Goal: Task Accomplishment & Management: Manage account settings

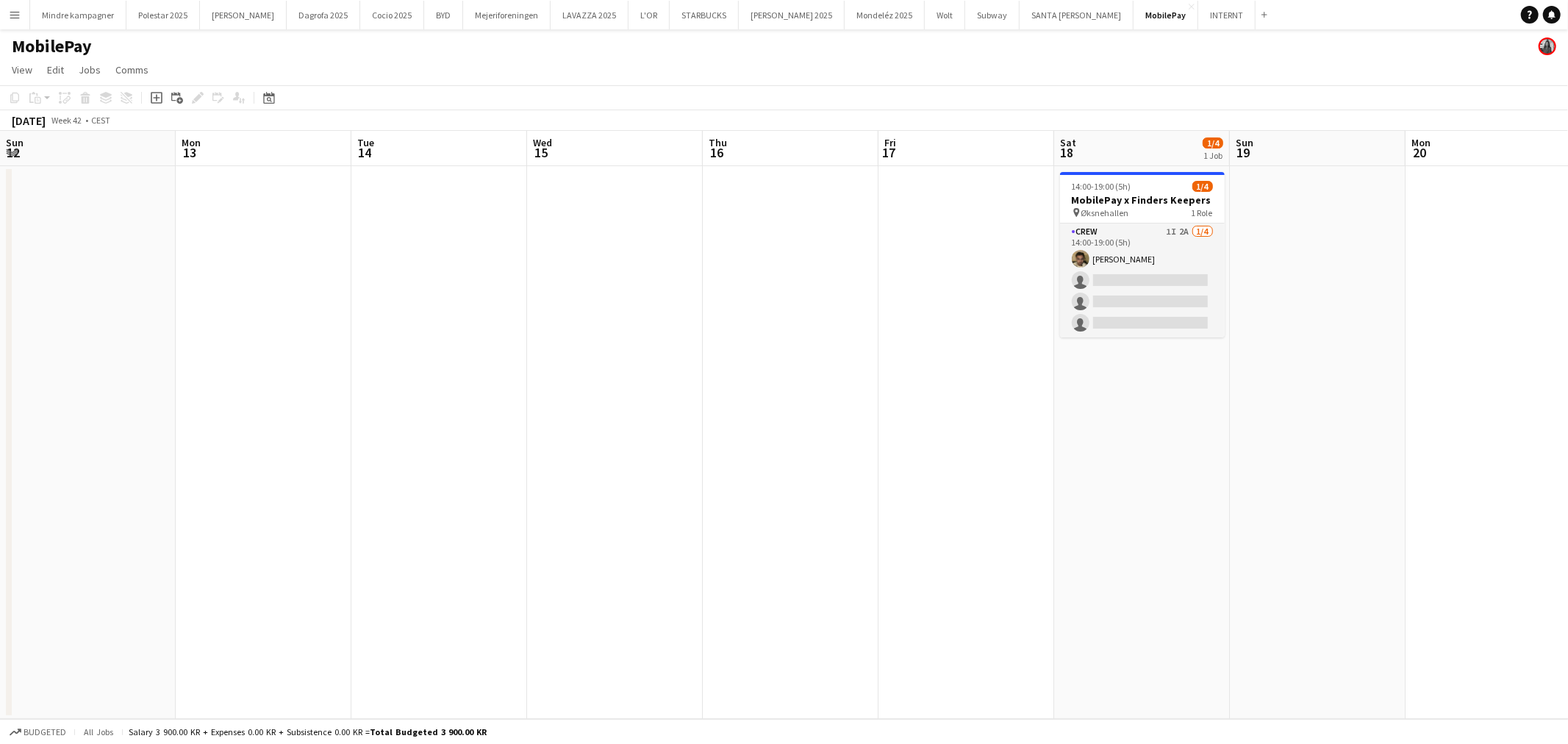
scroll to position [0, 538]
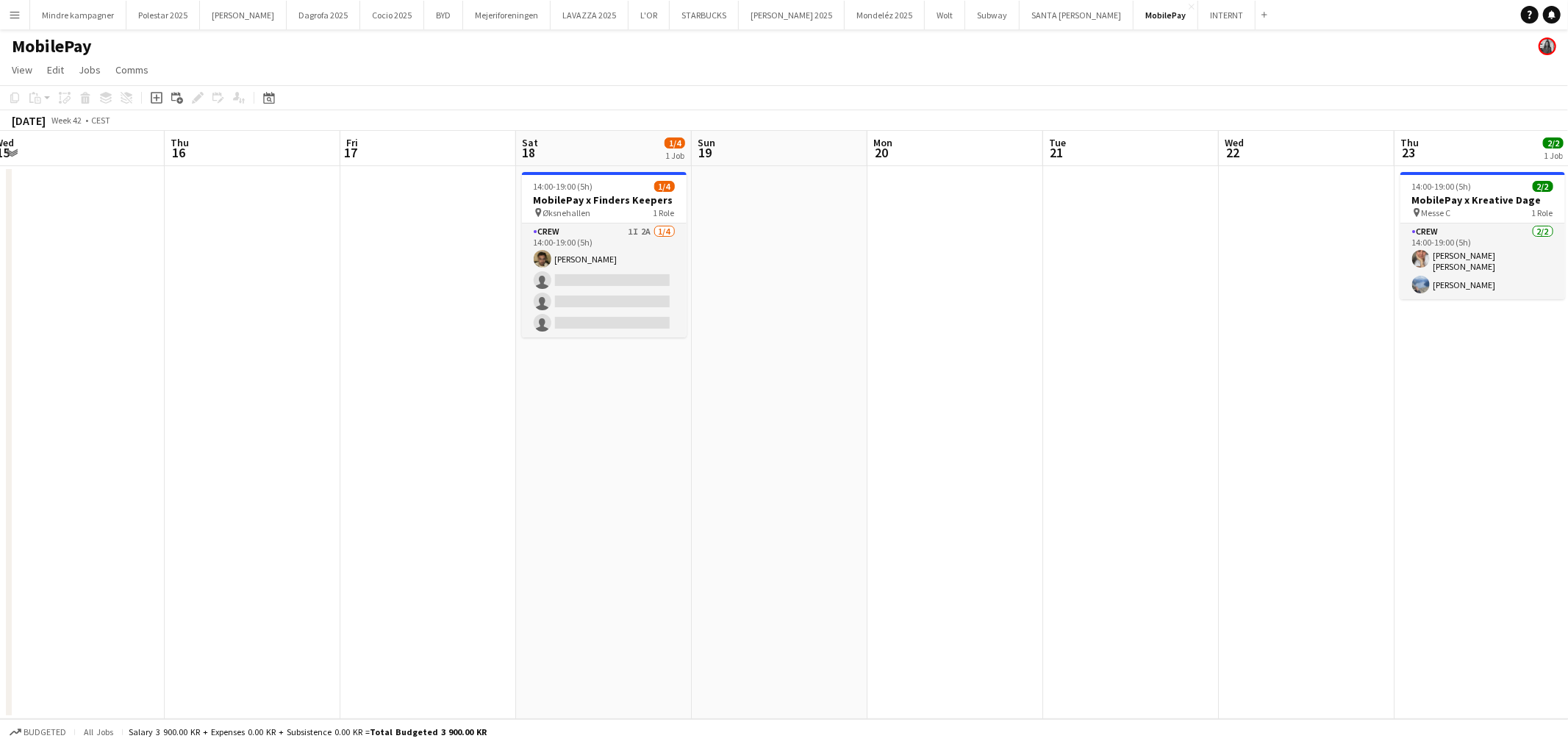
drag, startPoint x: 996, startPoint y: 531, endPoint x: 699, endPoint y: 490, distance: 299.8
click at [699, 490] on app-calendar-viewport "Sun 12 Mon 13 Tue 14 Wed 15 Thu 16 Fri 17 Sat 18 1/4 1 Job Sun 19 Mon 20 Tue 21…" at bounding box center [784, 424] width 1568 height 588
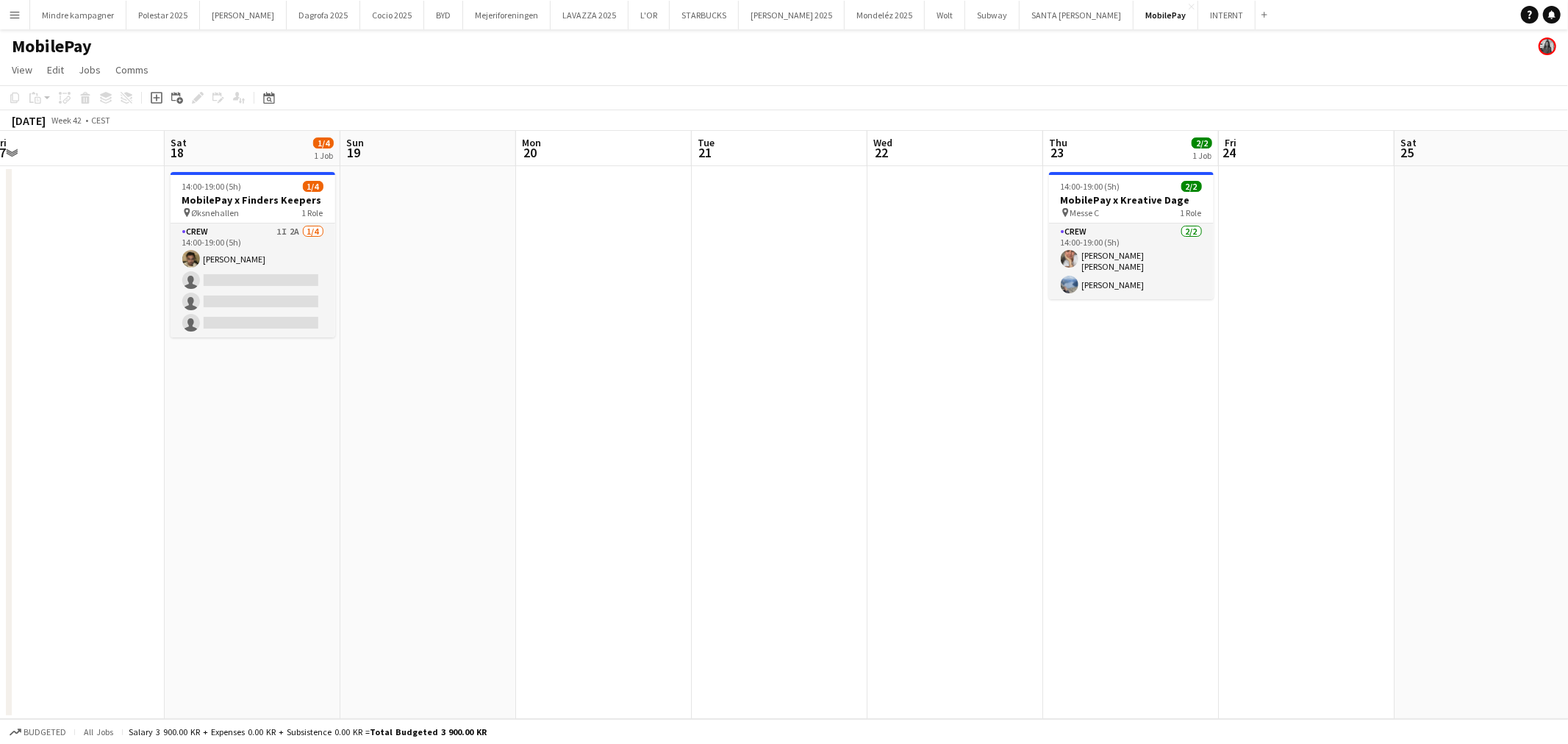
scroll to position [0, 483]
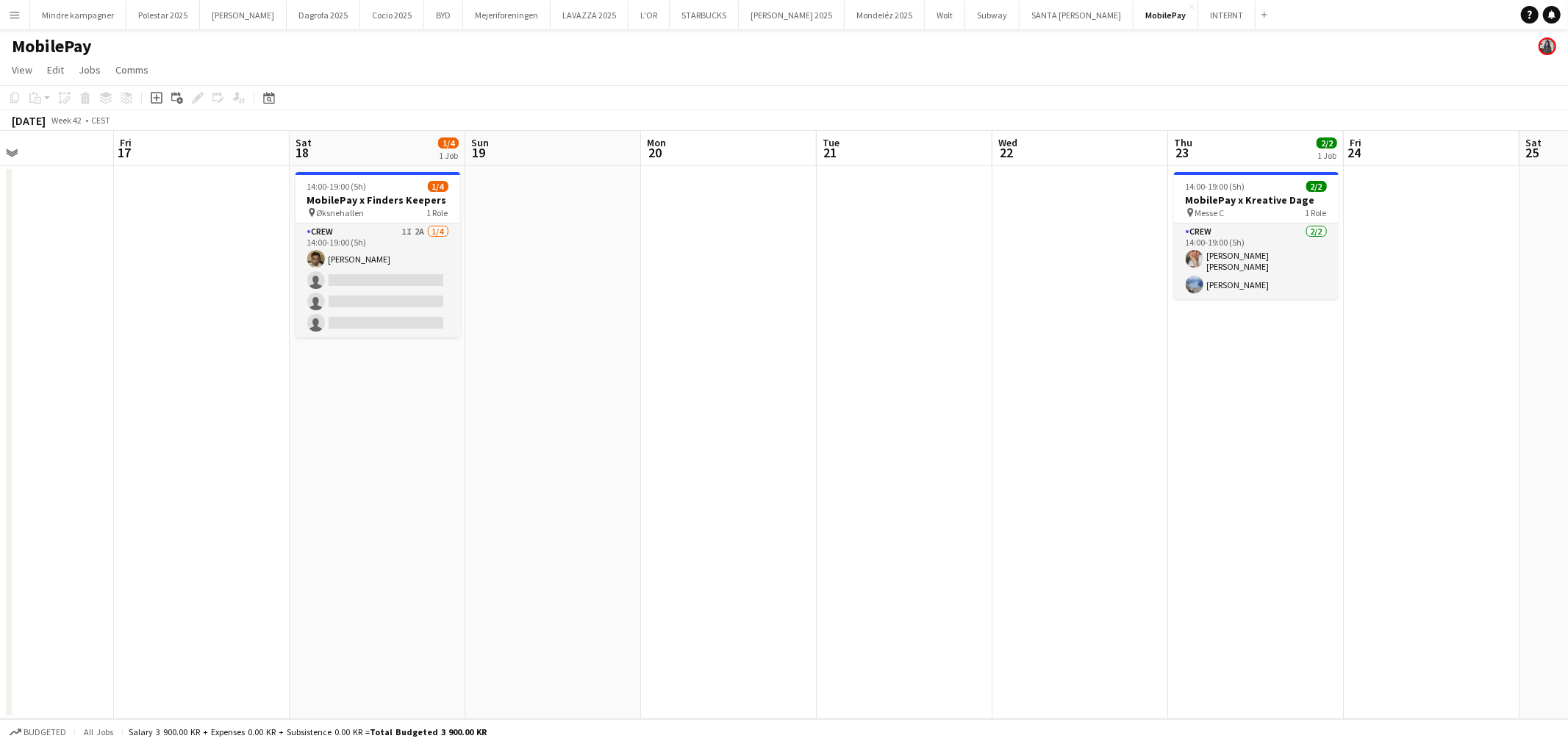
drag, startPoint x: 699, startPoint y: 490, endPoint x: 929, endPoint y: 486, distance: 230.0
click at [929, 486] on app-calendar-viewport "Tue 14 Wed 15 Thu 16 Fri 17 Sat 18 1/4 1 Job Sun 19 Mon 20 Tue 21 Wed 22 Thu 23…" at bounding box center [784, 424] width 1568 height 588
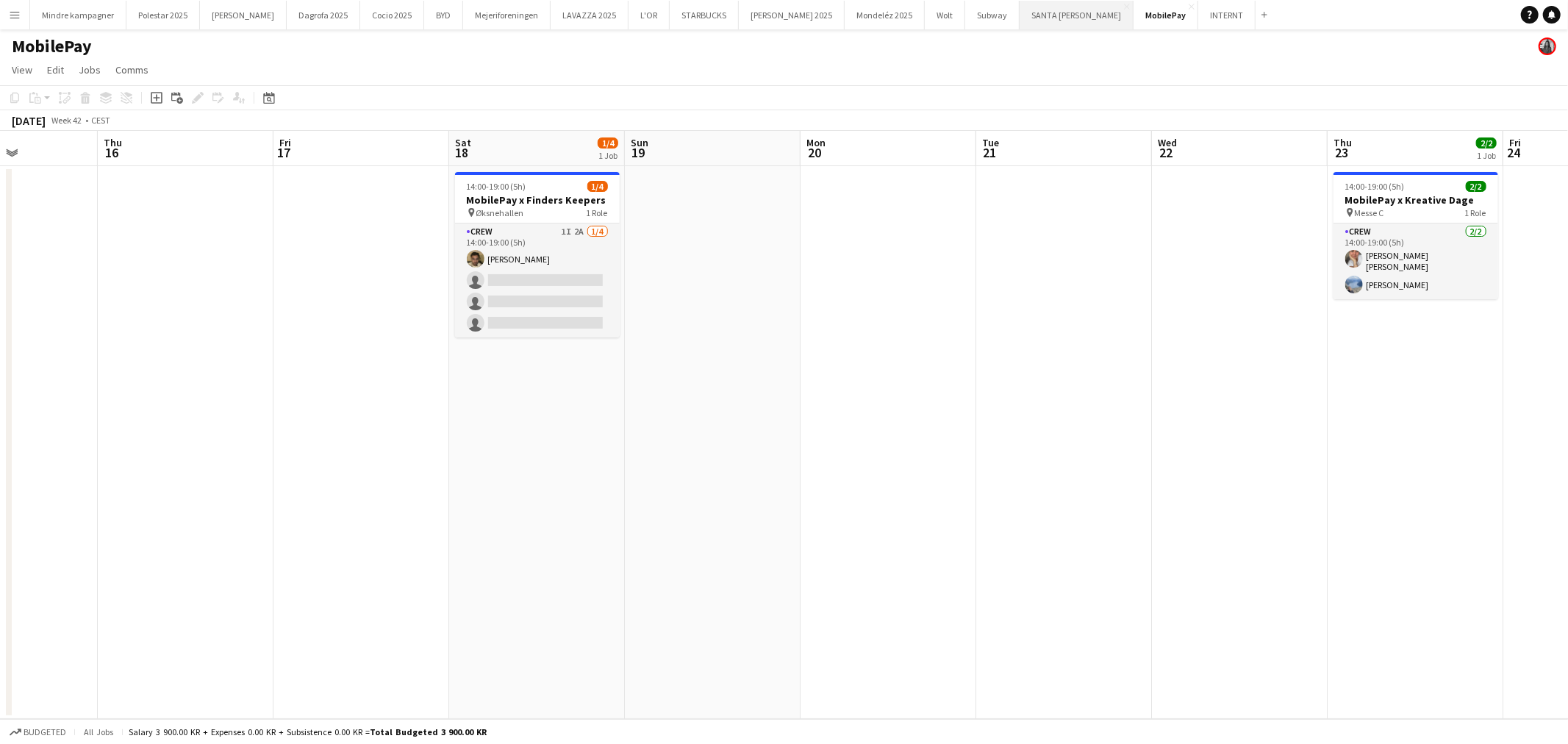
click at [1020, 28] on button "[GEOGRAPHIC_DATA][PERSON_NAME]" at bounding box center [1077, 15] width 114 height 28
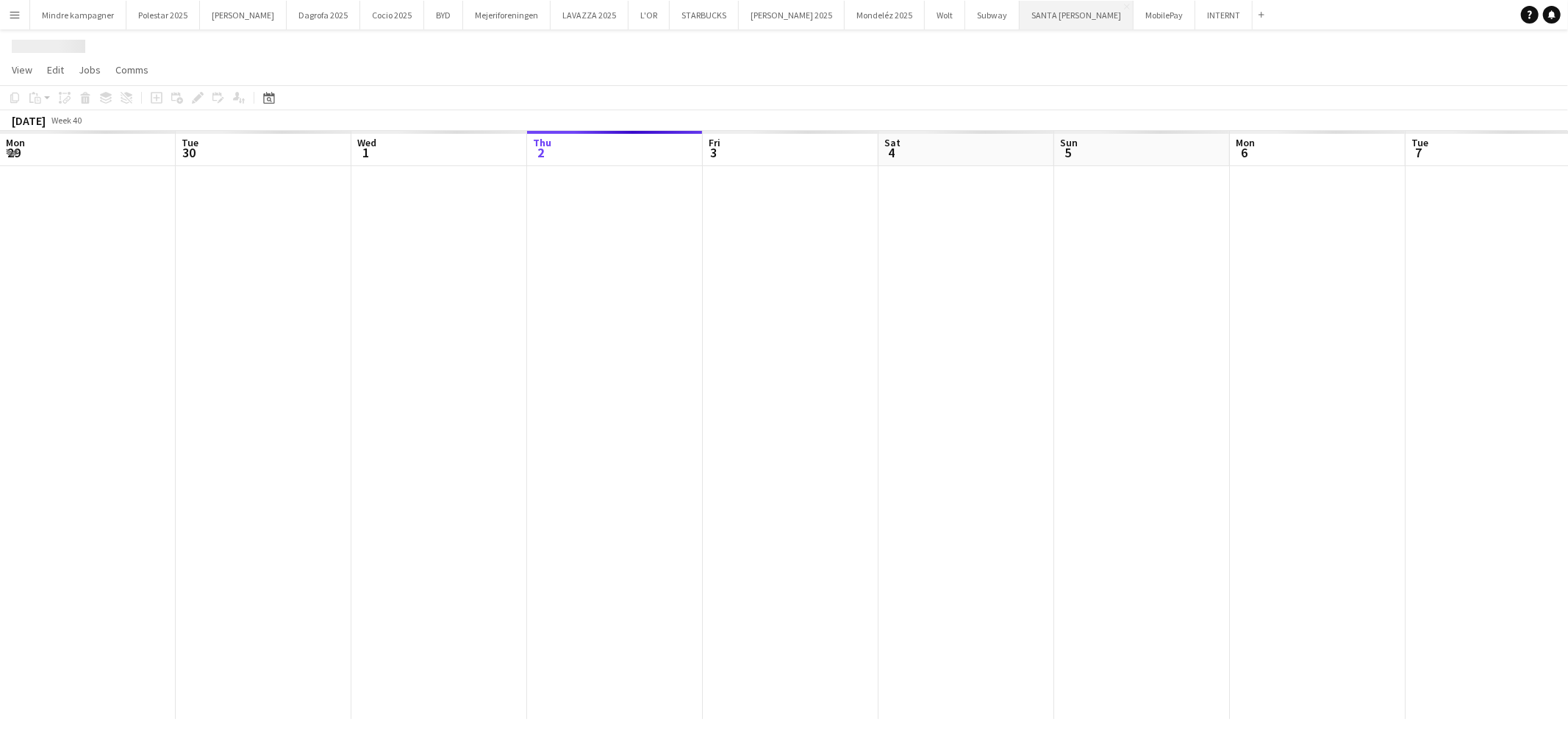
scroll to position [0, 351]
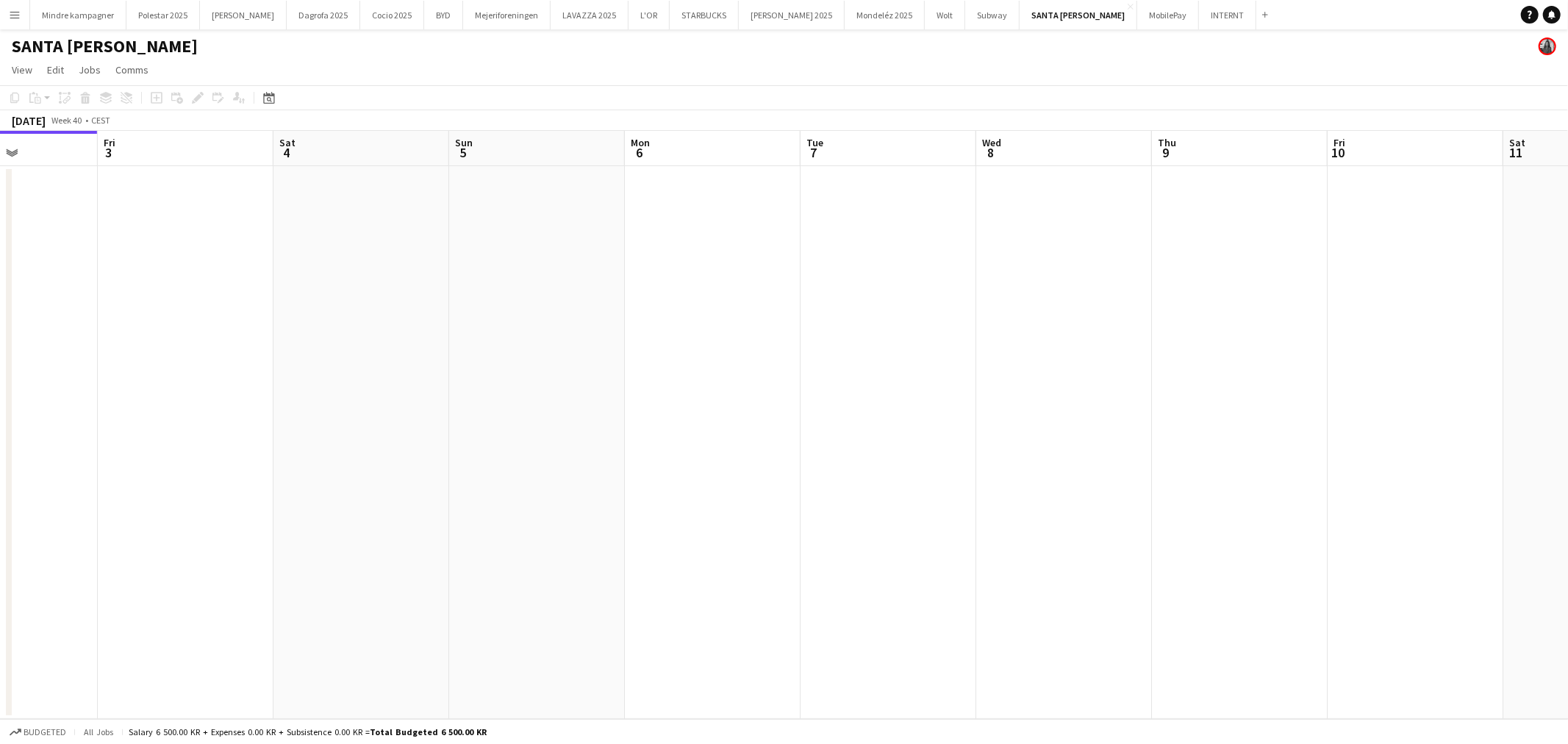
drag, startPoint x: 1064, startPoint y: 442, endPoint x: 625, endPoint y: 410, distance: 440.2
click at [625, 410] on app-calendar-viewport "Mon 29 Tue 30 Wed 1 Thu 2 Fri 3 Sat 4 Sun 5 Mon 6 Tue 7 Wed 8 Thu 9 Fri 10 Sat …" at bounding box center [784, 424] width 1568 height 588
drag, startPoint x: 954, startPoint y: 450, endPoint x: 377, endPoint y: 446, distance: 577.0
click at [377, 446] on app-calendar-viewport "Wed 1 Thu 2 Fri 3 Sat 4 Sun 5 Mon 6 Tue 7 Wed 8 Thu 9 Fri 10 Sat 11 Sun 12 Mon …" at bounding box center [784, 424] width 1568 height 588
drag, startPoint x: 480, startPoint y: 533, endPoint x: 228, endPoint y: 533, distance: 252.0
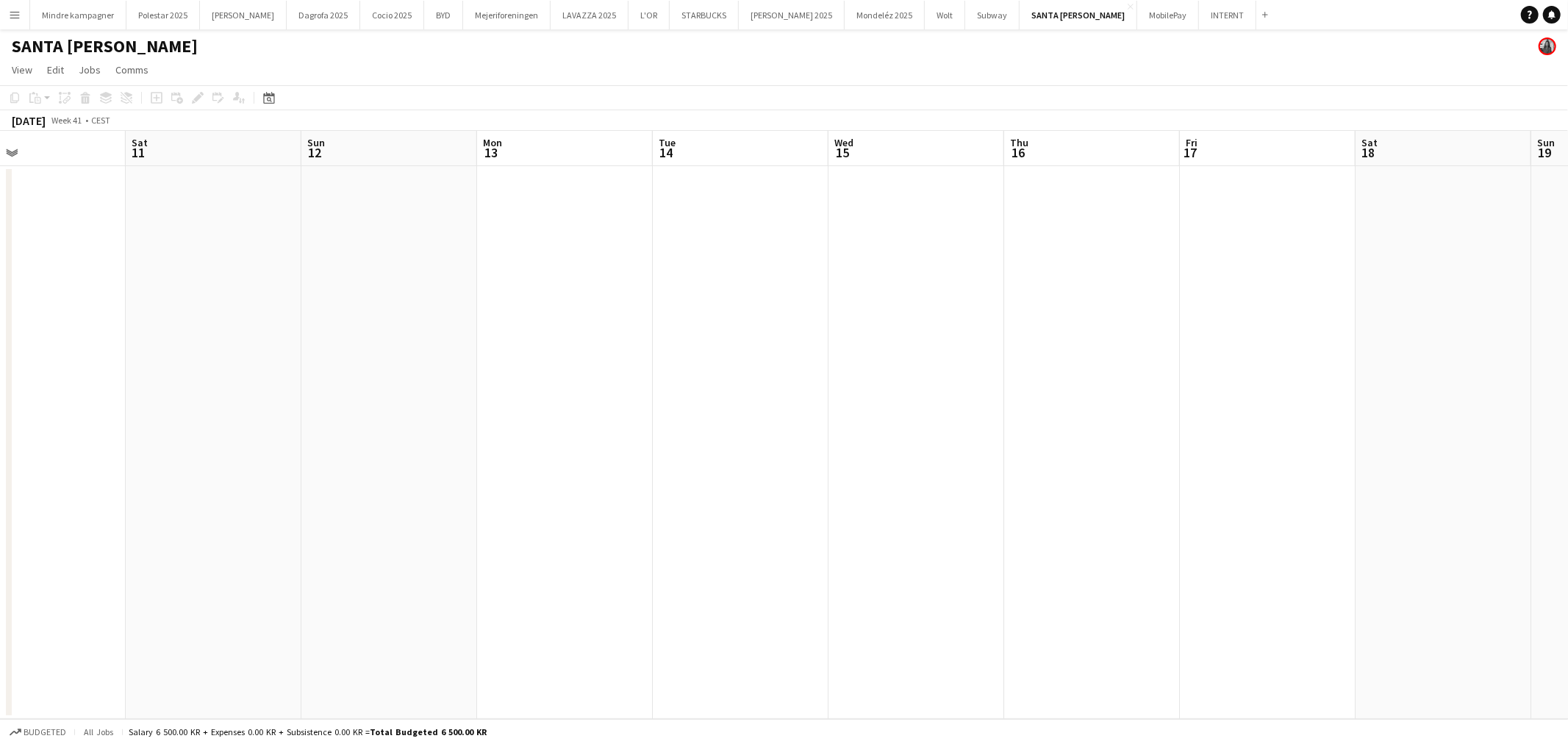
click at [228, 533] on app-calendar-viewport "Tue 7 Wed 8 Thu 9 Fri 10 Sat 11 Sun 12 Mon 13 Tue 14 Wed 15 Thu 16 Fri 17 Sat 1…" at bounding box center [784, 424] width 1568 height 588
drag, startPoint x: 517, startPoint y: 473, endPoint x: 217, endPoint y: 483, distance: 300.2
click at [217, 483] on app-calendar-viewport "Wed 8 Thu 9 Fri 10 Sat 11 Sun 12 Mon 13 Tue 14 Wed 15 Thu 16 Fri 17 Sat 18 Sun …" at bounding box center [784, 424] width 1568 height 588
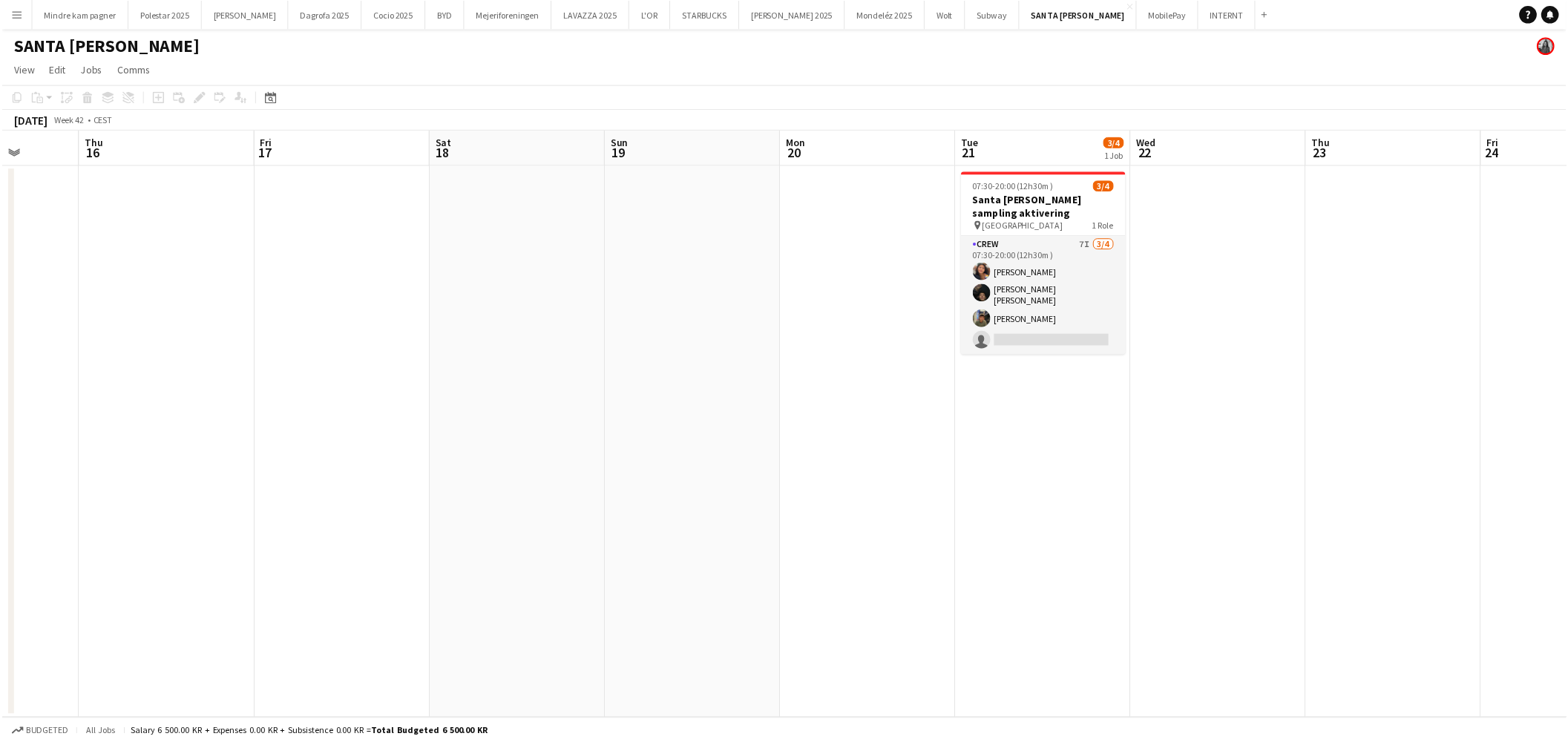
scroll to position [0, 498]
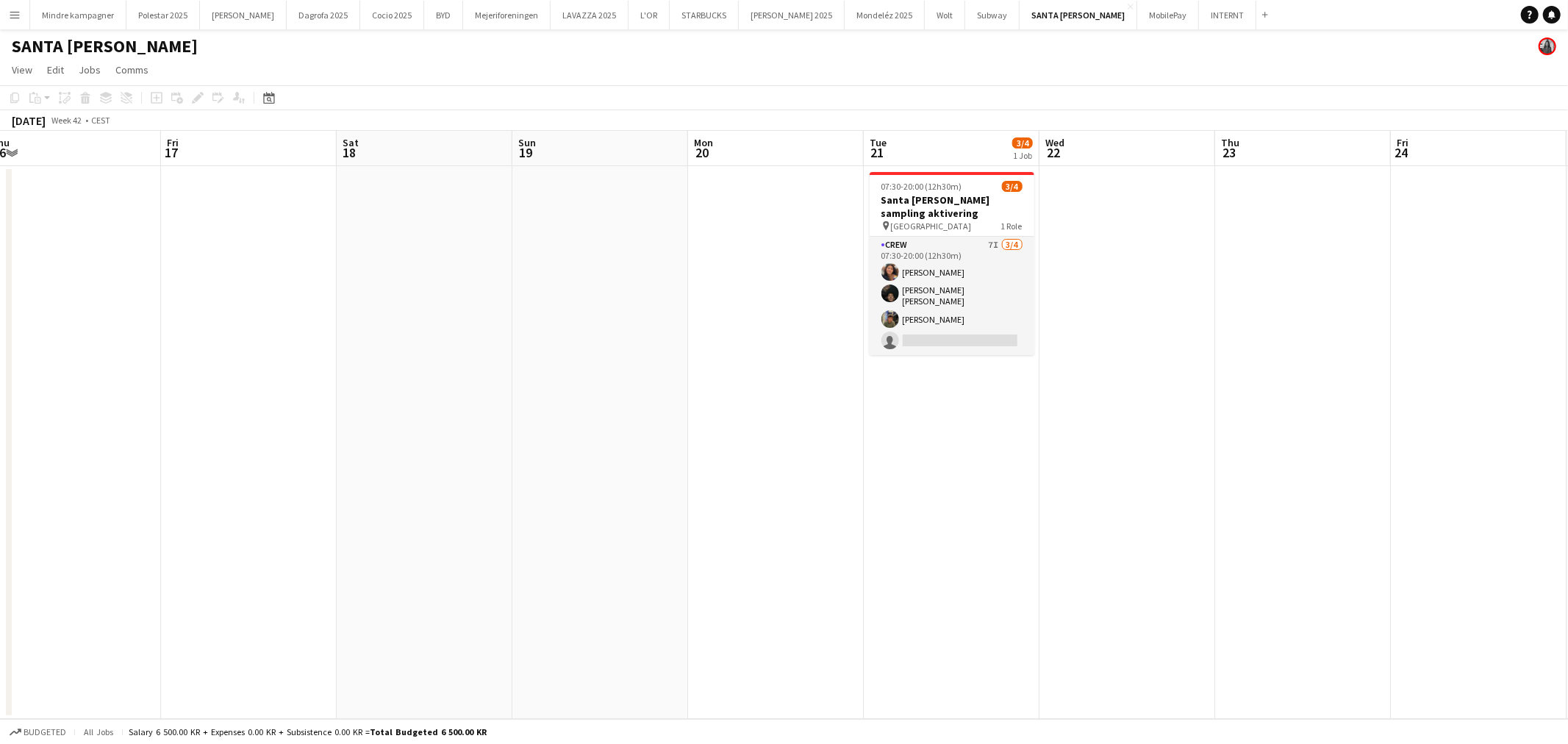
drag, startPoint x: 1156, startPoint y: 475, endPoint x: 949, endPoint y: 494, distance: 207.9
click at [949, 494] on app-calendar-viewport "Mon 13 Tue 14 Wed 15 Thu 16 Fri 17 Sat 18 Sun 19 Mon 20 Tue 21 3/4 1 Job Wed 22…" at bounding box center [784, 424] width 1568 height 588
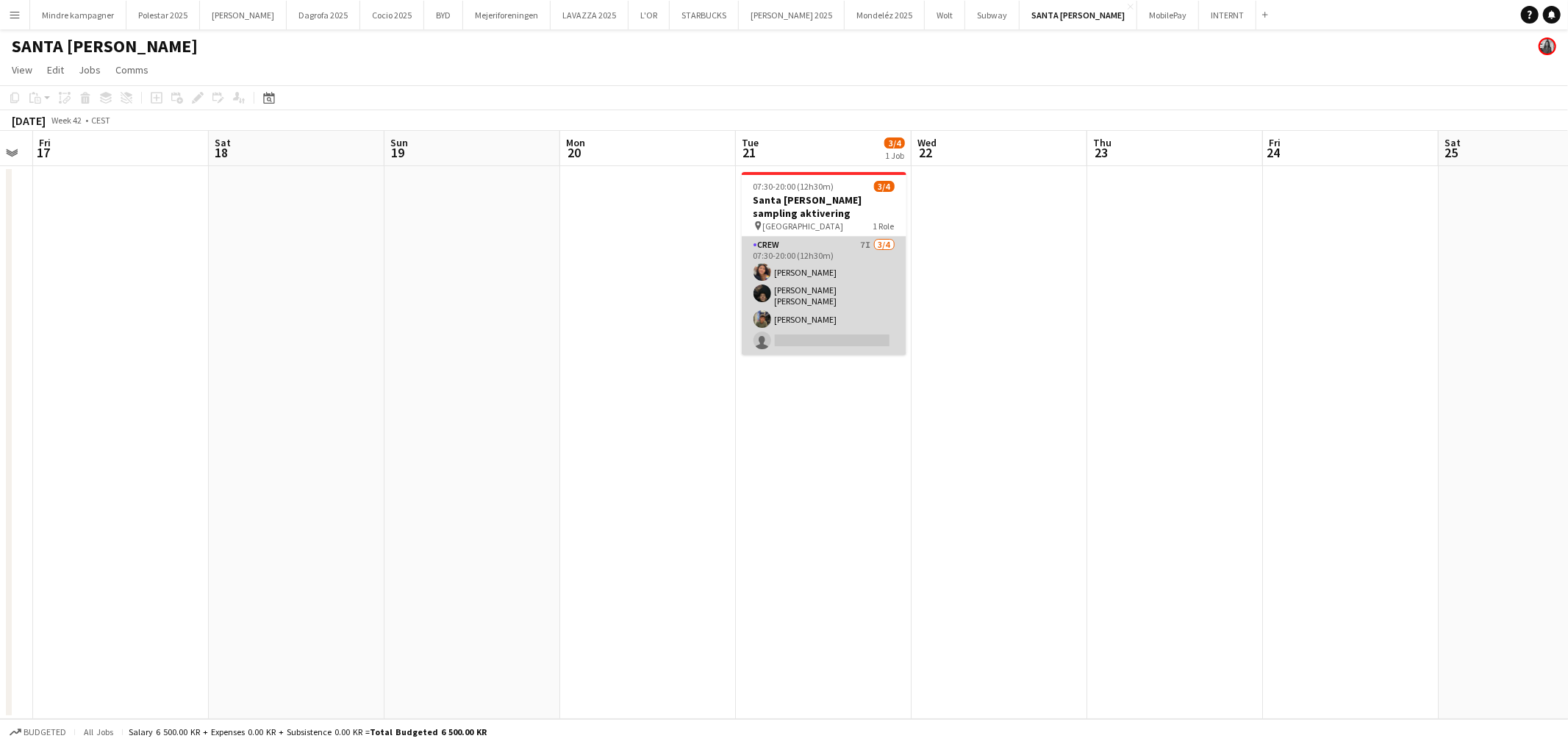
click at [848, 310] on app-card-role "Crew 7I [DATE] 07:30-20:00 (12h30m) [PERSON_NAME] [PERSON_NAME] [PERSON_NAME] […" at bounding box center [824, 296] width 165 height 118
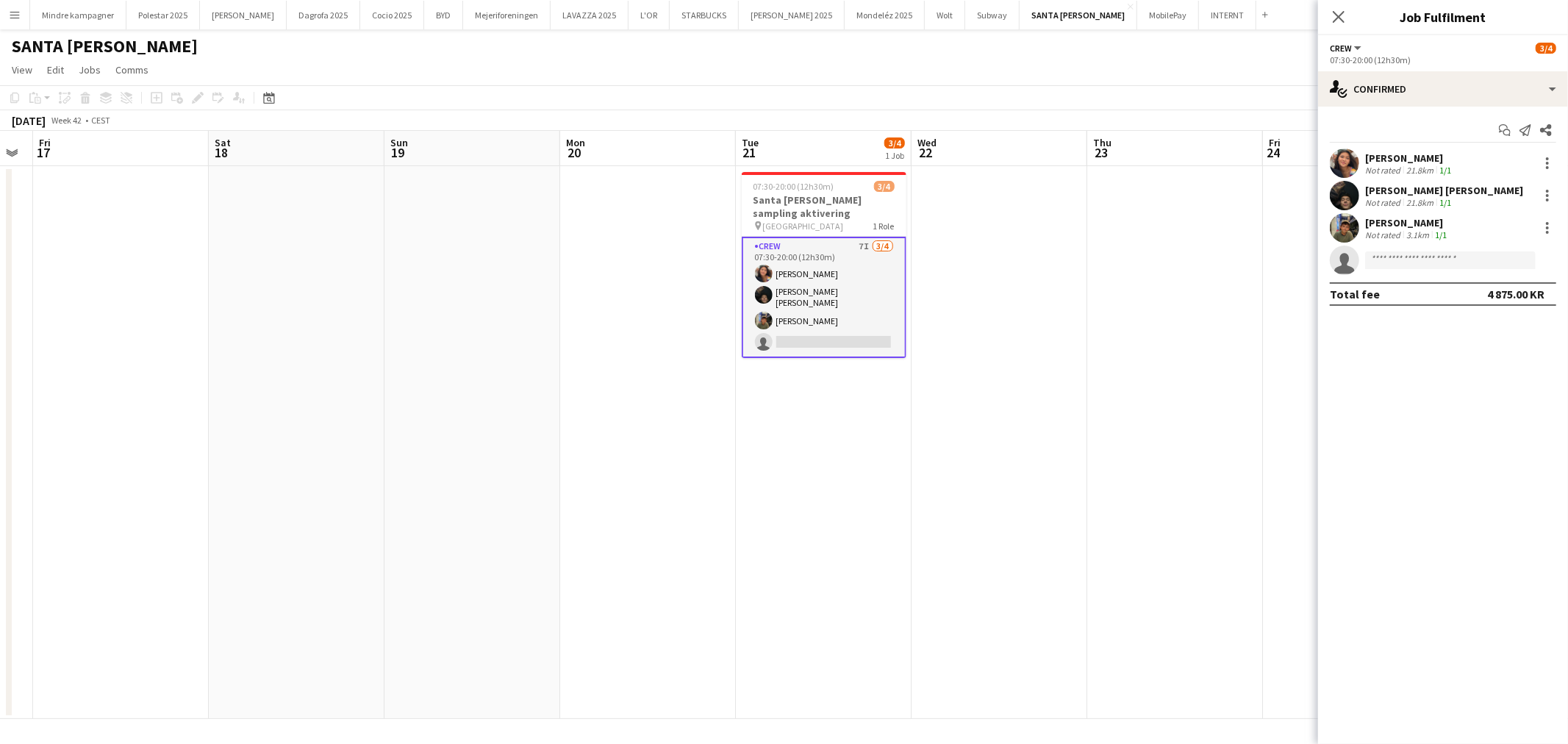
click at [1379, 108] on div "Start chat Send notification Share [PERSON_NAME] Not rated 21.8km 1/1 [PERSON_N…" at bounding box center [1443, 212] width 250 height 211
click at [1390, 88] on div "single-neutral-actions-check-2 Confirmed" at bounding box center [1443, 89] width 250 height 35
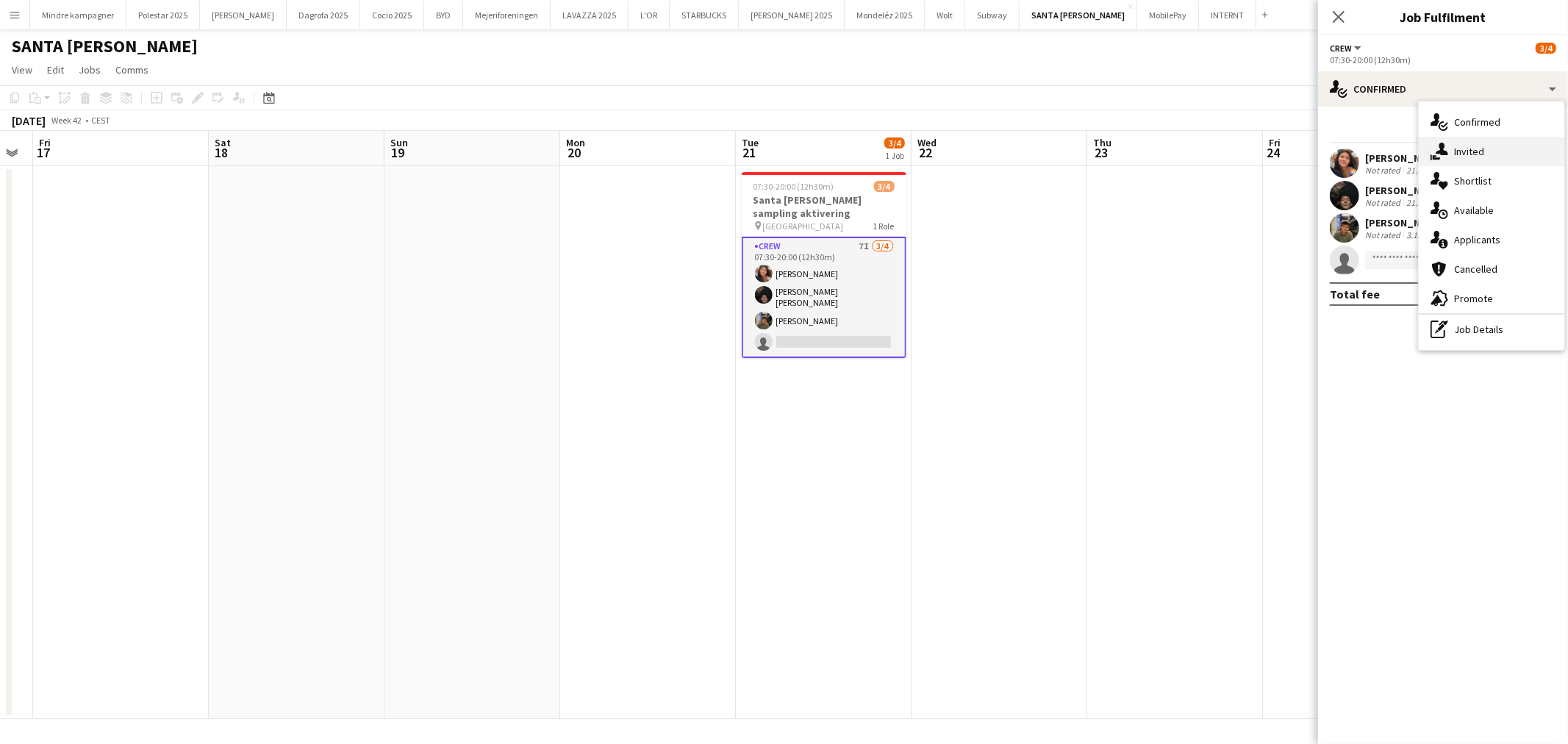
click at [1444, 150] on icon at bounding box center [1442, 148] width 12 height 12
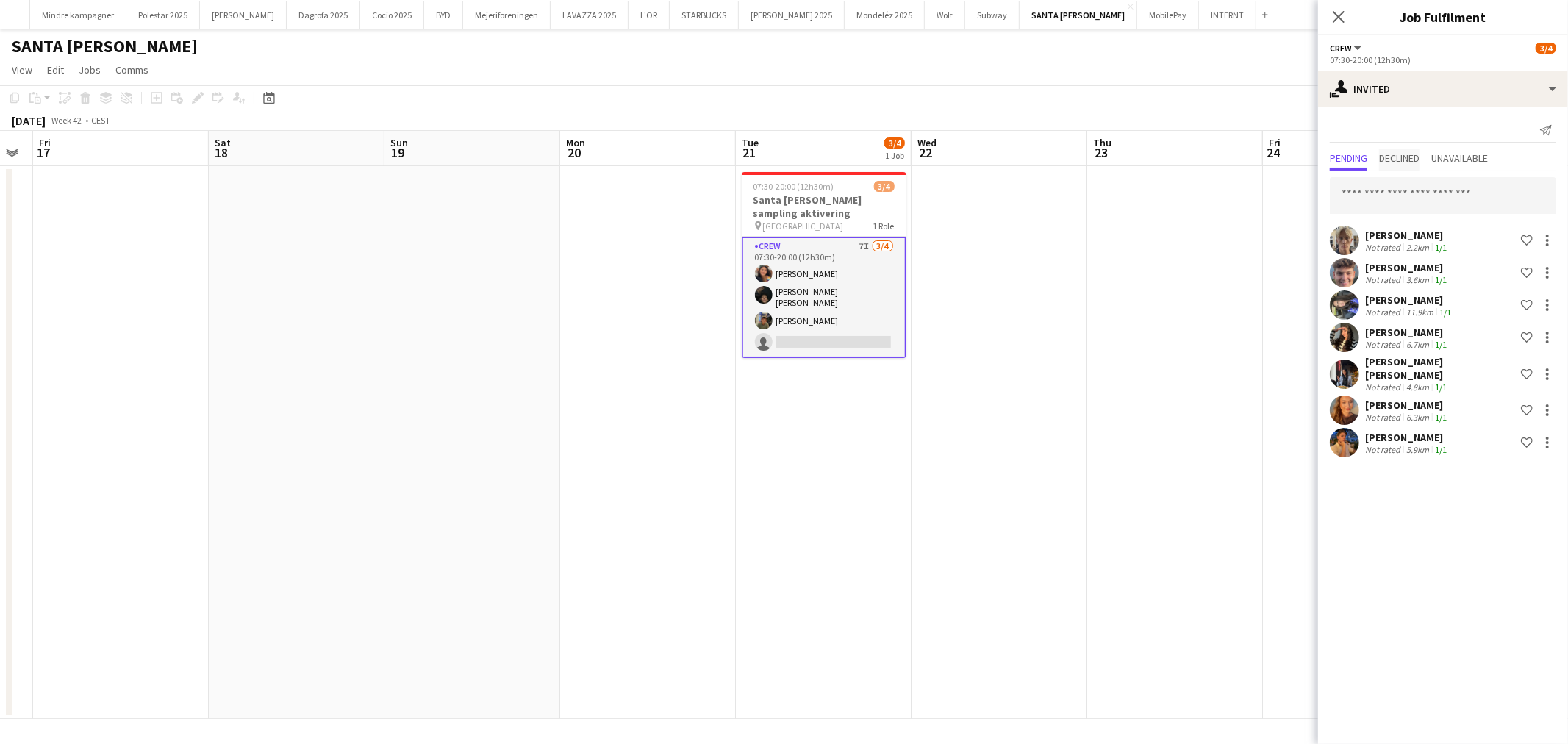
click at [1414, 156] on span "Declined" at bounding box center [1400, 158] width 41 height 10
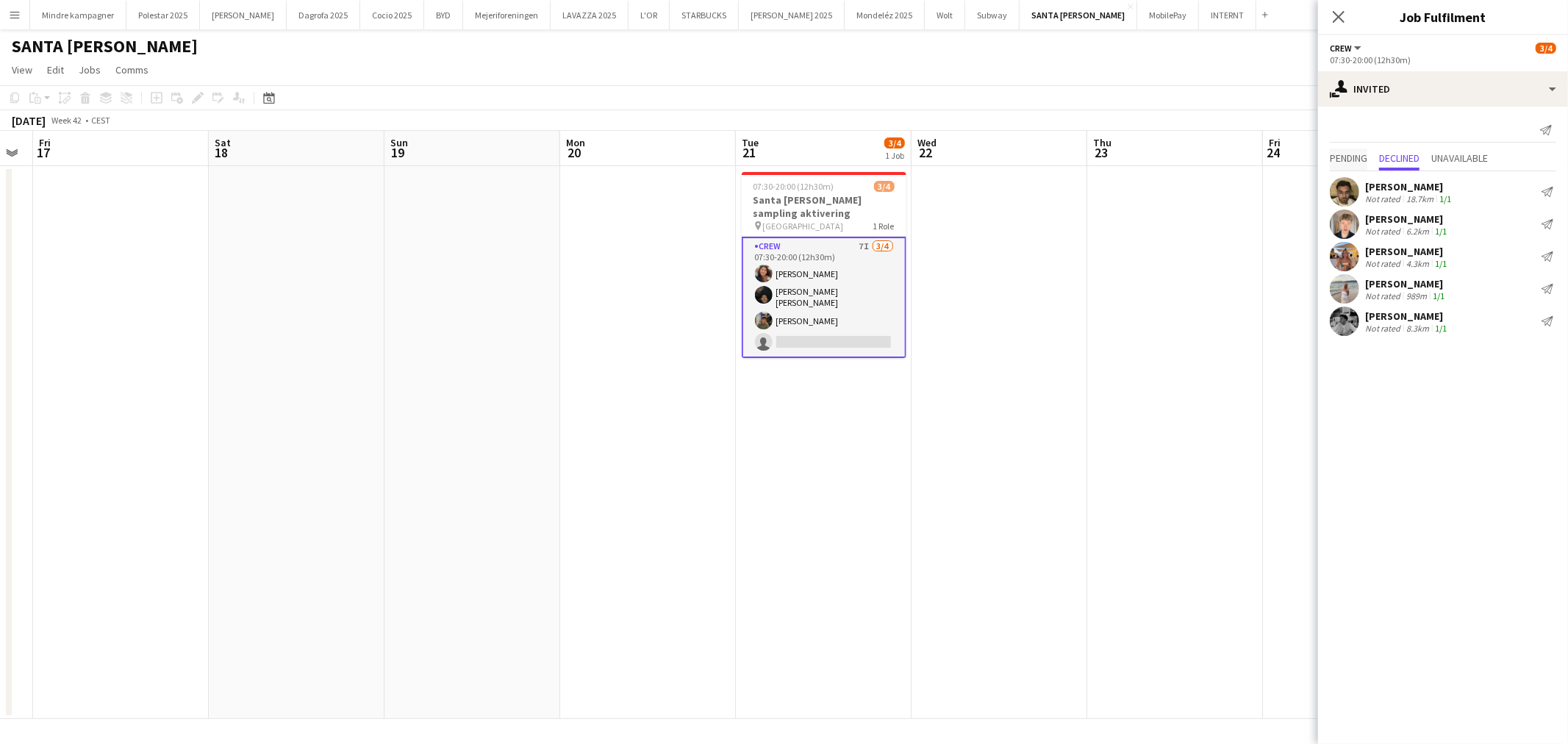
click at [1363, 150] on span "Pending" at bounding box center [1349, 159] width 38 height 22
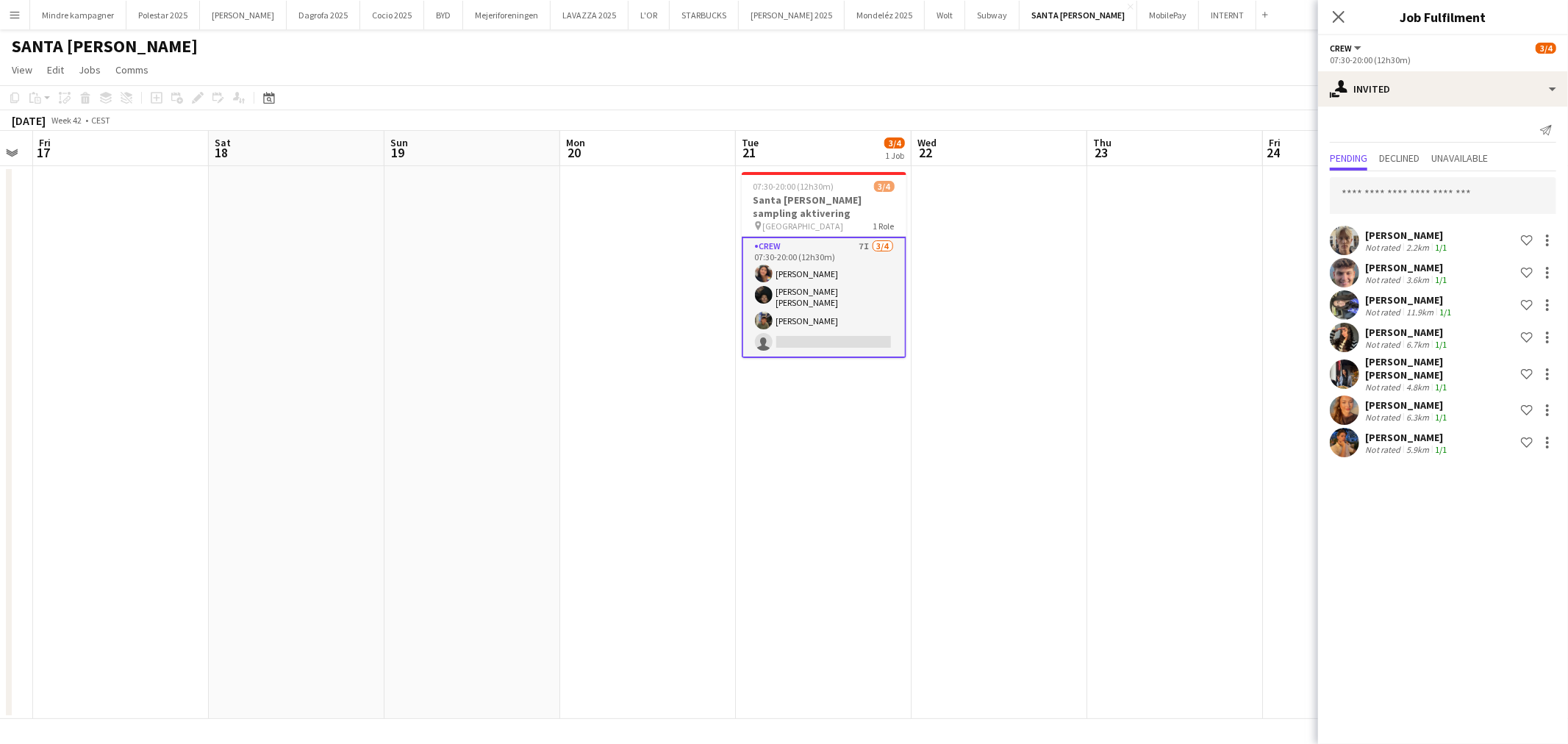
click at [1189, 327] on app-date-cell at bounding box center [1175, 442] width 175 height 553
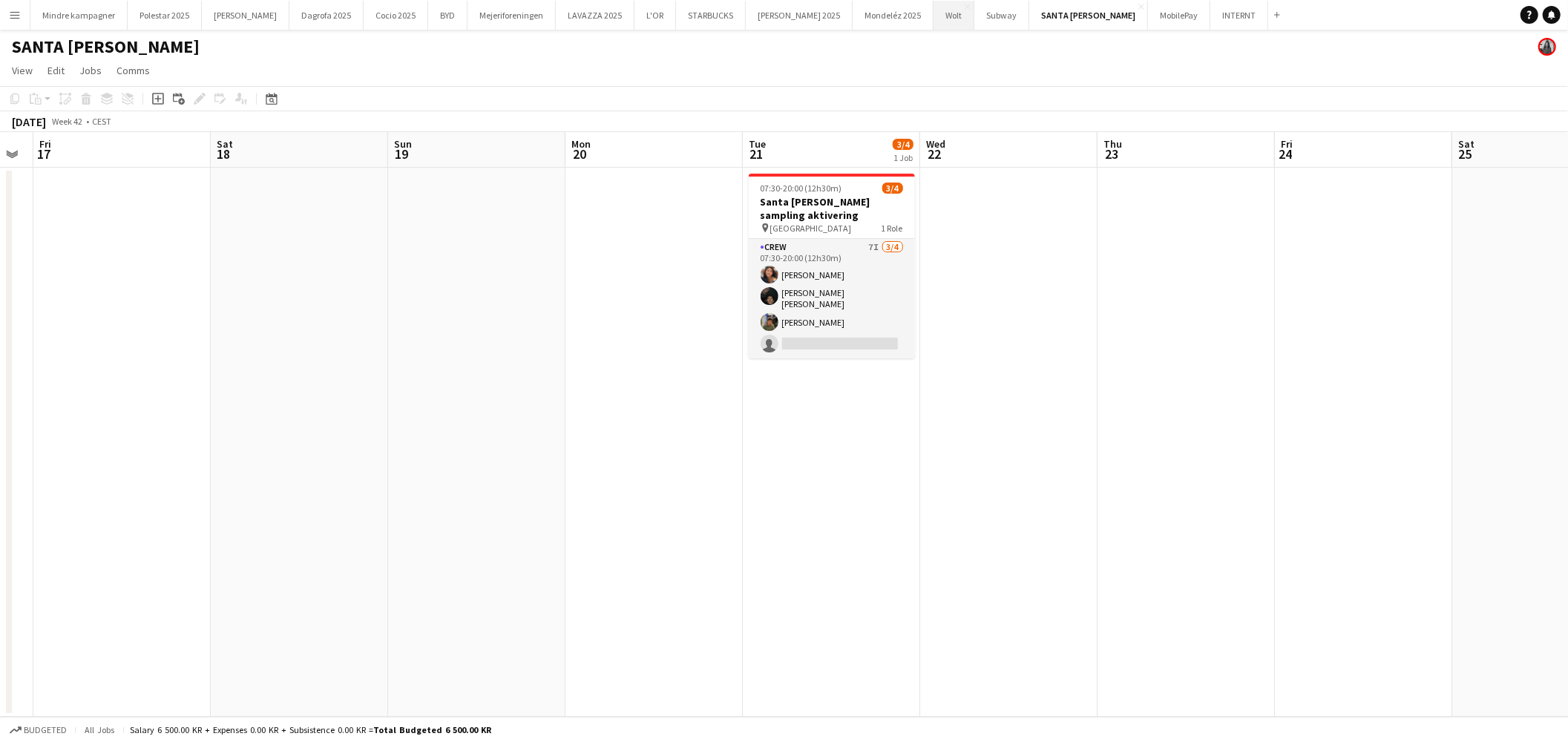
click at [934, 15] on button "Wolt Close" at bounding box center [954, 15] width 41 height 29
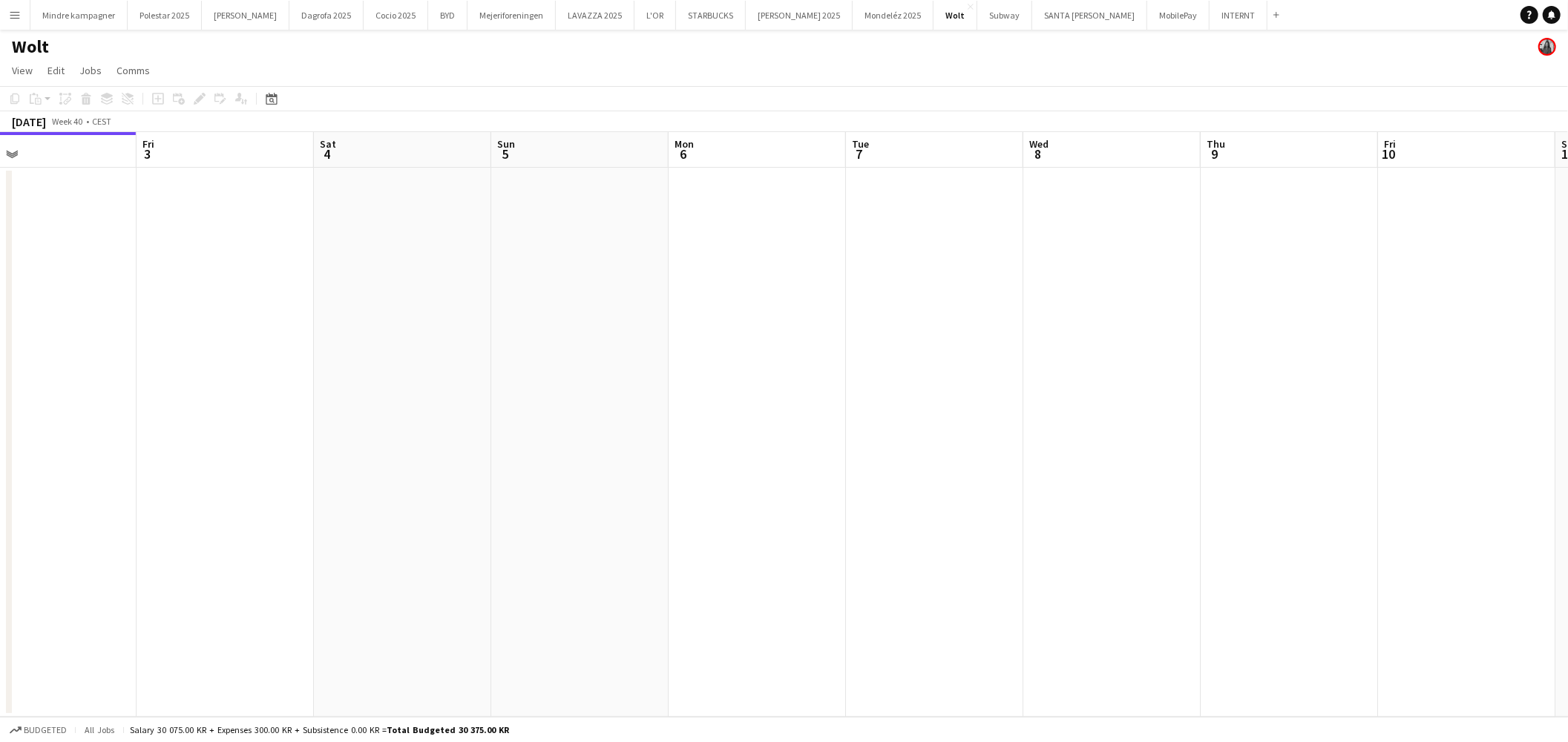
click at [482, 480] on app-calendar-viewport "Mon 29 Tue 30 Wed 1 Thu 2 Fri 3 Sat 4 Sun 5 Mon 6 Tue 7 Wed 8 Thu 9 Fri 10 Sat …" at bounding box center [784, 424] width 1568 height 584
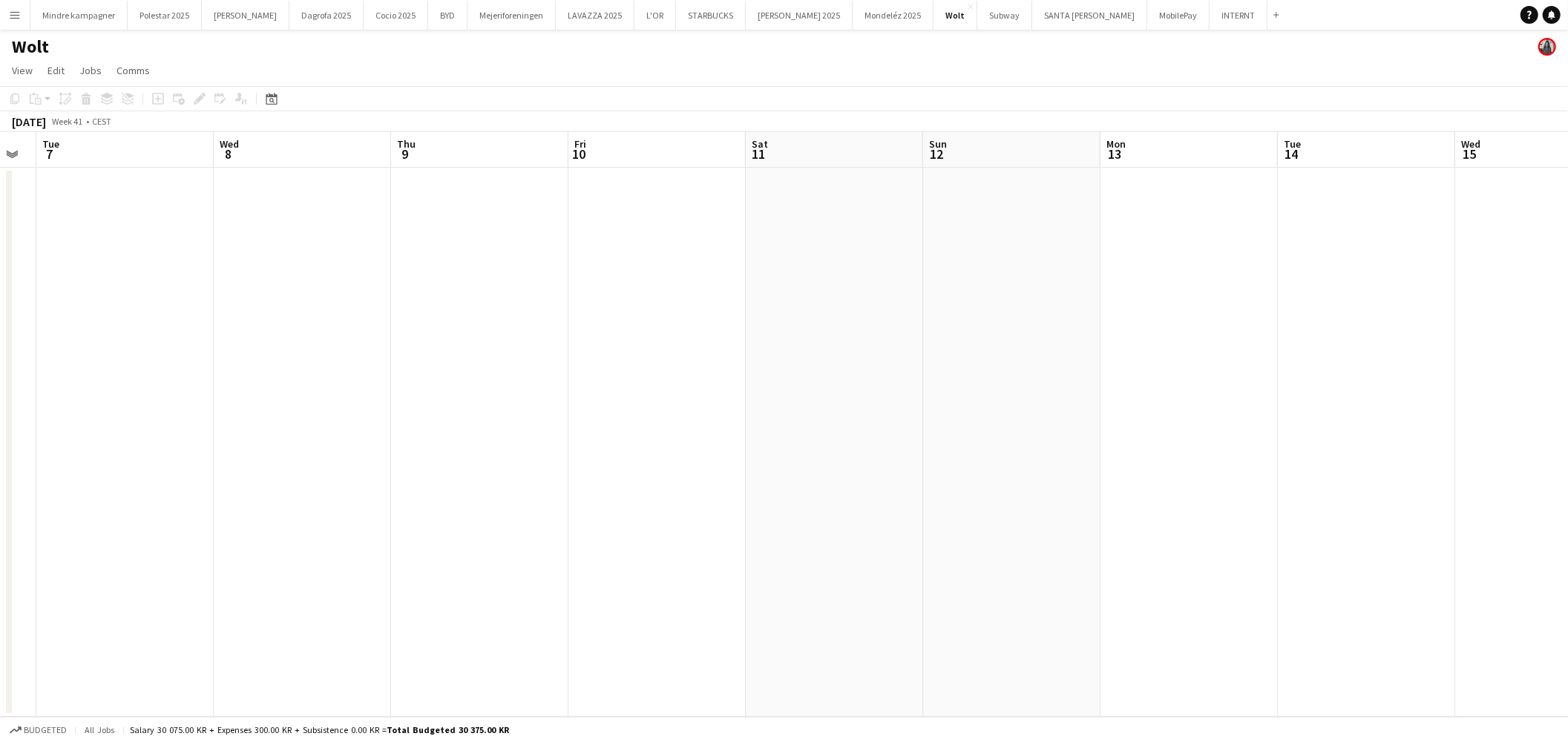
drag, startPoint x: 1052, startPoint y: 479, endPoint x: 592, endPoint y: 502, distance: 460.6
click at [587, 506] on app-calendar-viewport "Sat 4 Sun 5 Mon 6 Tue 7 Wed 8 Thu 9 Fri 10 Sat 11 Sun 12 Mon 13 Tue 14 Wed 15 T…" at bounding box center [784, 424] width 1568 height 584
drag, startPoint x: 966, startPoint y: 488, endPoint x: 663, endPoint y: 487, distance: 303.0
click at [589, 492] on app-calendar-viewport "Sat 4 Sun 5 Mon 6 Tue 7 Wed 8 Thu 9 Fri 10 Sat 11 Sun 12 Mon 13 Tue 14 Wed 15 T…" at bounding box center [784, 424] width 1568 height 584
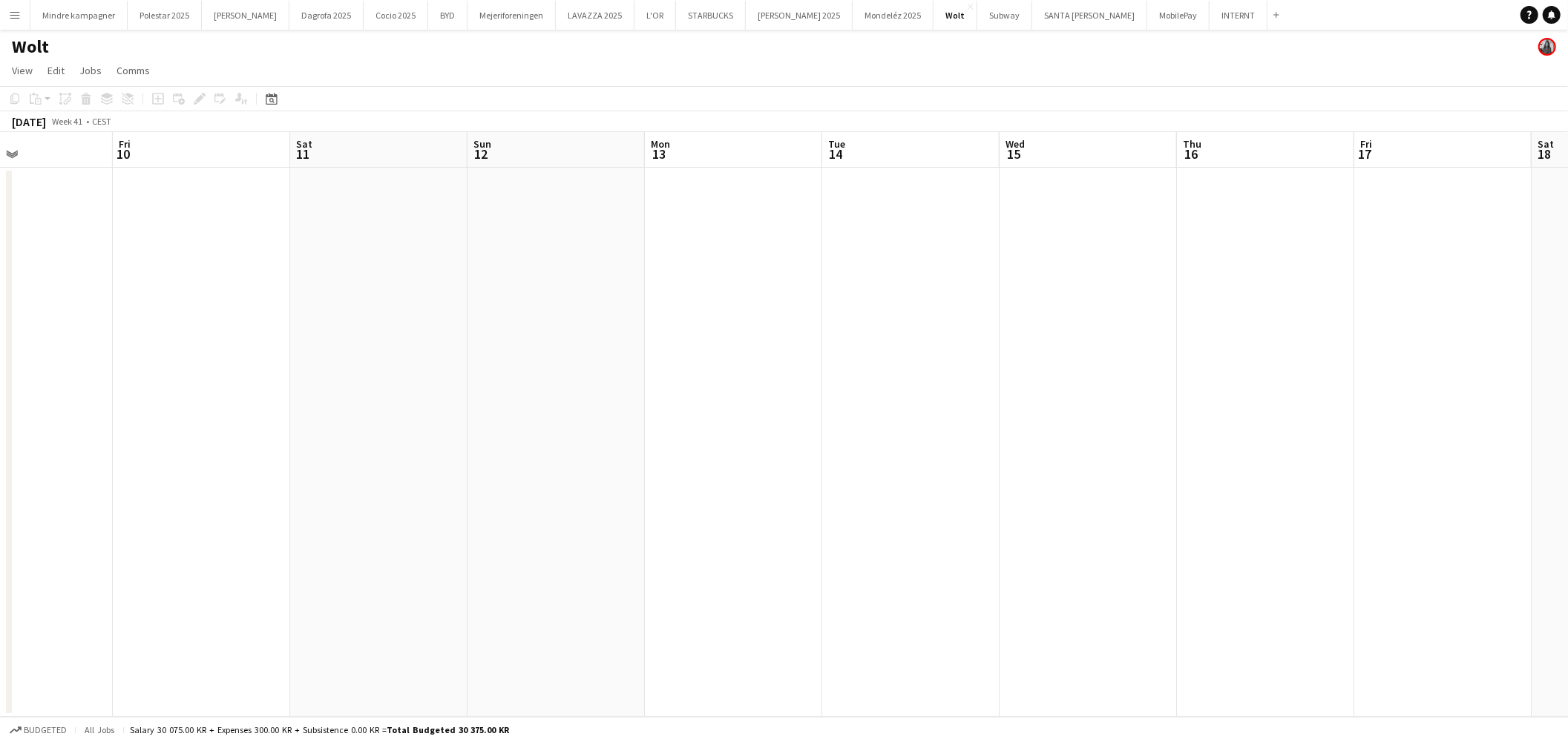
drag, startPoint x: 1122, startPoint y: 488, endPoint x: 674, endPoint y: 481, distance: 448.1
click at [641, 484] on app-calendar-viewport "Mon 6 Tue 7 Wed 8 Thu 9 Fri 10 Sat 11 Sun 12 Mon 13 Tue 14 Wed 15 Thu 16 Fri 17…" at bounding box center [784, 424] width 1568 height 584
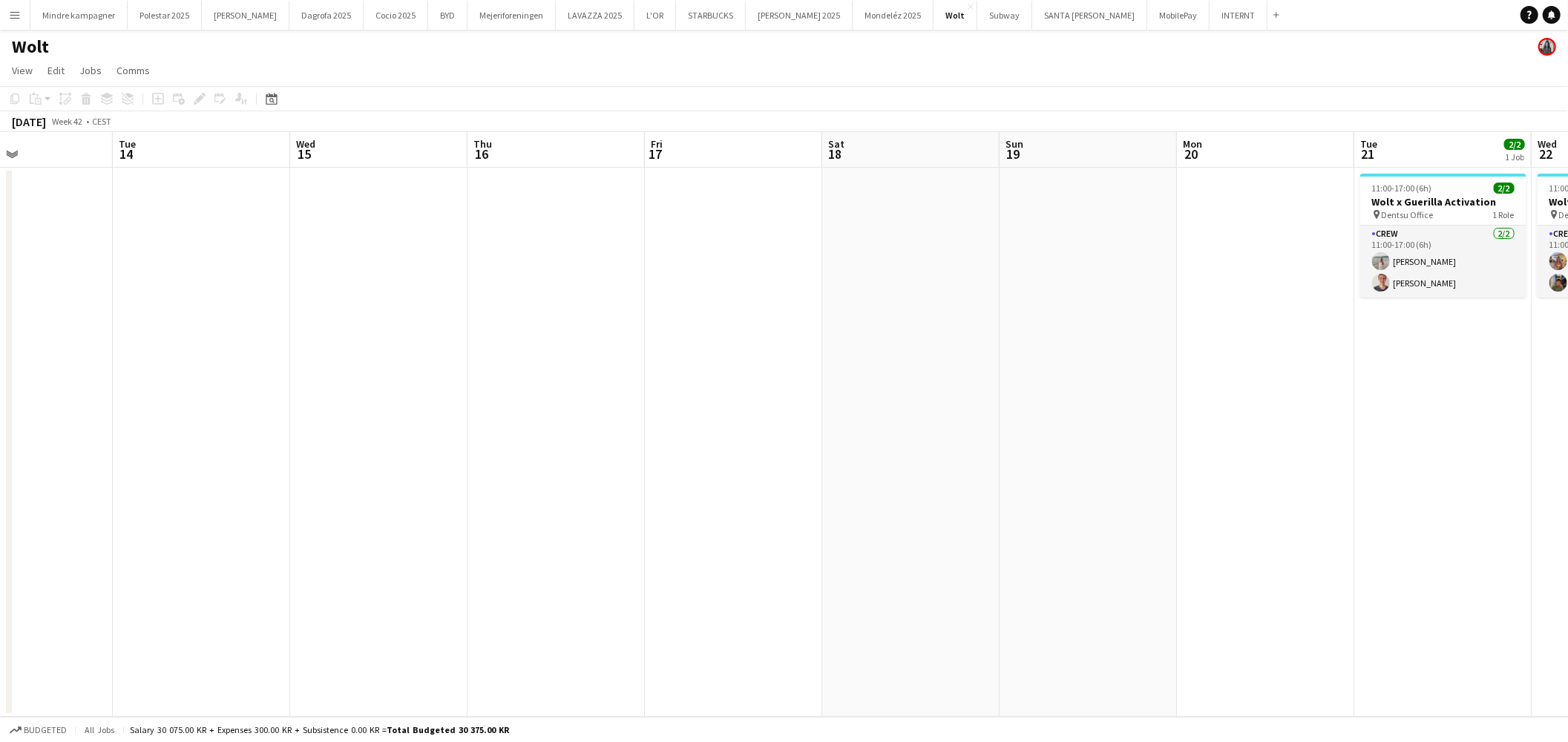
drag, startPoint x: 1236, startPoint y: 406, endPoint x: 735, endPoint y: 494, distance: 508.7
click at [735, 494] on app-calendar-viewport "Fri 10 Sat 11 Sun 12 Mon 13 Tue 14 Wed 15 Thu 16 Fri 17 Sat 18 Sun 19 Mon 20 Tu…" at bounding box center [784, 424] width 1568 height 584
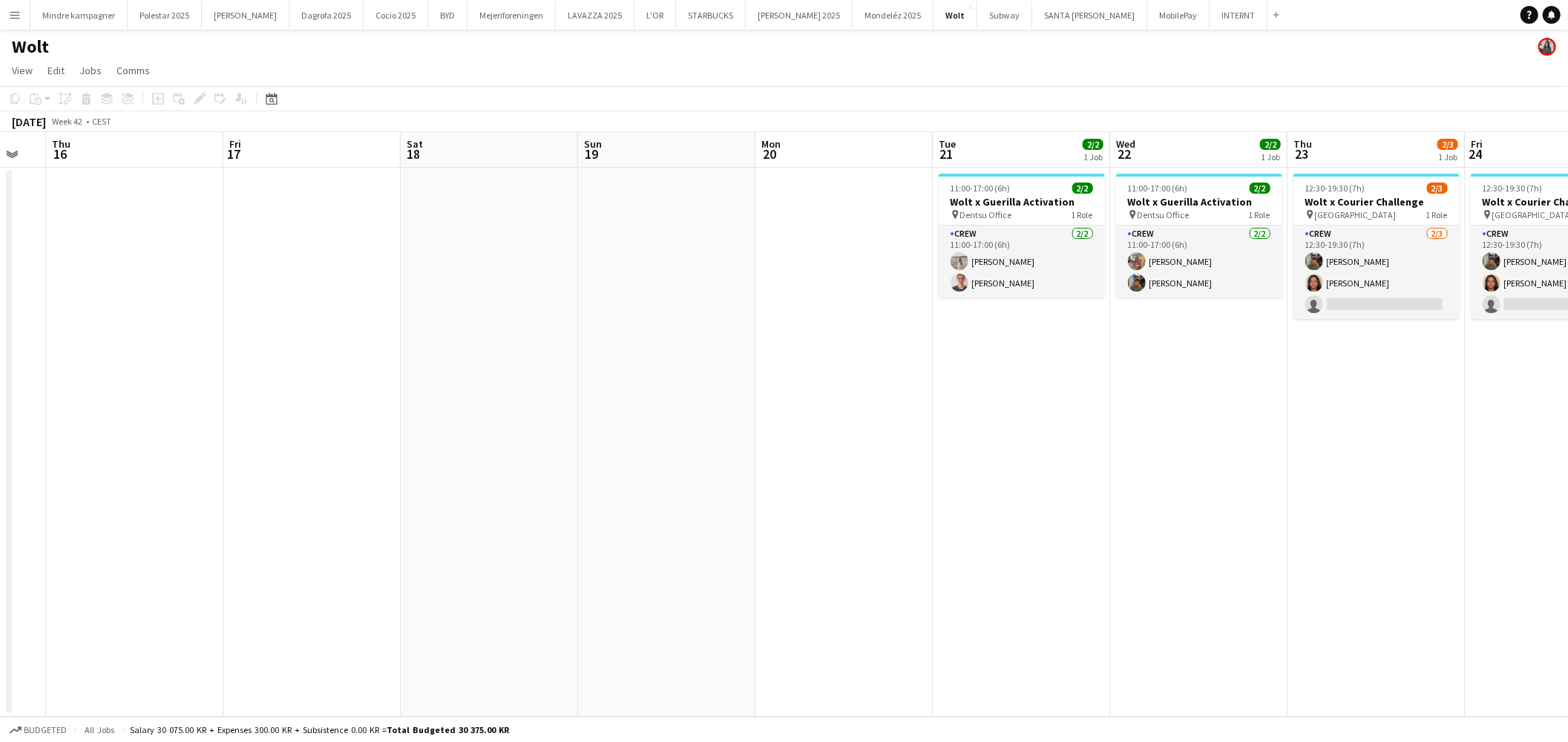
scroll to position [0, 505]
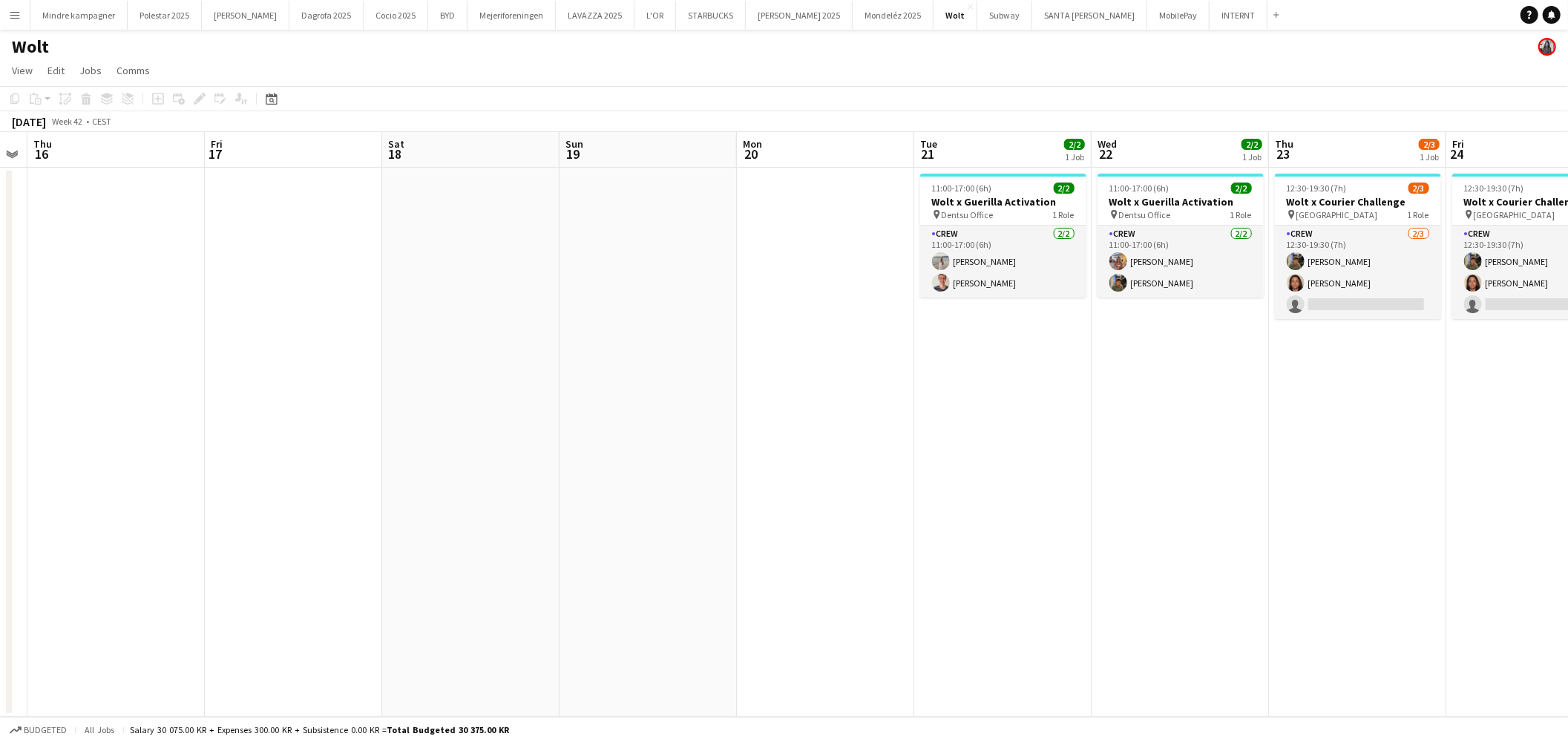
drag, startPoint x: 986, startPoint y: 487, endPoint x: 512, endPoint y: 521, distance: 475.2
click at [512, 521] on app-calendar-viewport "Mon 13 Tue 14 Wed 15 Thu 16 Fri 17 Sat 18 Sun 19 Mon 20 Tue 21 2/2 1 Job Wed 22…" at bounding box center [784, 424] width 1568 height 584
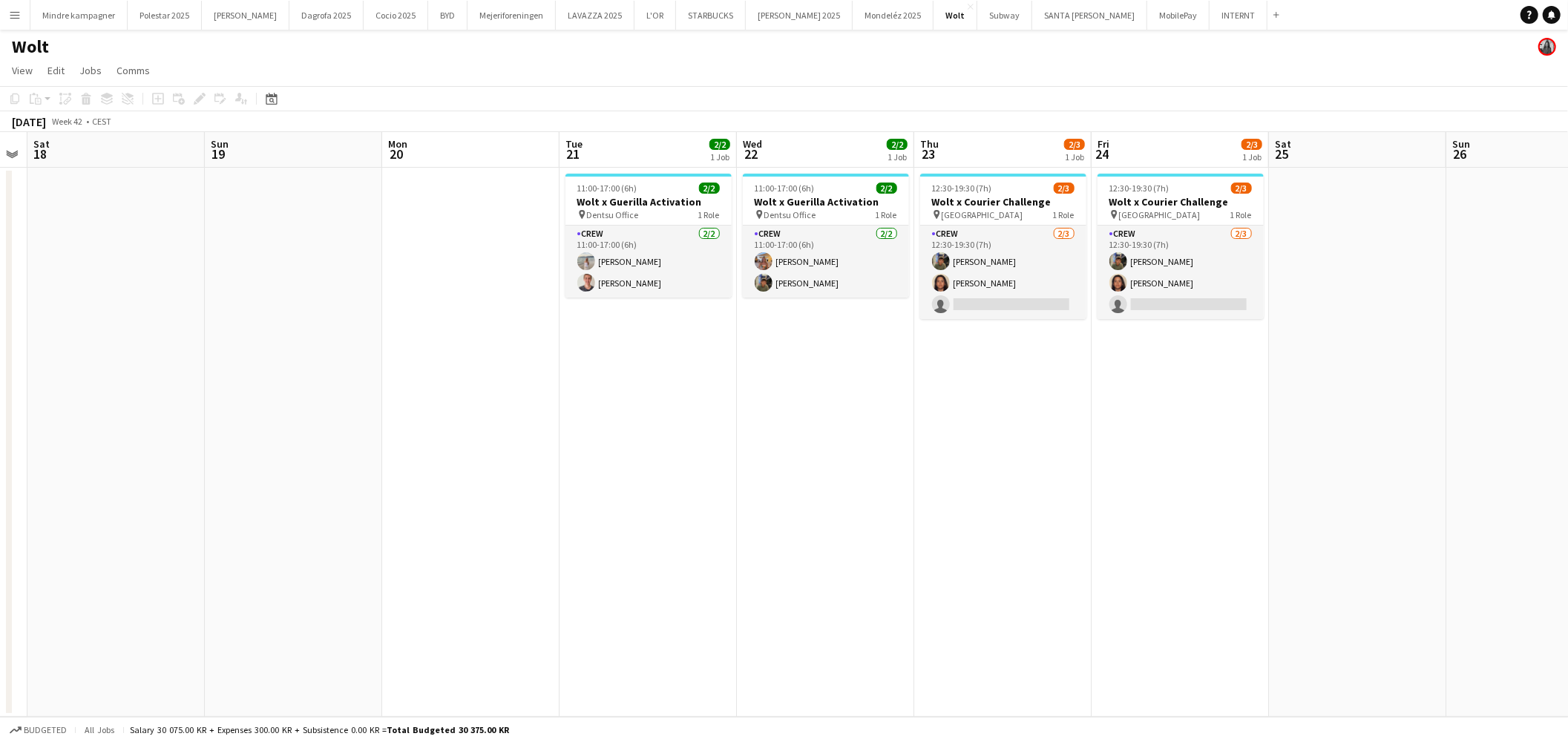
drag, startPoint x: 1143, startPoint y: 425, endPoint x: 762, endPoint y: 476, distance: 384.4
click at [763, 476] on app-calendar-viewport "Wed 15 Thu 16 Fri 17 Sat 18 Sun 19 Mon 20 Tue 21 2/2 1 Job Wed 22 2/2 1 Job Thu…" at bounding box center [784, 424] width 1568 height 584
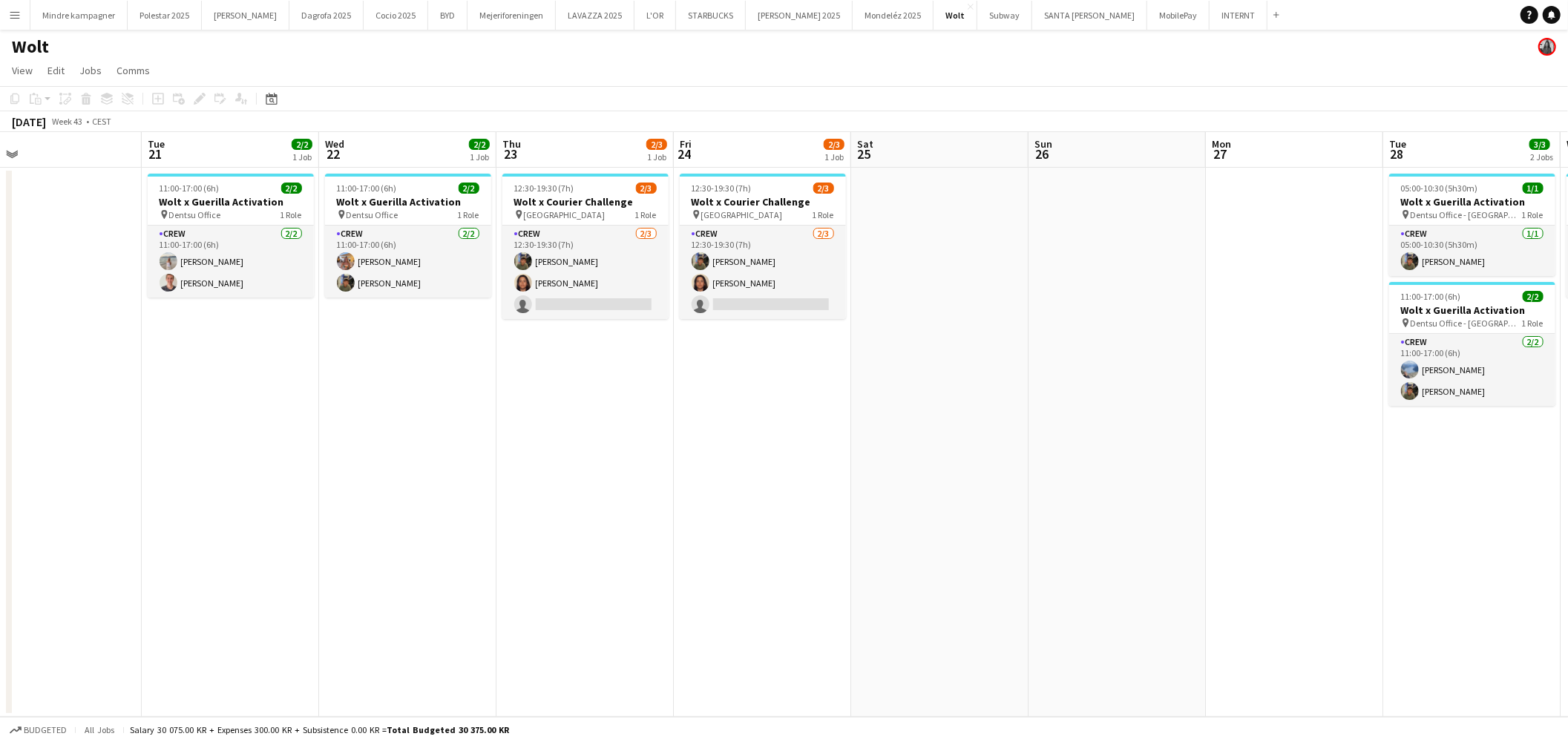
drag, startPoint x: 1114, startPoint y: 447, endPoint x: 696, endPoint y: 498, distance: 421.1
click at [699, 503] on app-calendar-viewport "Fri 17 Sat 18 Sun 19 Mon 20 Tue 21 2/2 1 Job Wed 22 2/2 1 Job Thu 23 2/3 1 Job …" at bounding box center [784, 424] width 1568 height 584
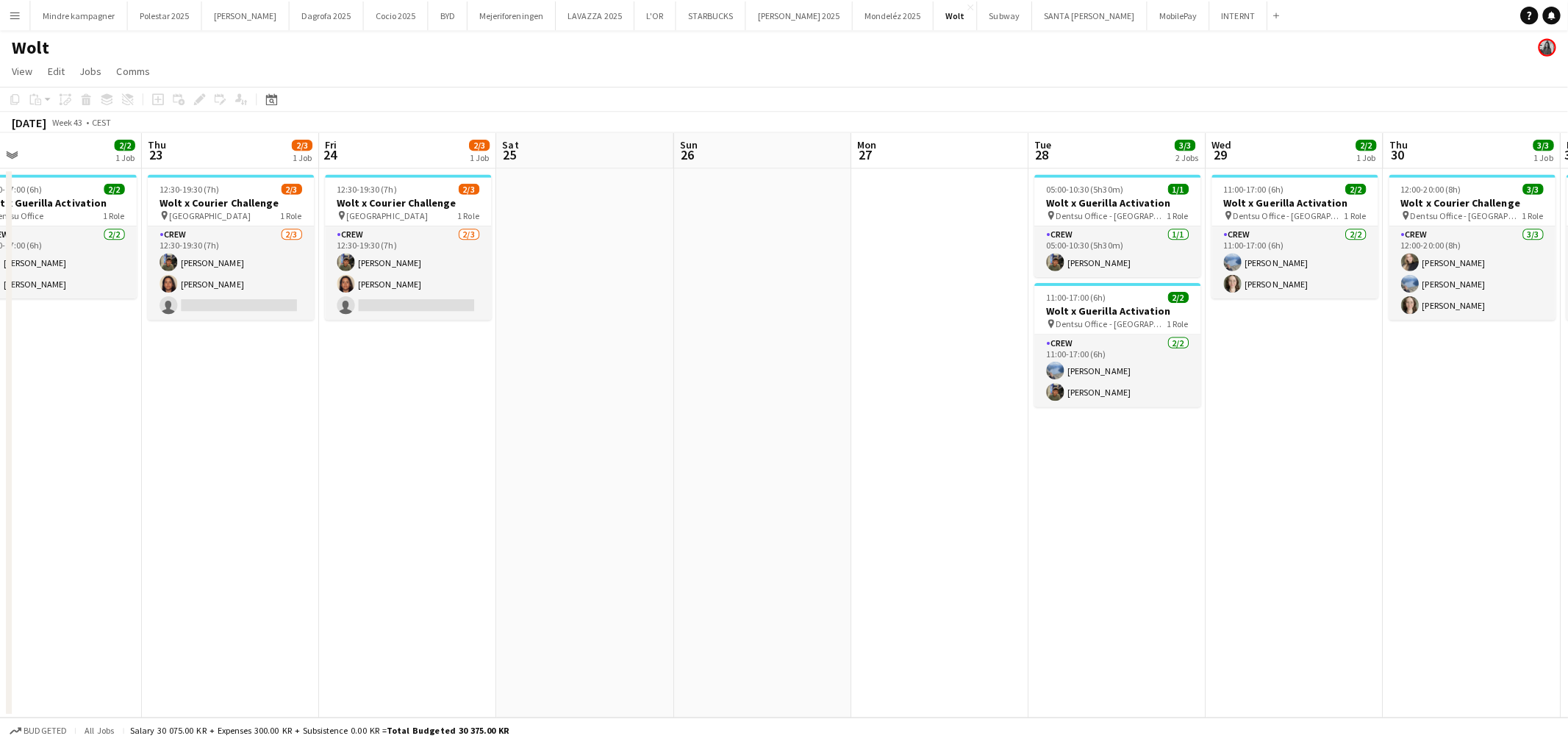
scroll to position [0, 603]
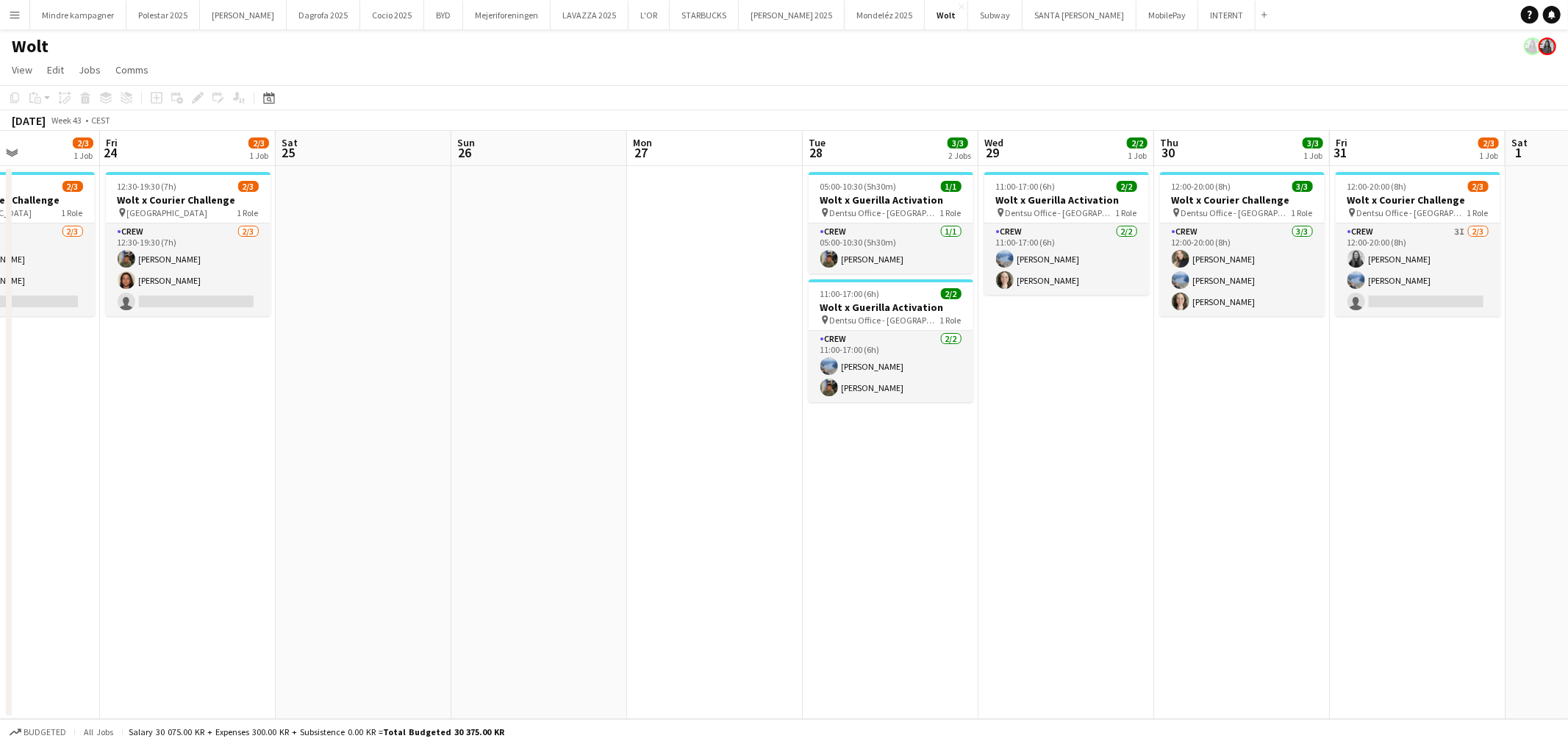
click at [923, 515] on app-calendar-viewport "Mon 20 Tue 21 2/2 1 Job Wed 22 2/2 1 Job Thu 23 2/3 1 Job Fri 24 2/3 1 Job Sat …" at bounding box center [784, 424] width 1568 height 588
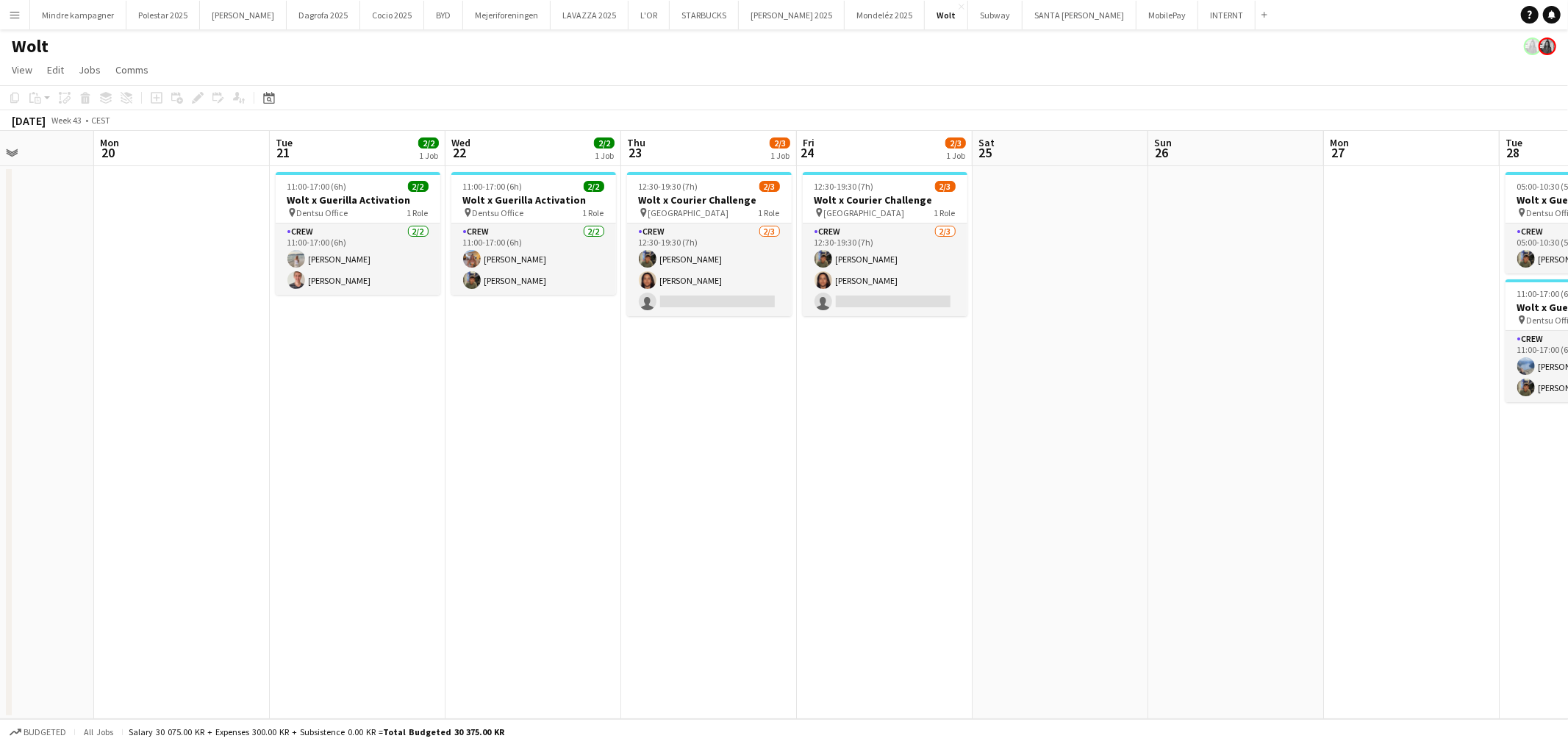
scroll to position [0, 432]
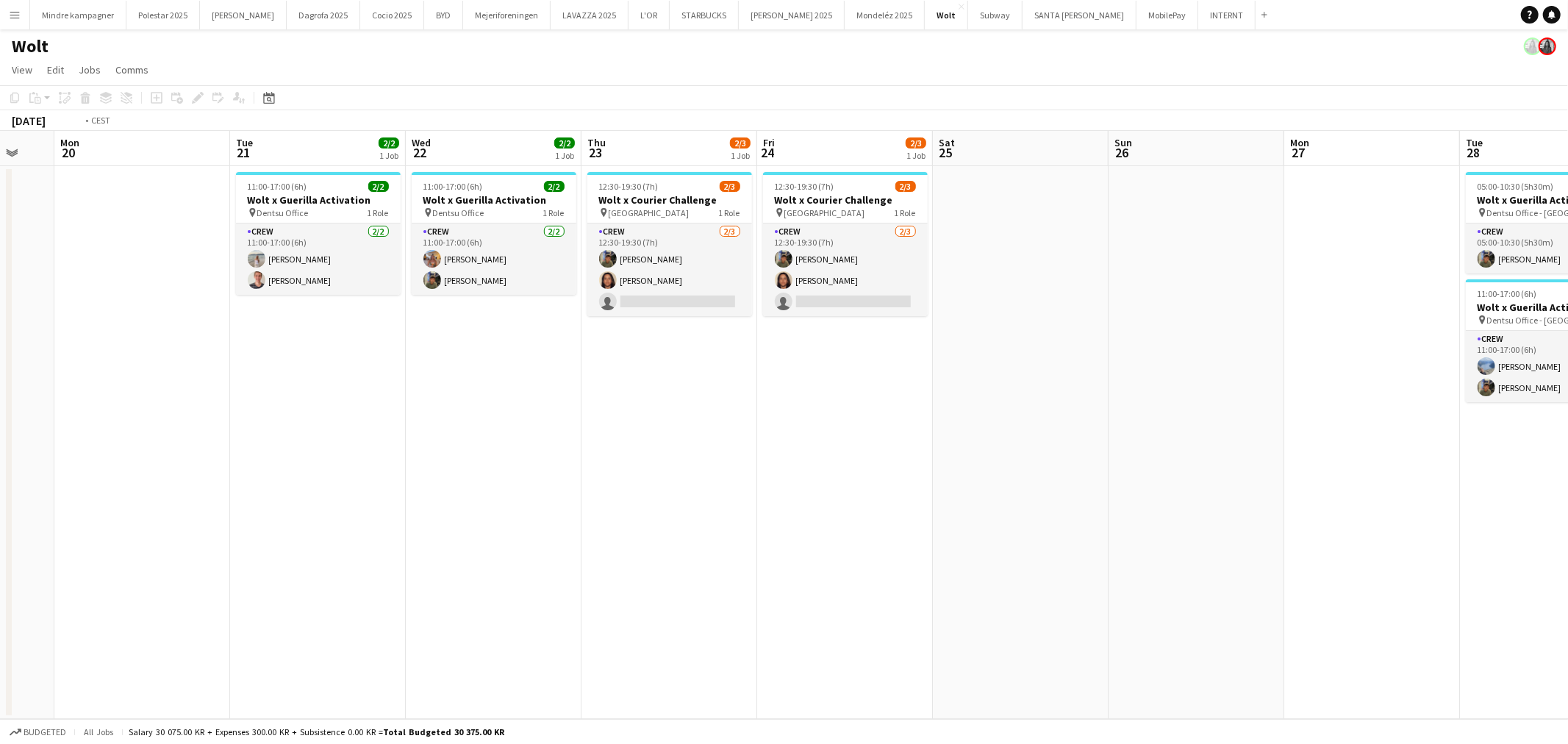
drag, startPoint x: 598, startPoint y: 516, endPoint x: 807, endPoint y: 523, distance: 209.1
click at [804, 523] on app-calendar-viewport "Sat 18 Sun 19 Mon 20 Tue 21 2/2 1 Job Wed 22 2/2 1 Job Thu 23 2/3 1 Job Fri 24 …" at bounding box center [784, 424] width 1568 height 588
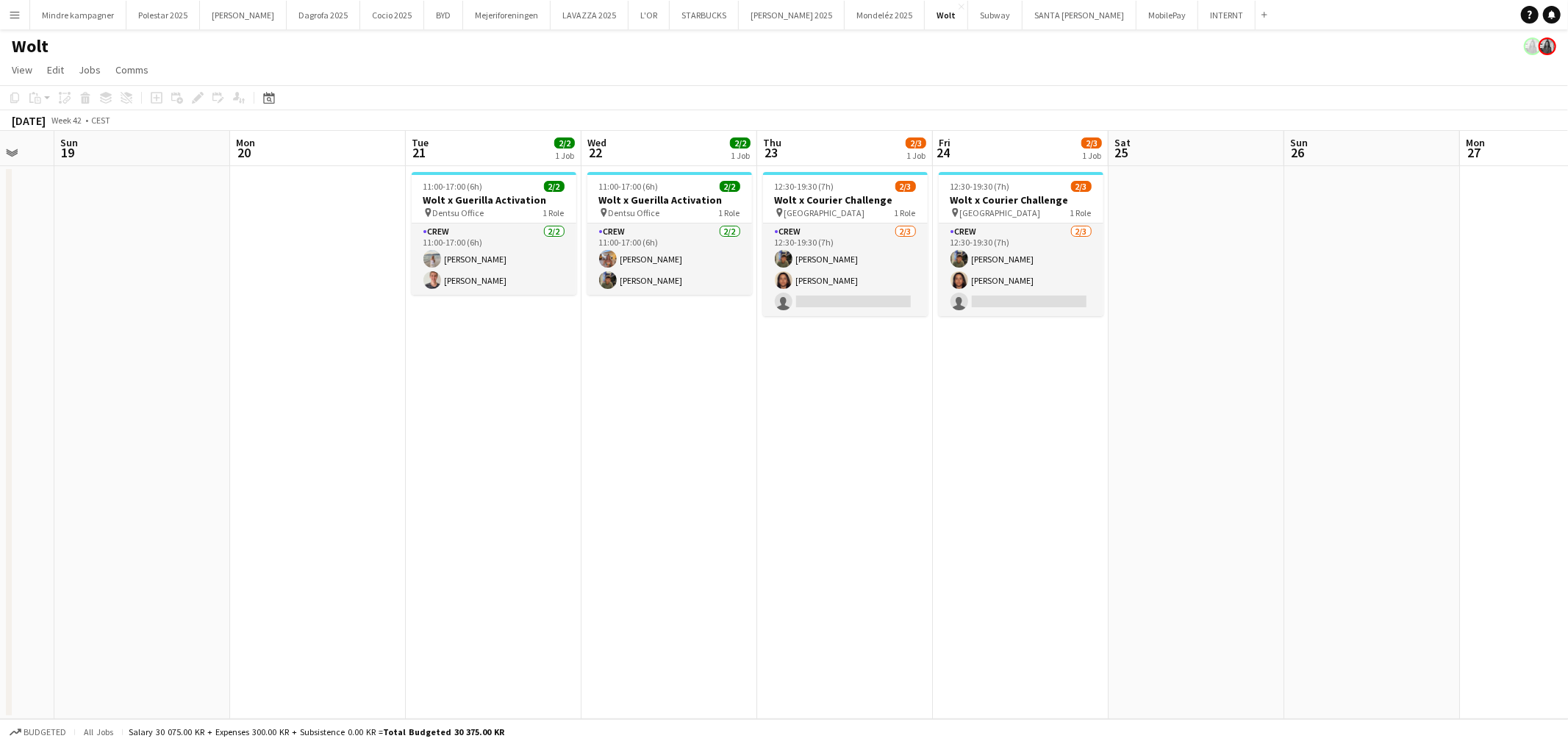
scroll to position [0, 401]
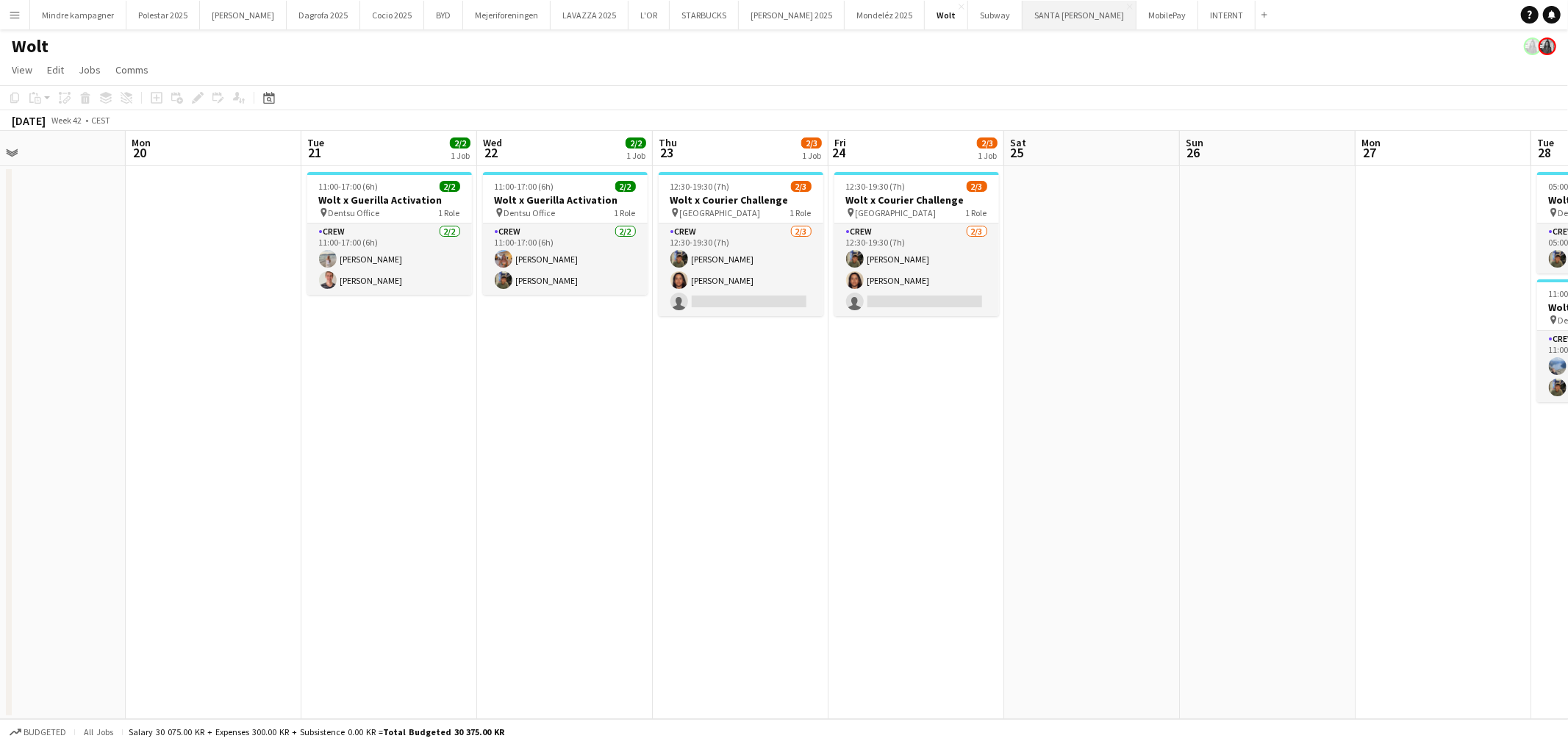
click at [1023, 15] on button "[GEOGRAPHIC_DATA][PERSON_NAME]" at bounding box center [1080, 15] width 114 height 28
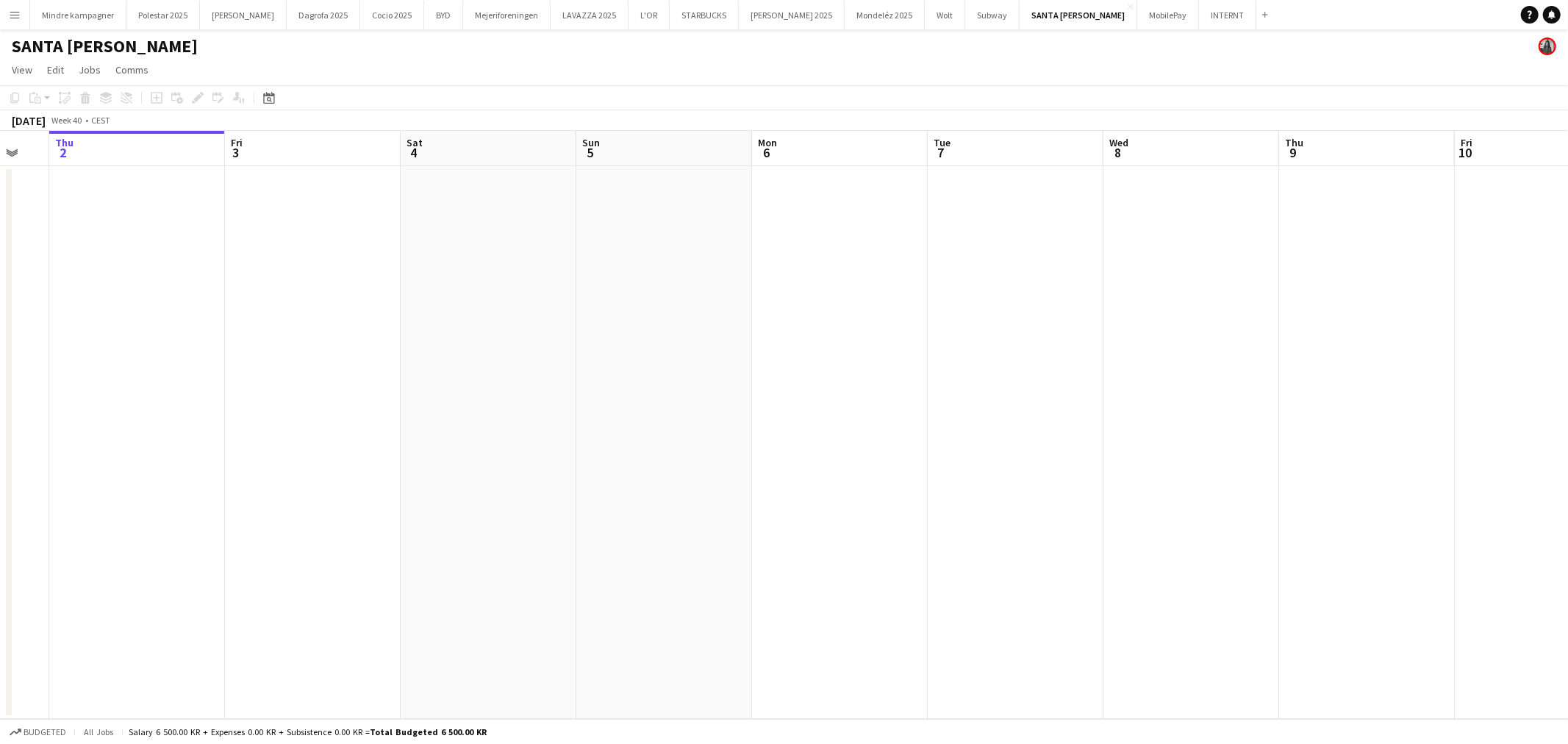
drag, startPoint x: 987, startPoint y: 454, endPoint x: 554, endPoint y: 480, distance: 433.8
click at [557, 480] on app-calendar-viewport "Mon 29 Tue 30 Wed 1 Thu 2 Fri 3 Sat 4 Sun 5 Mon 6 Tue 7 Wed 8 Thu 9 Fri 10 Sat …" at bounding box center [784, 424] width 1568 height 588
drag, startPoint x: 1000, startPoint y: 473, endPoint x: 651, endPoint y: 497, distance: 349.8
click at [671, 498] on app-calendar-viewport "Wed 1 Thu 2 Fri 3 Sat 4 Sun 5 Mon 6 Tue 7 Wed 8 Thu 9 Fri 10 Sat 11 Sun 12 Mon …" at bounding box center [784, 424] width 1568 height 588
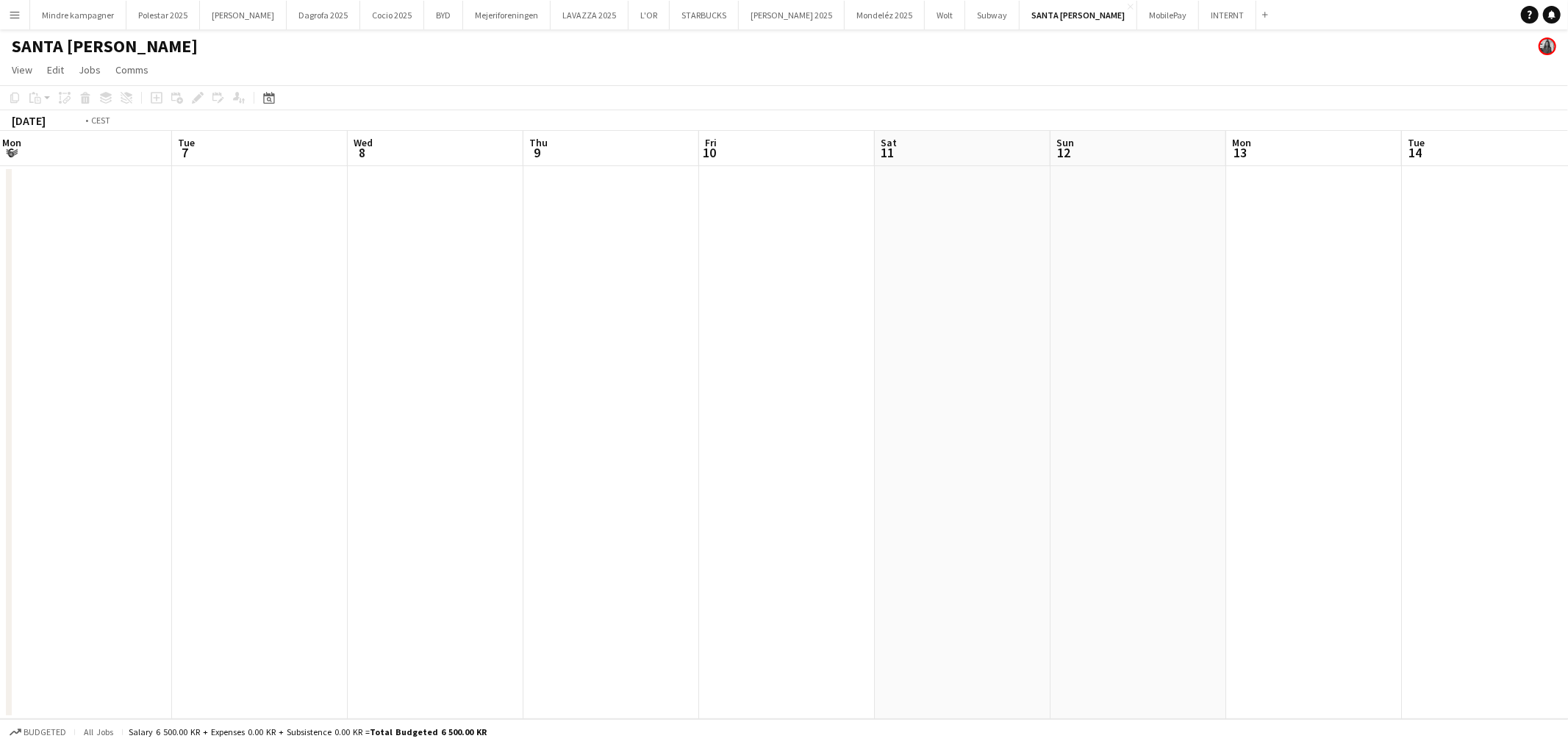
drag, startPoint x: 1051, startPoint y: 485, endPoint x: 724, endPoint y: 509, distance: 327.9
click at [677, 523] on app-calendar-viewport "Fri 3 Sat 4 Sun 5 Mon 6 Tue 7 Wed 8 Thu 9 Fri 10 Sat 11 Sun 12 Mon 13 Tue 14 We…" at bounding box center [784, 424] width 1568 height 588
drag, startPoint x: 951, startPoint y: 502, endPoint x: 708, endPoint y: 495, distance: 243.1
click at [643, 515] on app-calendar-viewport "Sun 5 Mon 6 Tue 7 Wed 8 Thu 9 Fri 10 Sat 11 Sun 12 Mon 13 Tue 14 Wed 15 Thu 16 …" at bounding box center [784, 424] width 1568 height 588
drag, startPoint x: 651, startPoint y: 501, endPoint x: 589, endPoint y: 507, distance: 62.3
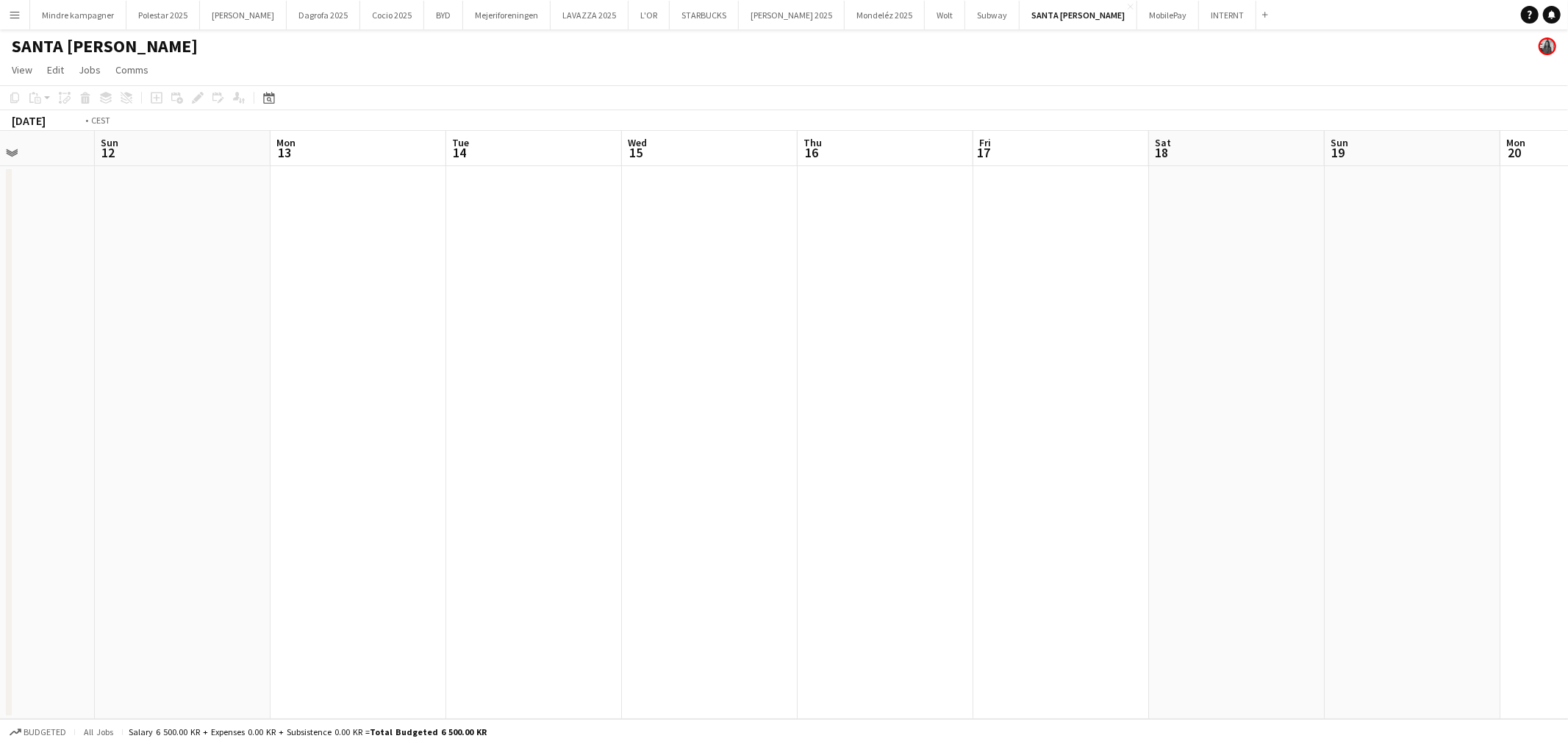
click at [590, 507] on app-calendar-viewport "Thu 9 Fri 10 Sat 11 Sun 12 Mon 13 Tue 14 Wed 15 Thu 16 Fri 17 Sat 18 Sun 19 Mon…" at bounding box center [784, 424] width 1568 height 588
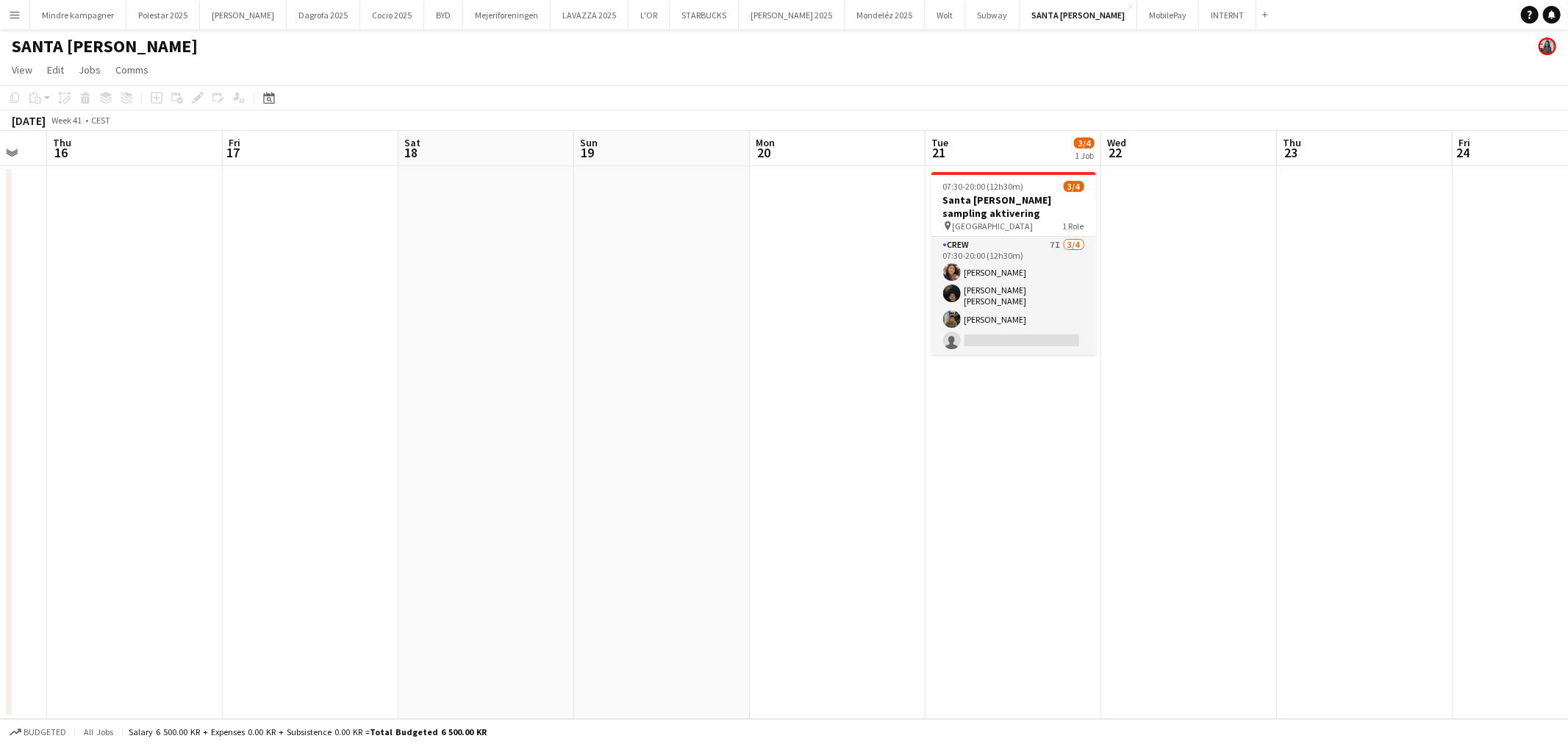
click at [922, 519] on app-calendar-viewport "Mon 13 Tue 14 Wed 15 Thu 16 Fri 17 Sat 18 Sun 19 Mon 20 Tue 21 3/4 1 Job Wed 22…" at bounding box center [784, 424] width 1568 height 588
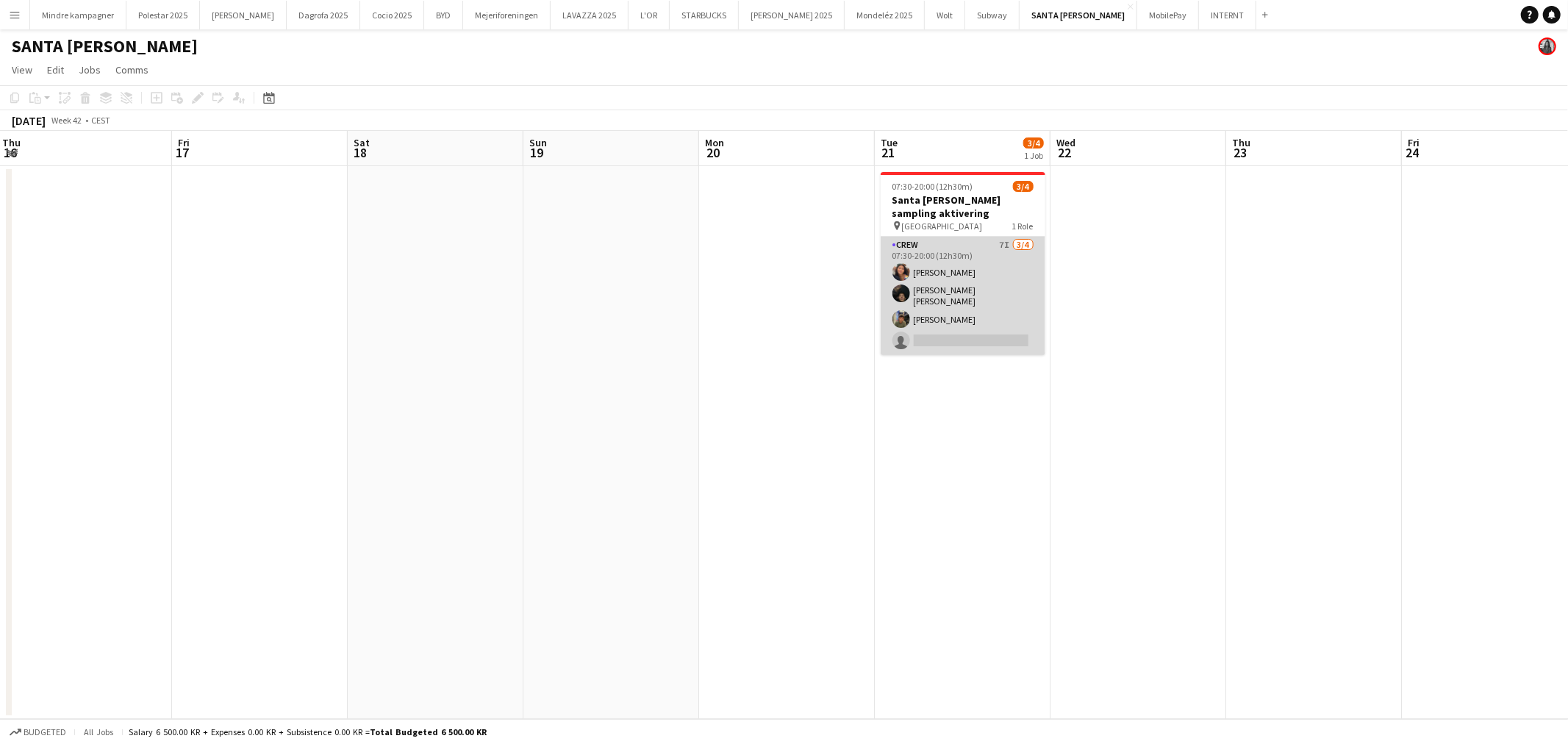
click at [980, 294] on app-card-role "Crew 7I [DATE] 07:30-20:00 (12h30m) [PERSON_NAME] [PERSON_NAME] [PERSON_NAME] […" at bounding box center [963, 296] width 165 height 118
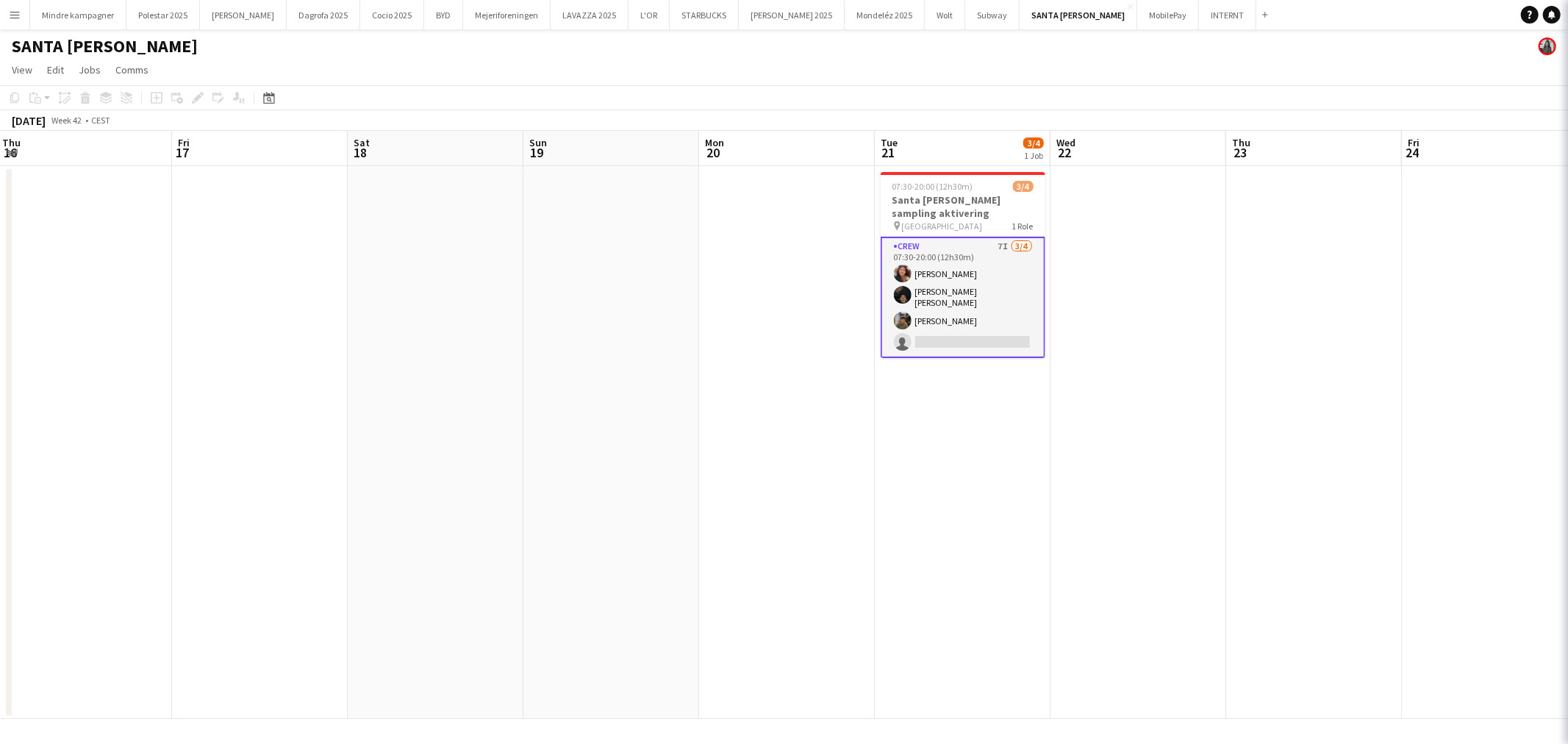
scroll to position [0, 530]
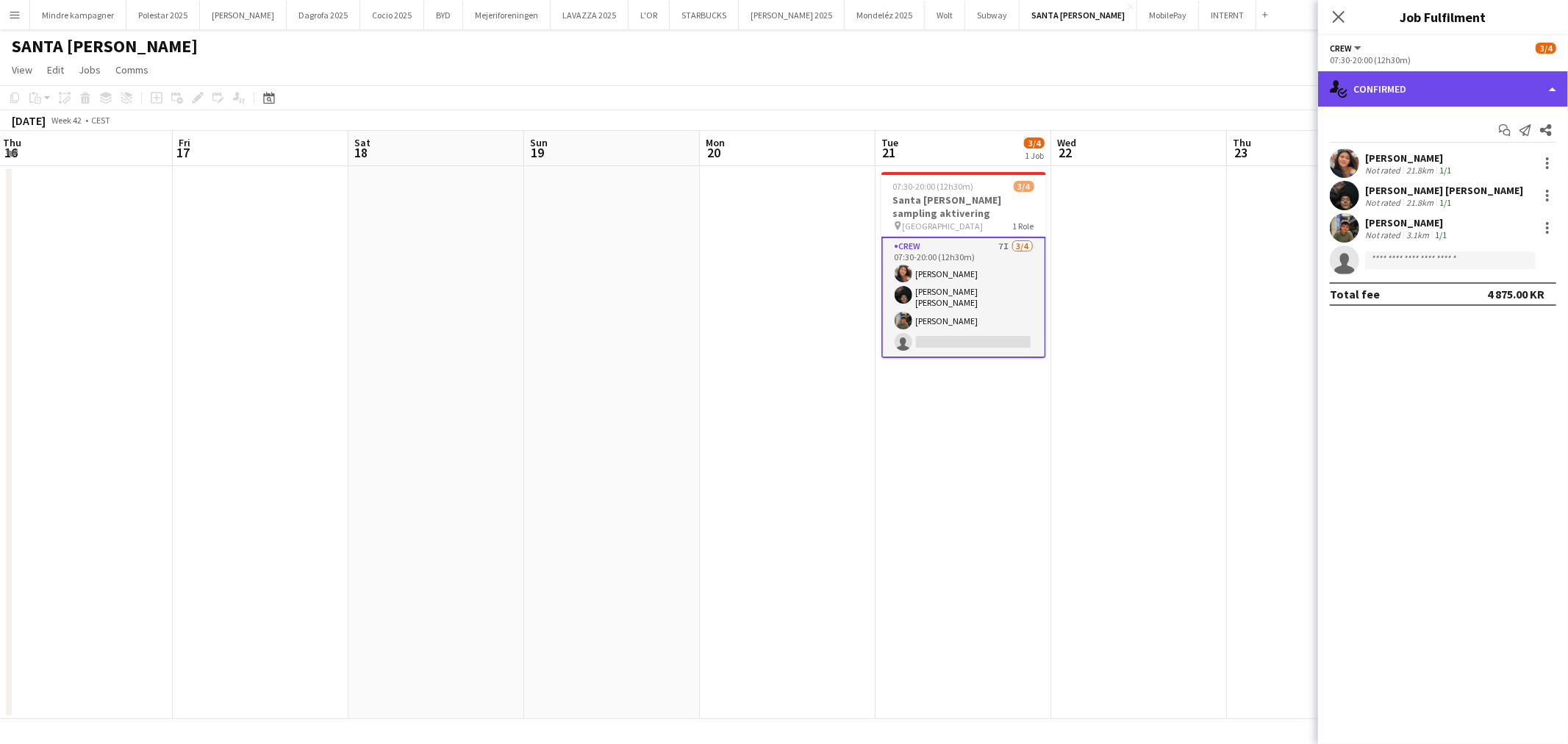
click at [1421, 99] on div "single-neutral-actions-check-2 Confirmed" at bounding box center [1443, 89] width 250 height 35
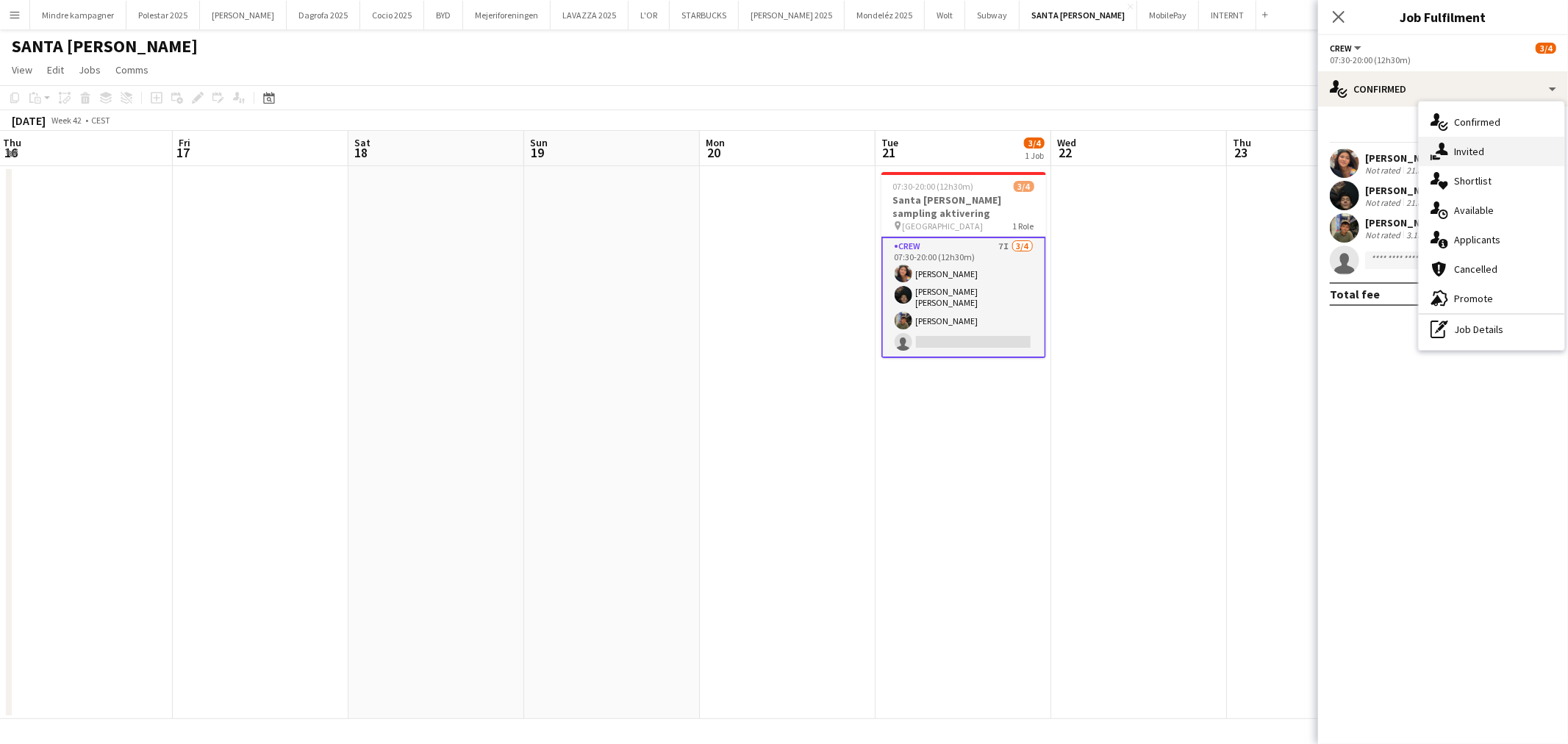
click at [1464, 157] on span "Invited" at bounding box center [1469, 151] width 30 height 13
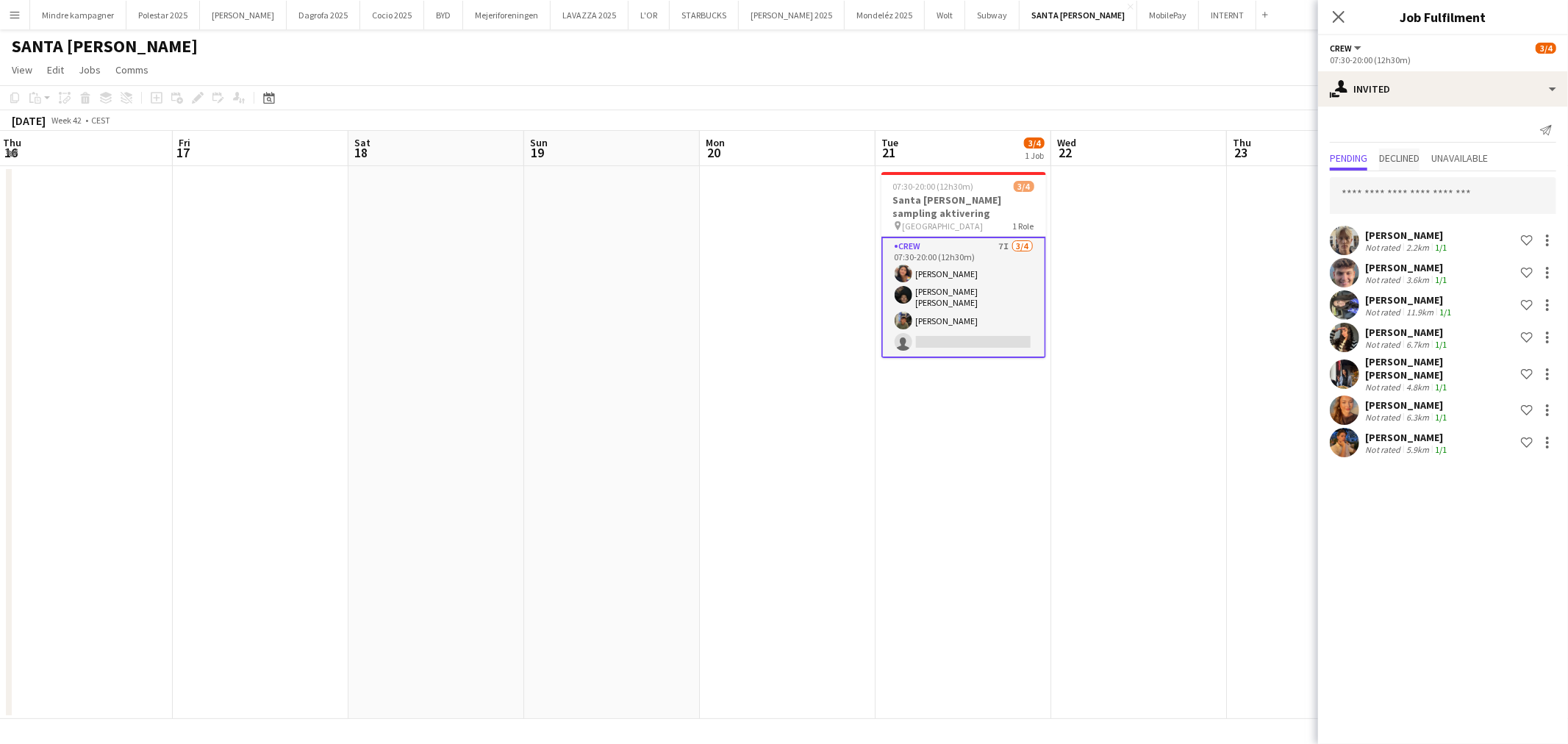
click at [1407, 156] on span "Declined" at bounding box center [1400, 158] width 41 height 10
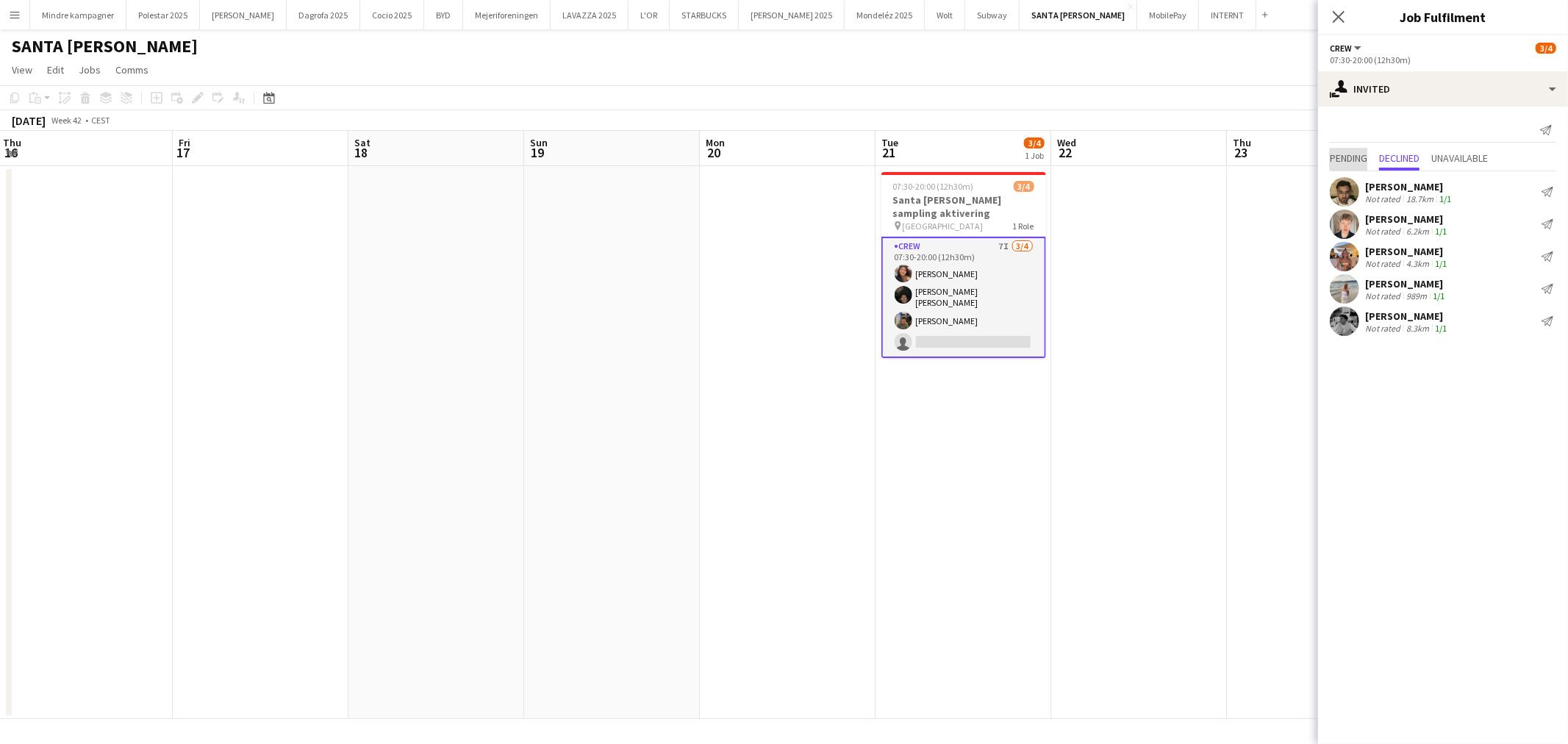
click at [1357, 153] on span "Pending" at bounding box center [1349, 158] width 38 height 10
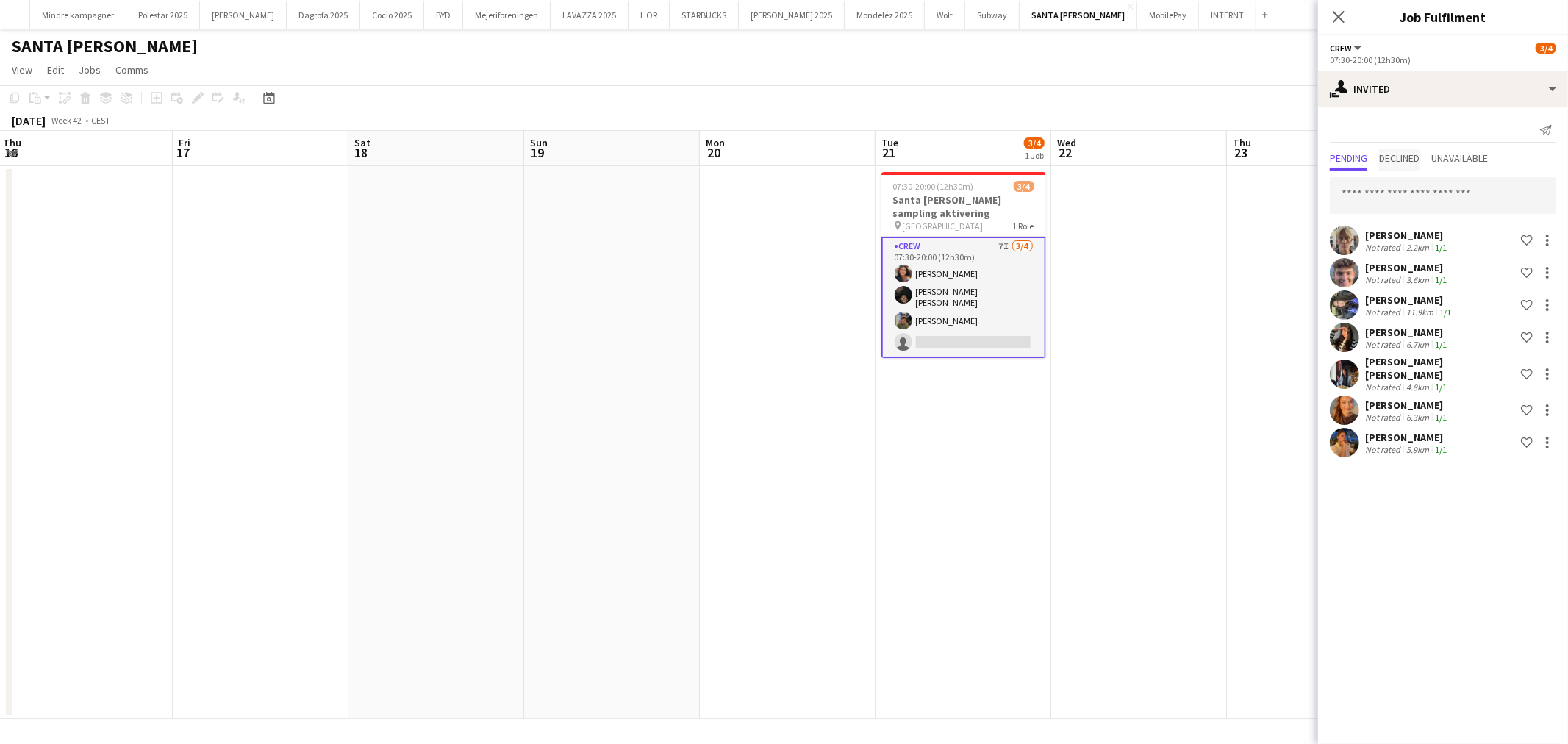
click at [1400, 159] on span "Declined" at bounding box center [1400, 158] width 41 height 10
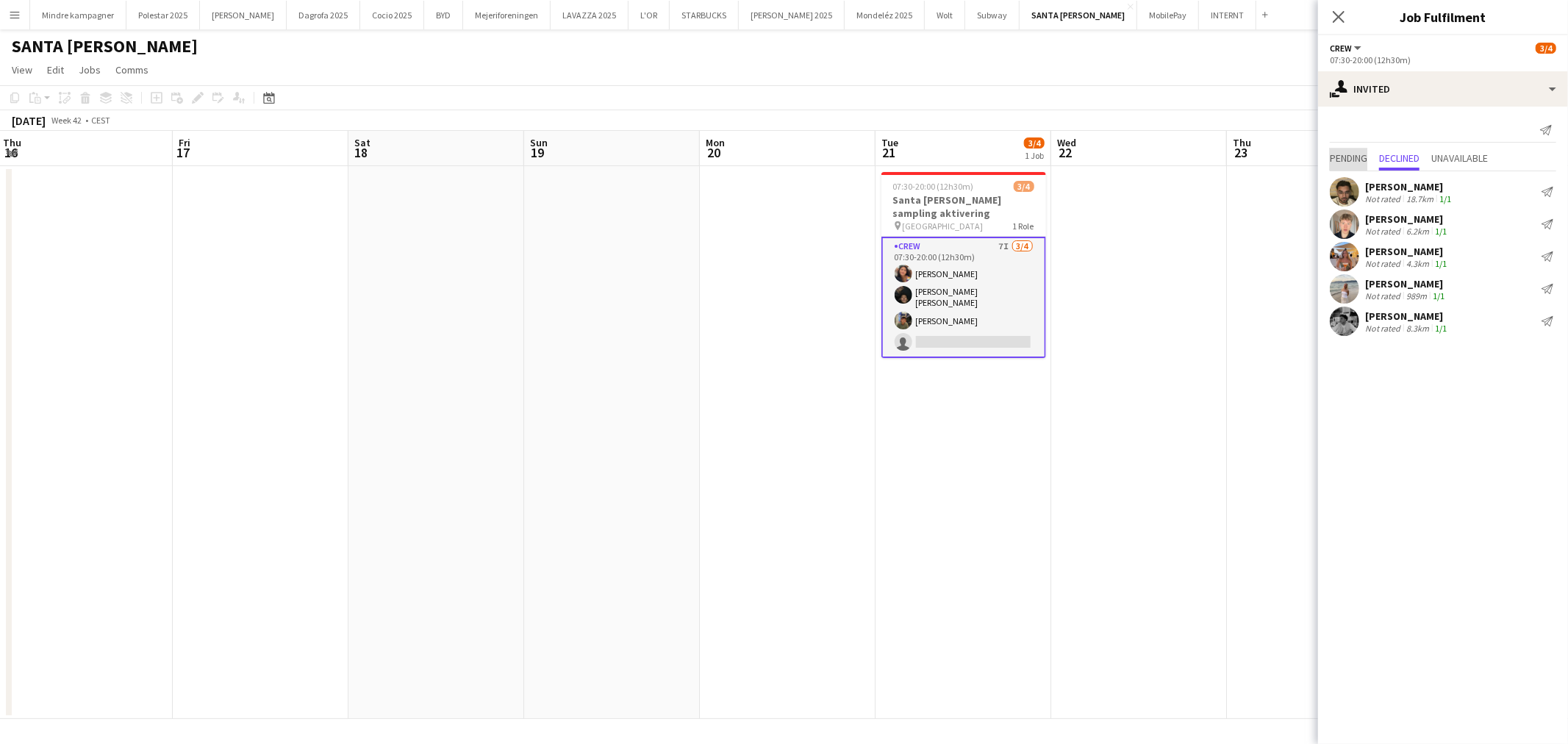
click at [1350, 150] on span "Pending" at bounding box center [1349, 159] width 38 height 22
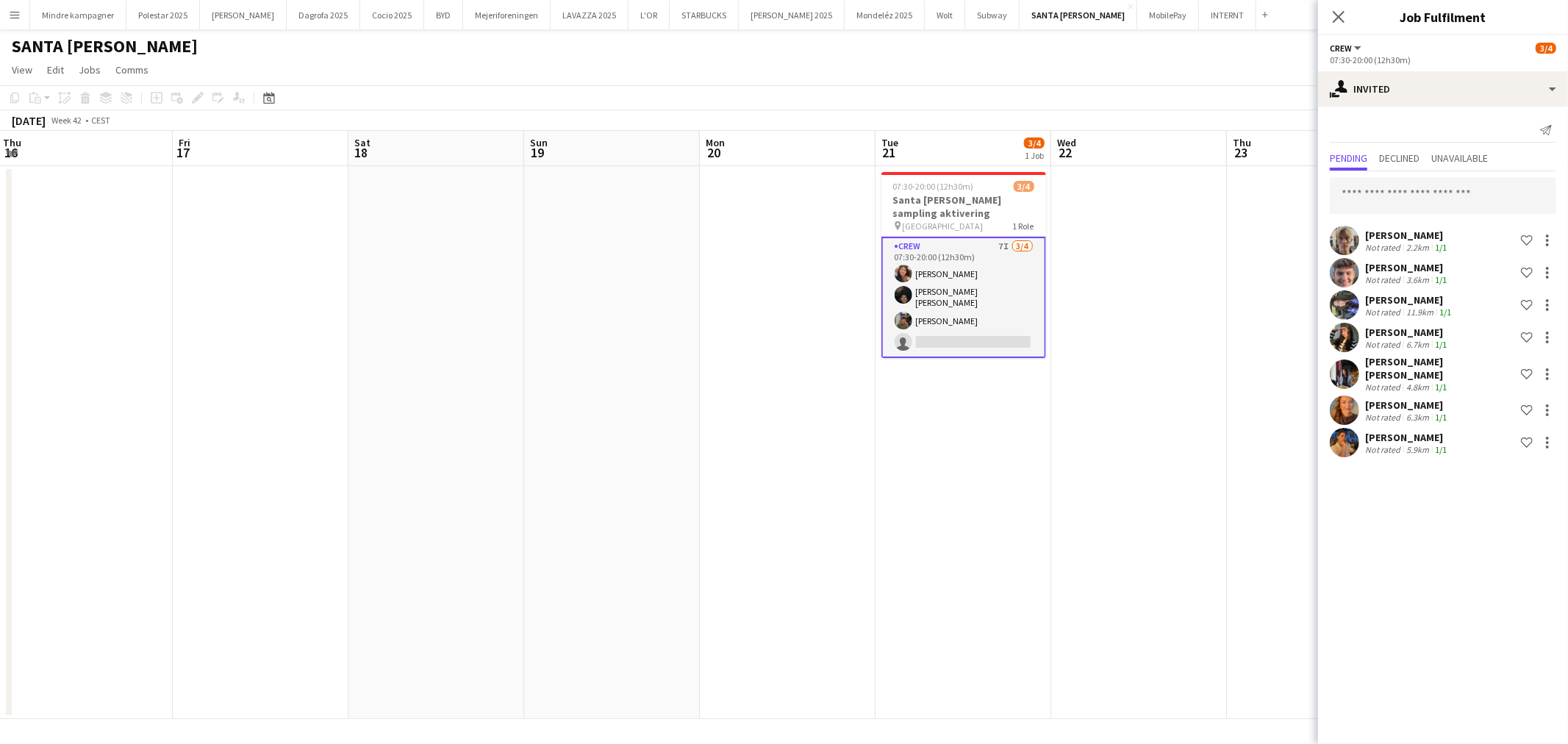
click at [1247, 285] on app-date-cell at bounding box center [1315, 442] width 175 height 553
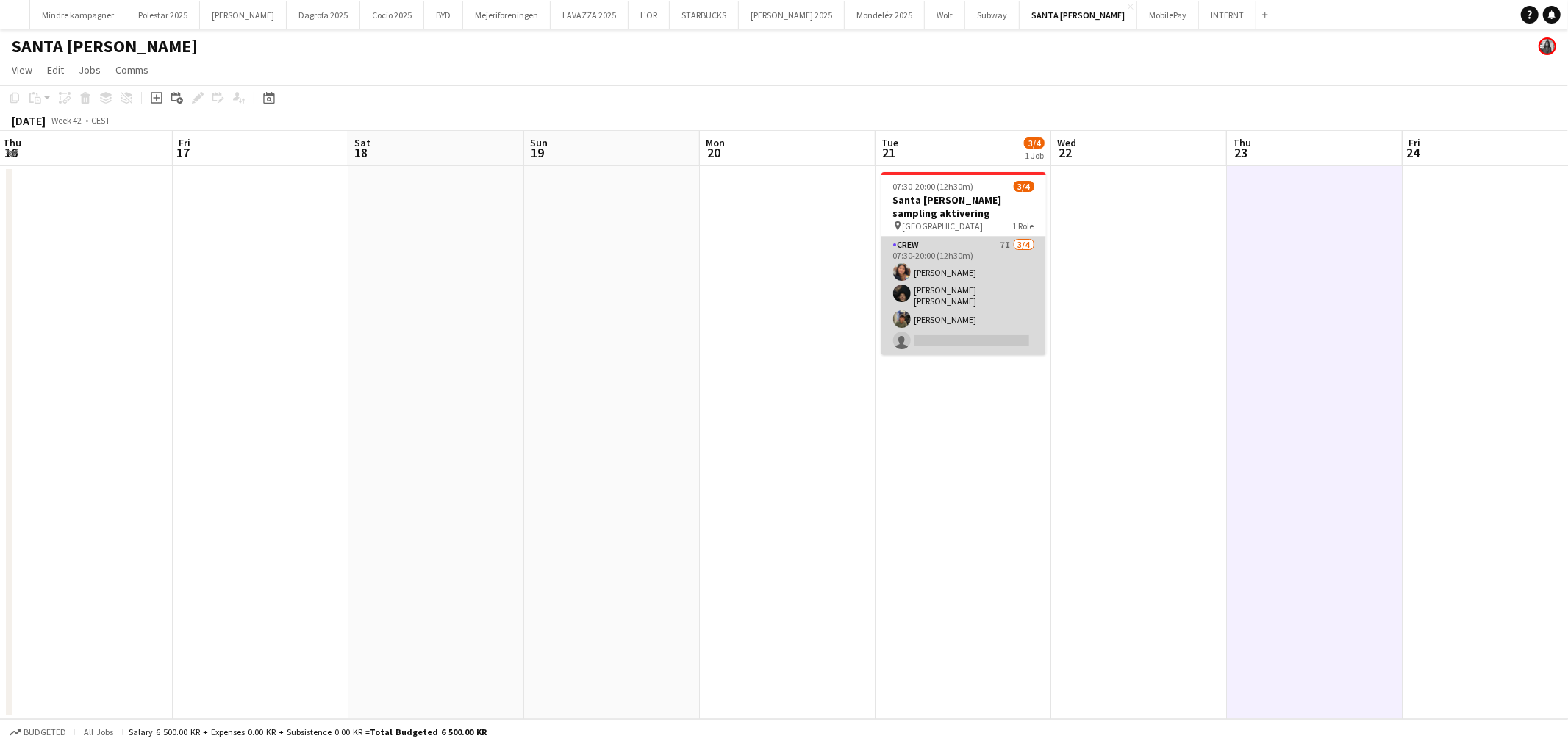
click at [987, 330] on app-card-role "Crew 7I [DATE] 07:30-20:00 (12h30m) [PERSON_NAME] [PERSON_NAME] [PERSON_NAME] […" at bounding box center [964, 296] width 165 height 118
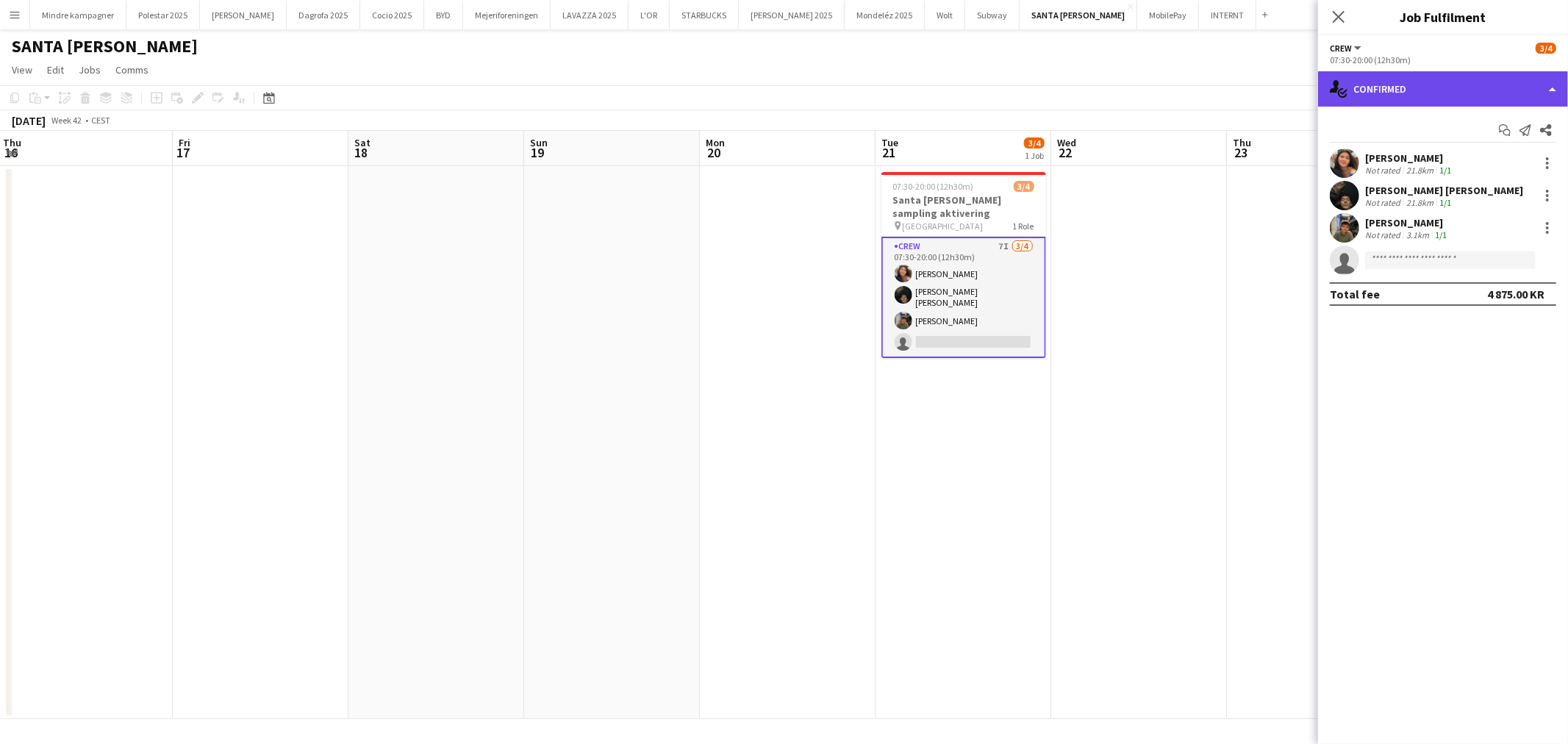
click at [1452, 91] on div "single-neutral-actions-check-2 Confirmed" at bounding box center [1443, 89] width 250 height 35
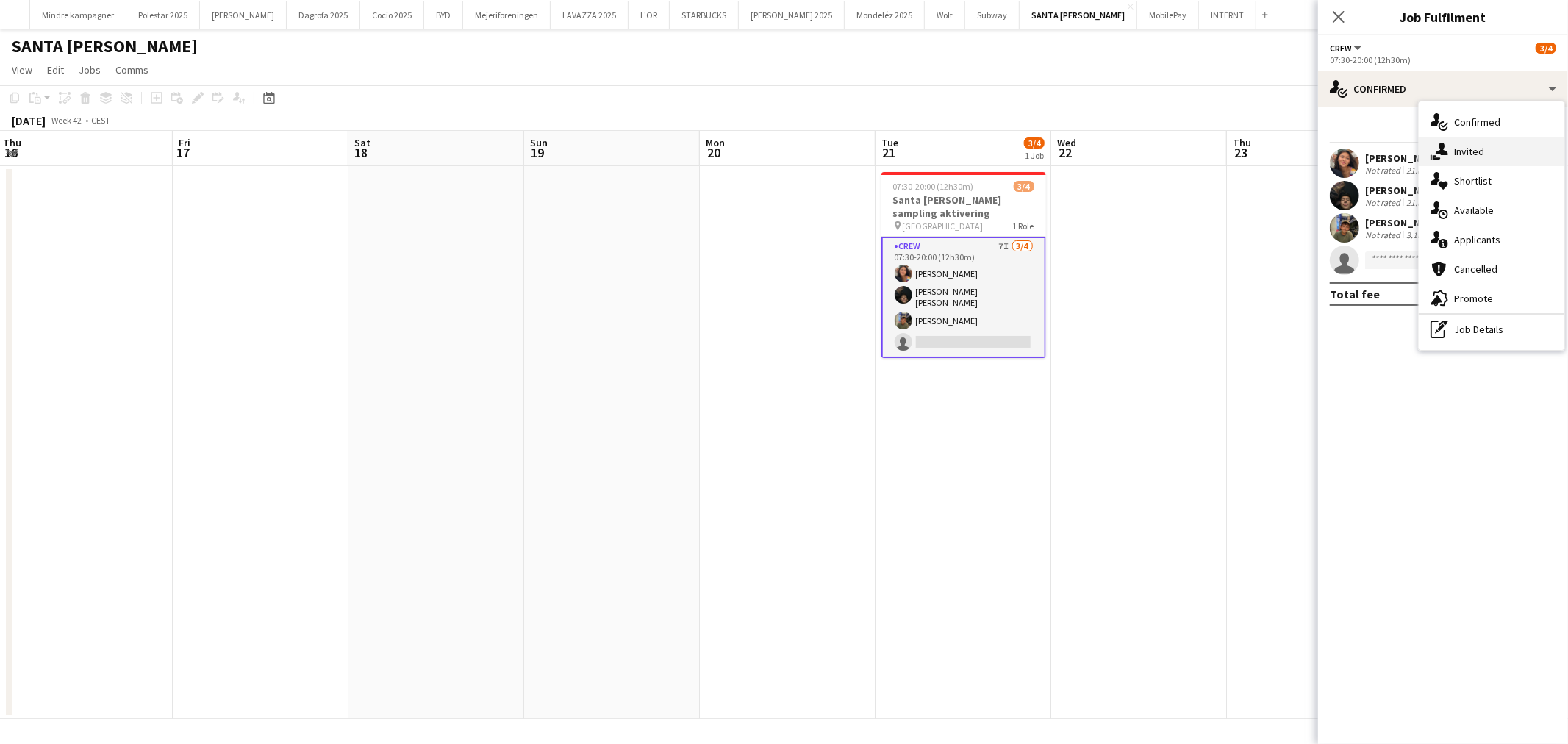
click at [1473, 149] on span "Invited" at bounding box center [1469, 151] width 30 height 13
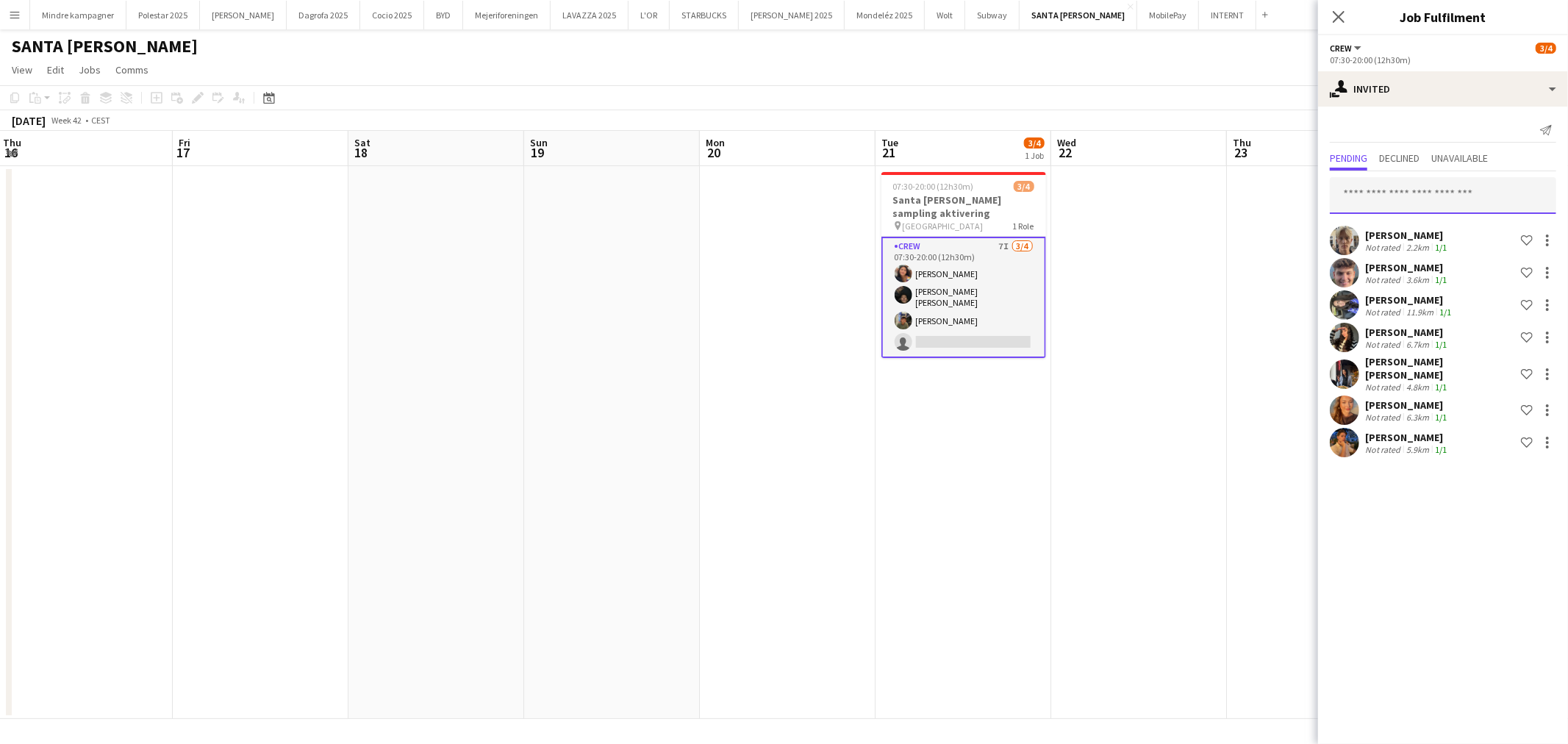
click at [1423, 199] on input "text" at bounding box center [1443, 195] width 226 height 37
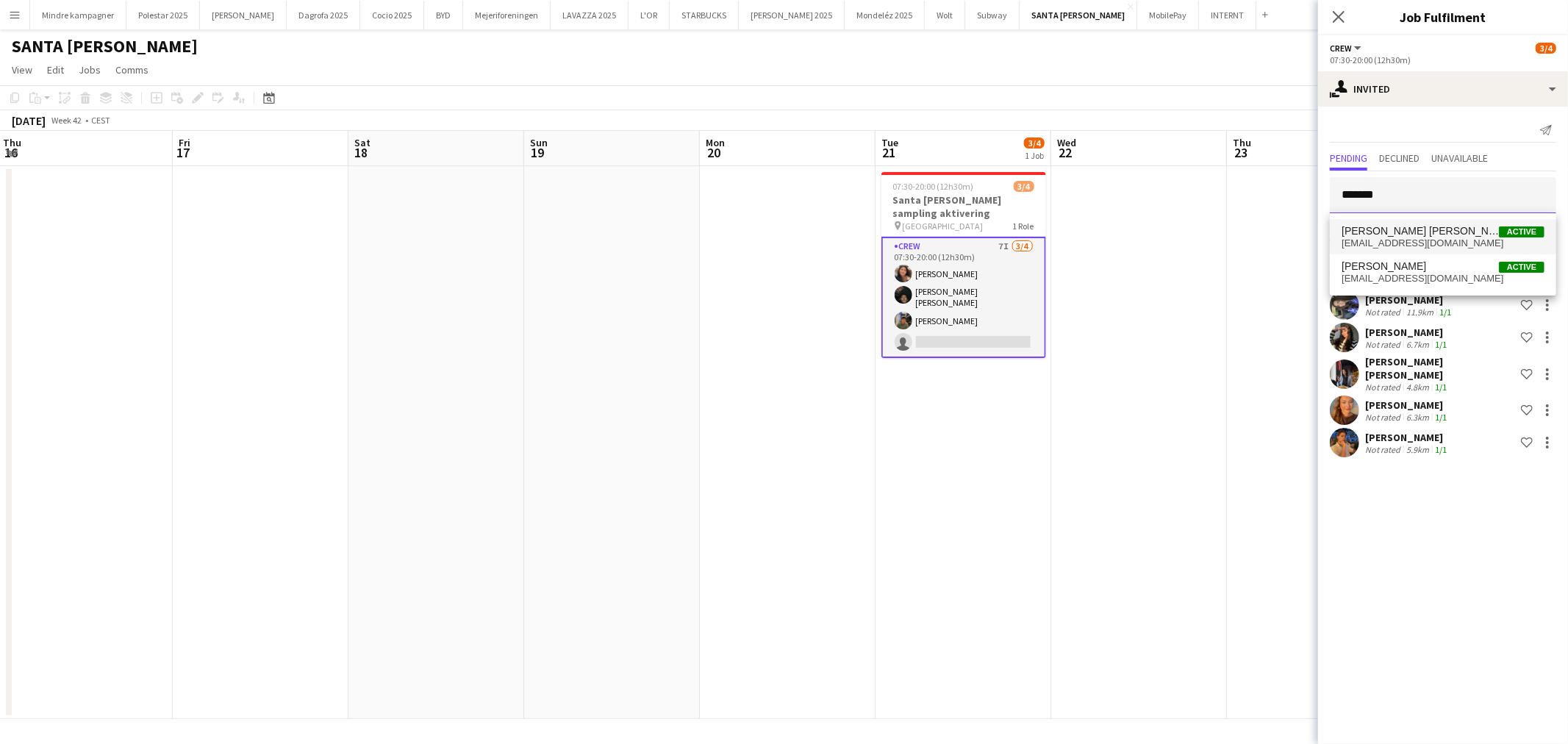
type input "*******"
click at [1428, 228] on span "[PERSON_NAME] [PERSON_NAME]" at bounding box center [1420, 231] width 158 height 12
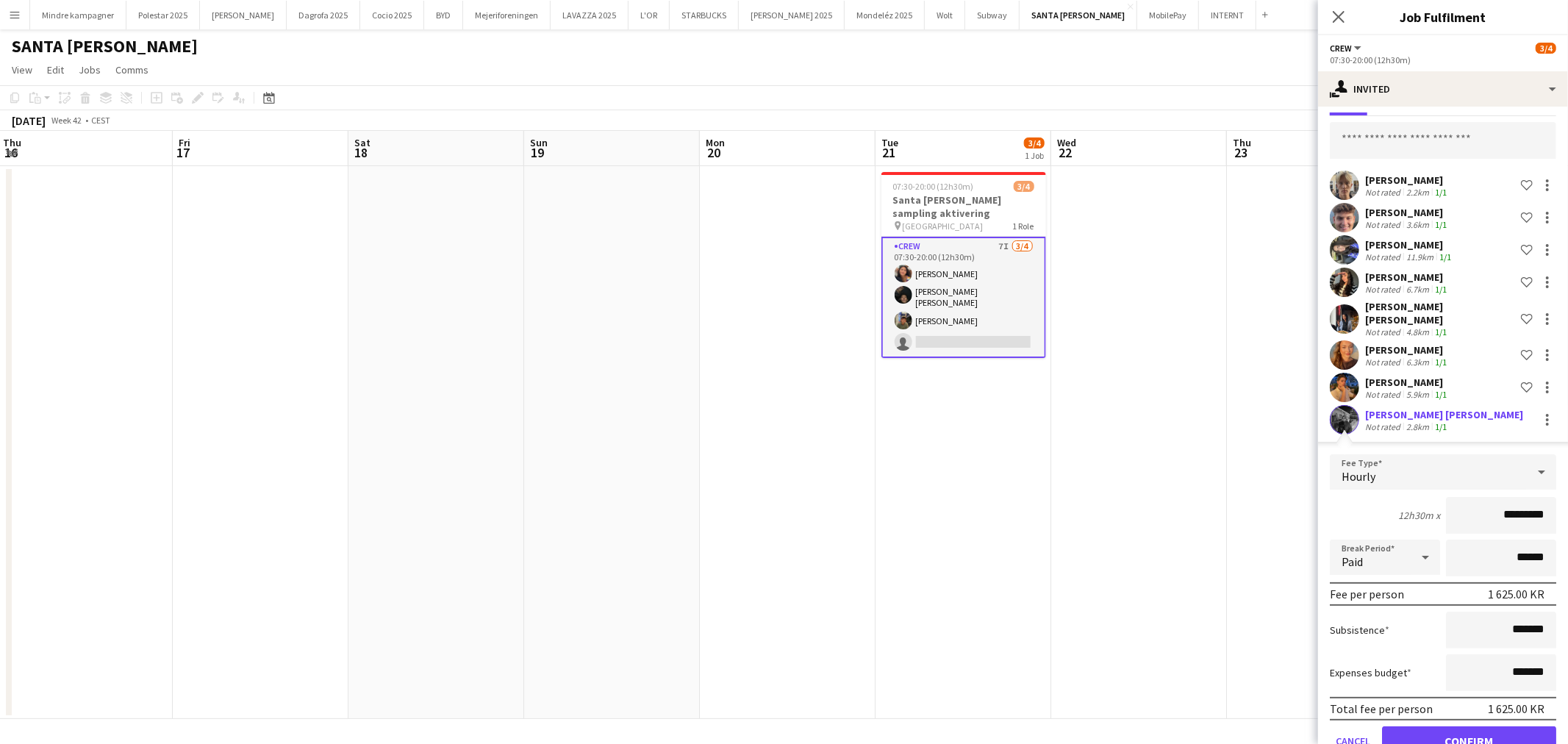
scroll to position [81, 0]
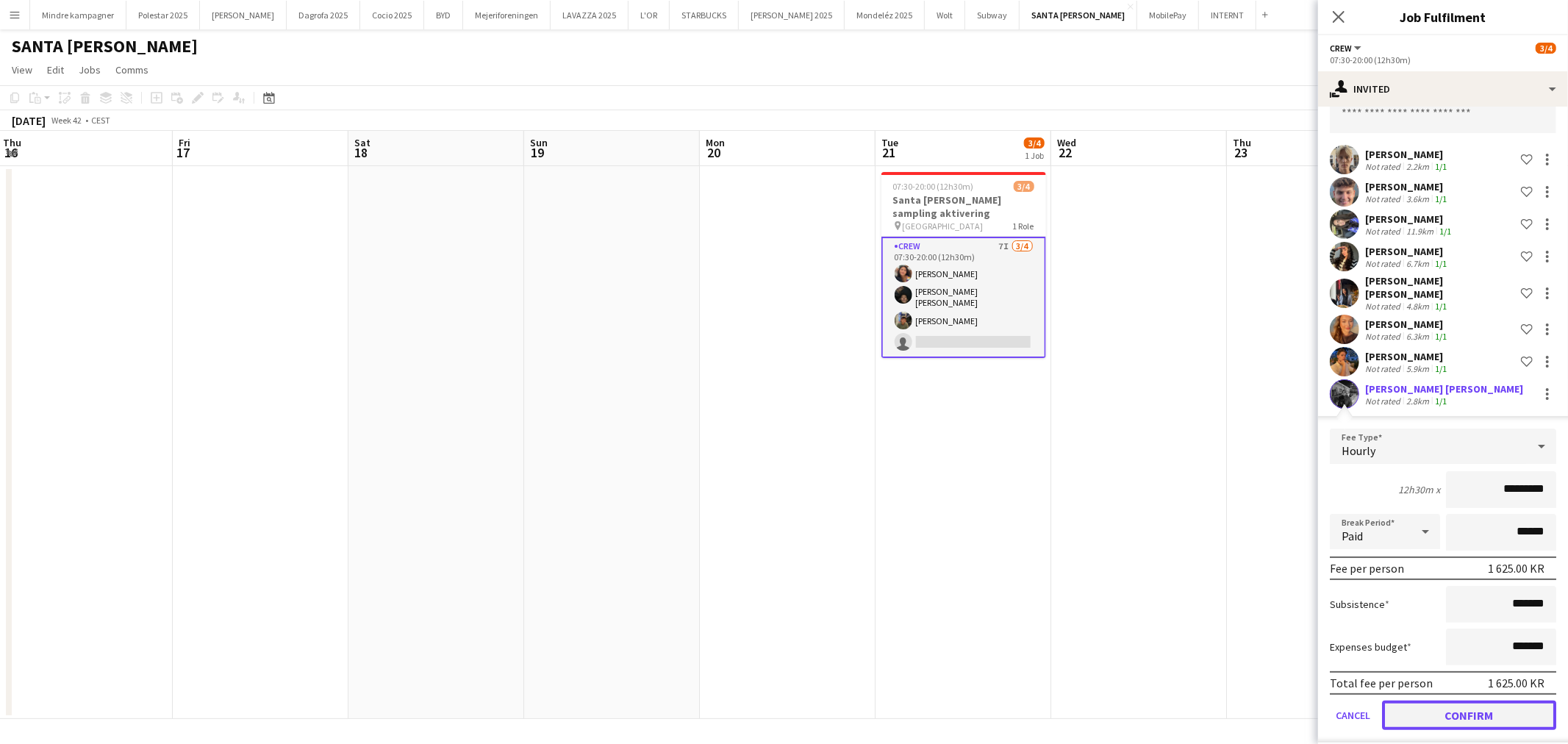
click at [1498, 702] on button "Confirm" at bounding box center [1469, 715] width 175 height 29
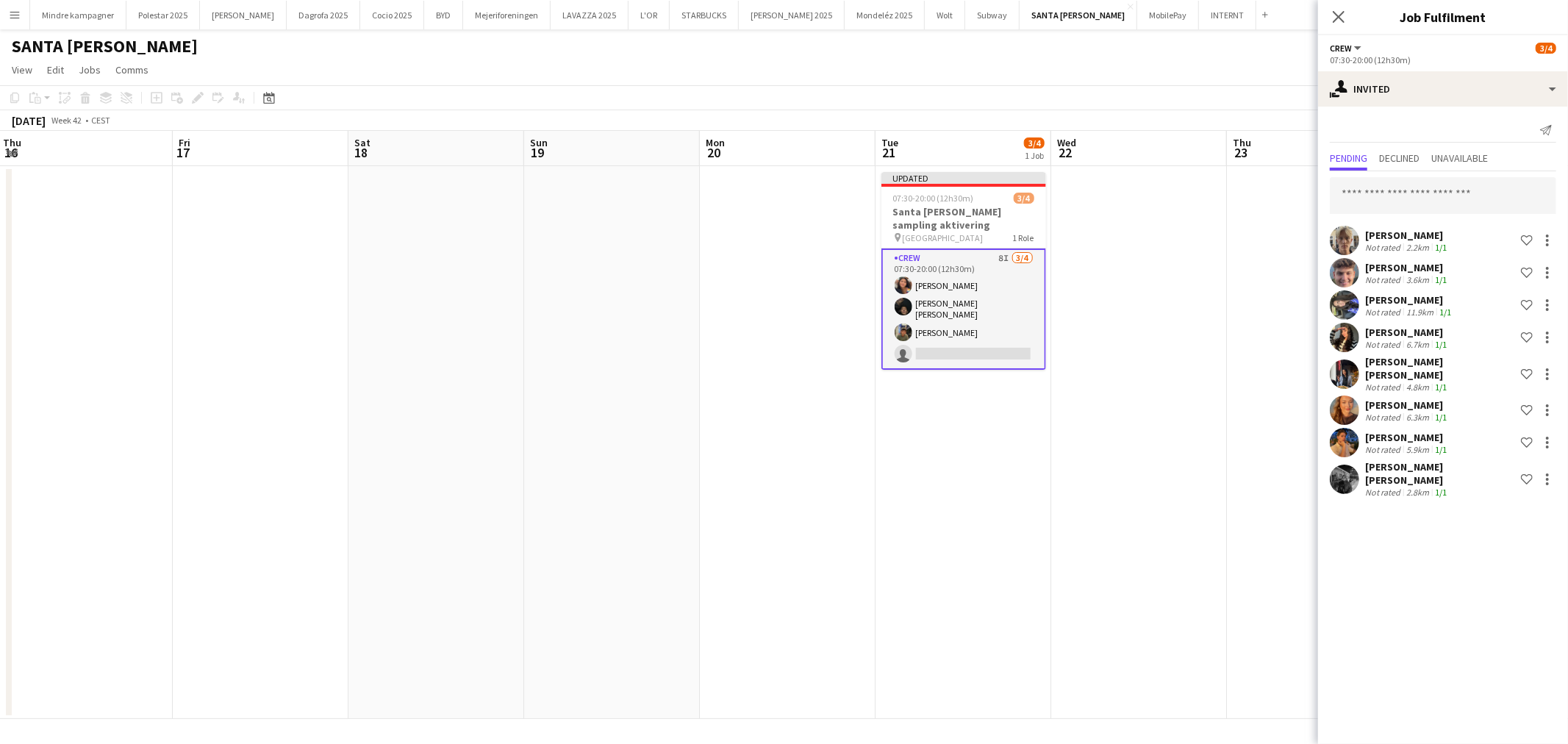
scroll to position [0, 0]
click at [1127, 542] on app-date-cell at bounding box center [1139, 442] width 175 height 553
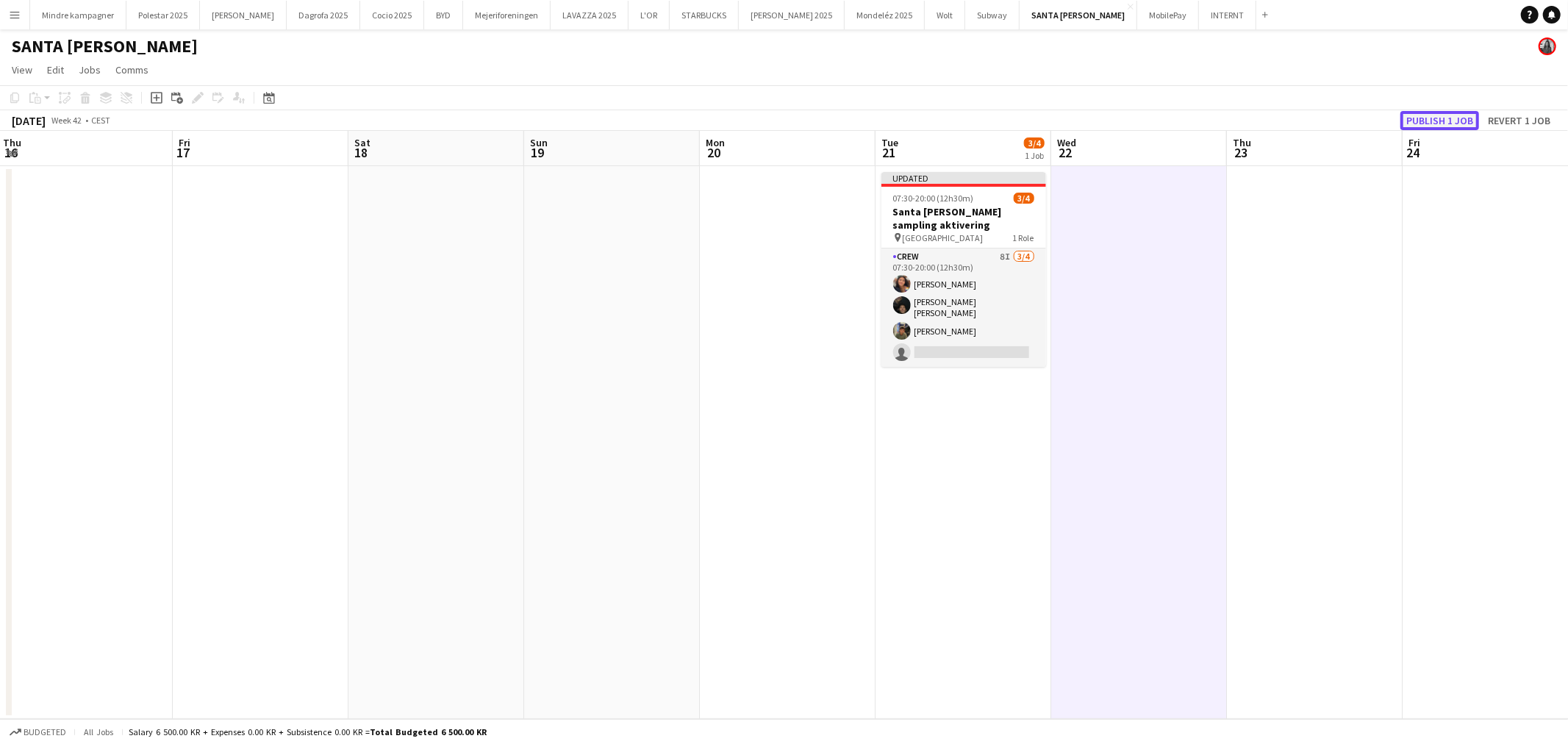
click at [1435, 111] on button "Publish 1 job" at bounding box center [1440, 120] width 78 height 19
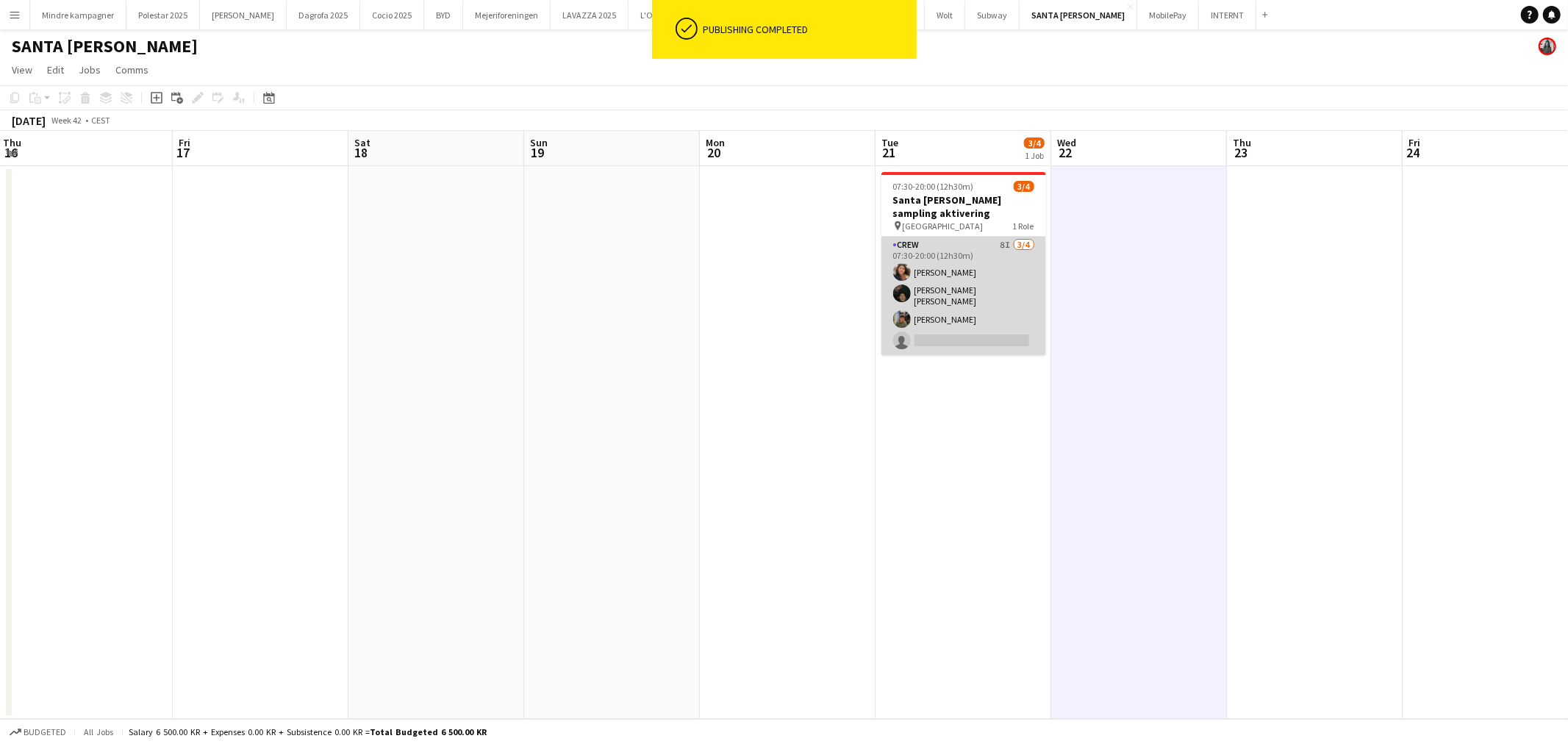
click at [1000, 312] on app-card-role "Crew 8I [DATE] 07:30-20:00 (12h30m) [PERSON_NAME] [PERSON_NAME] [PERSON_NAME] […" at bounding box center [964, 296] width 165 height 118
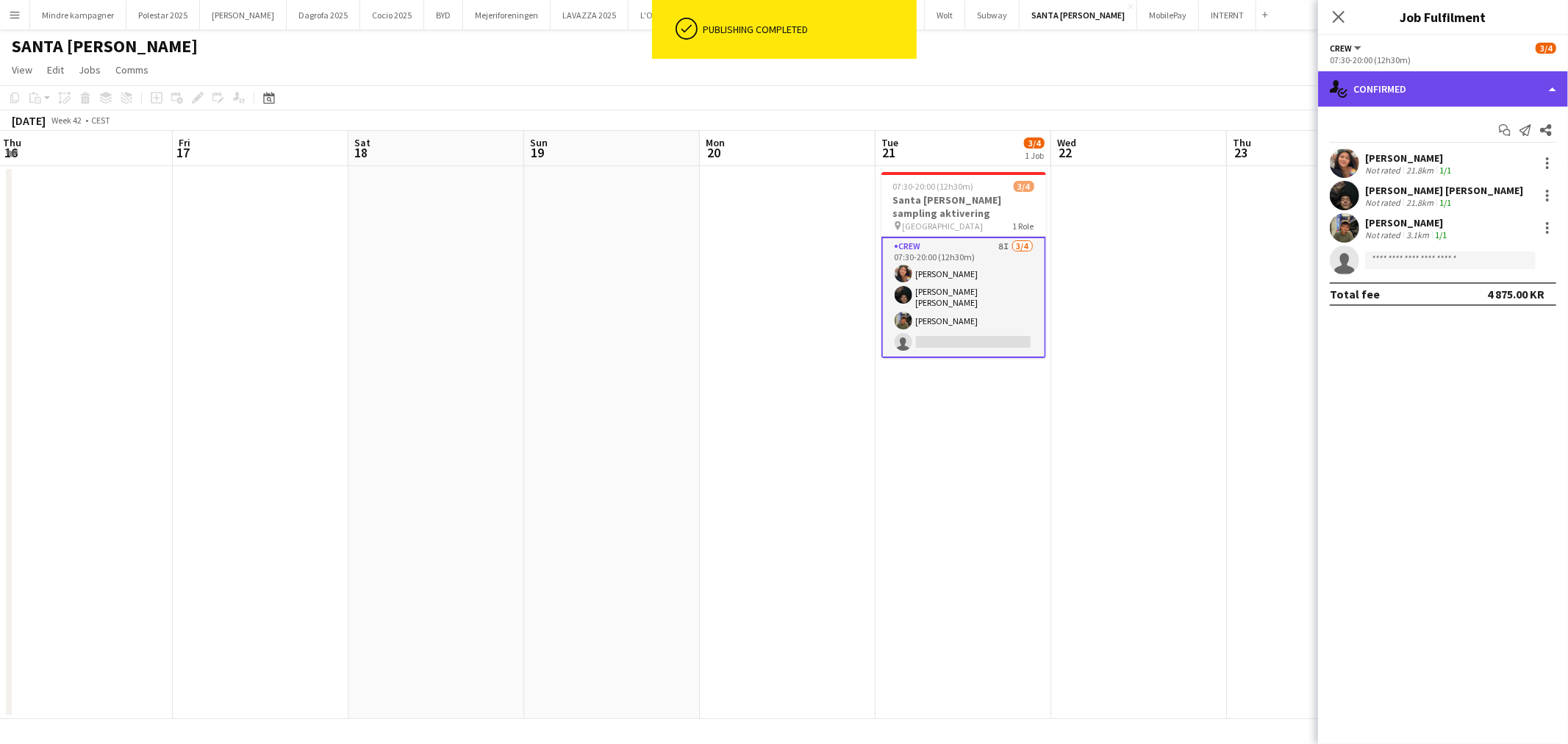
click at [1454, 78] on div "single-neutral-actions-check-2 Confirmed" at bounding box center [1443, 89] width 250 height 35
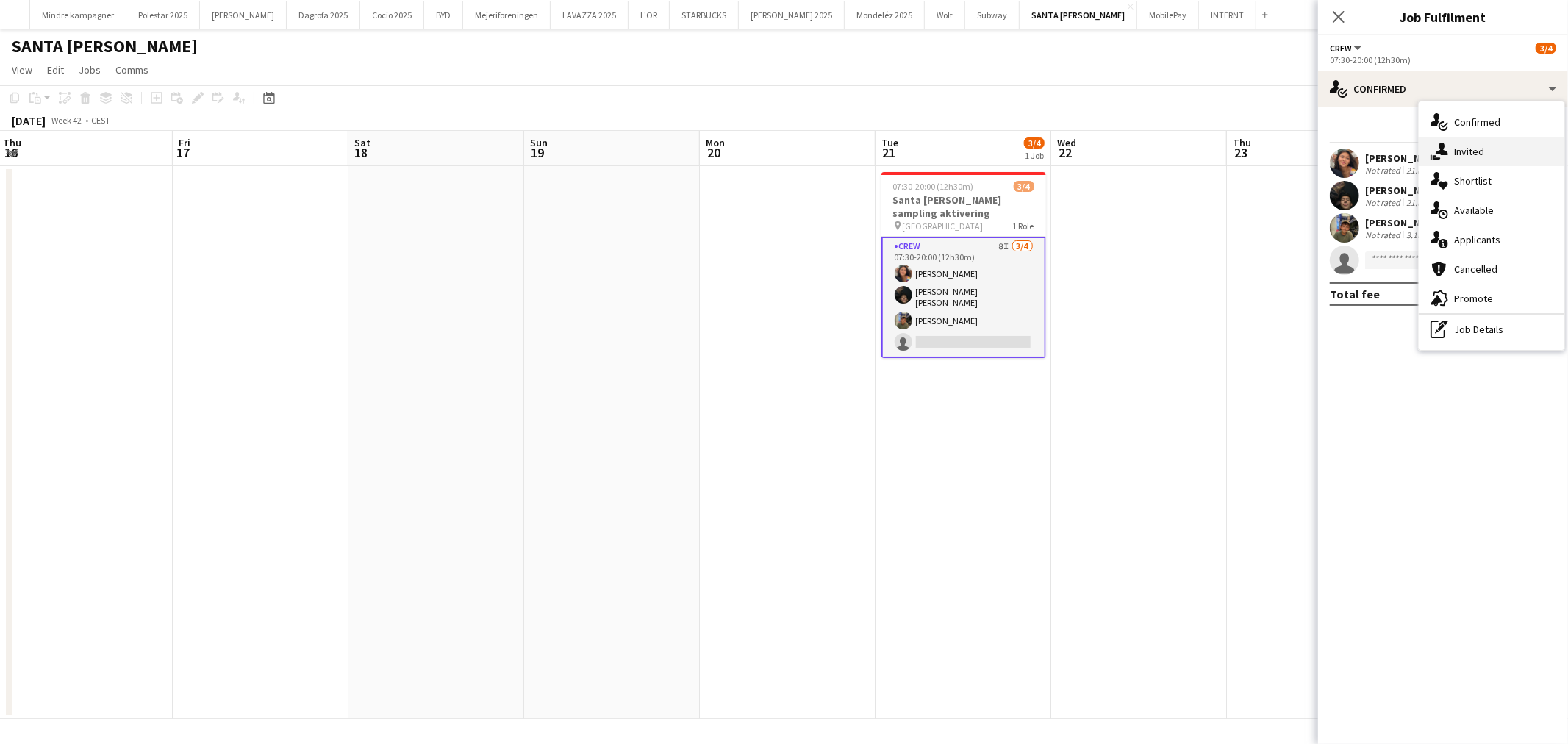
click at [1478, 145] on span "Invited" at bounding box center [1469, 151] width 30 height 13
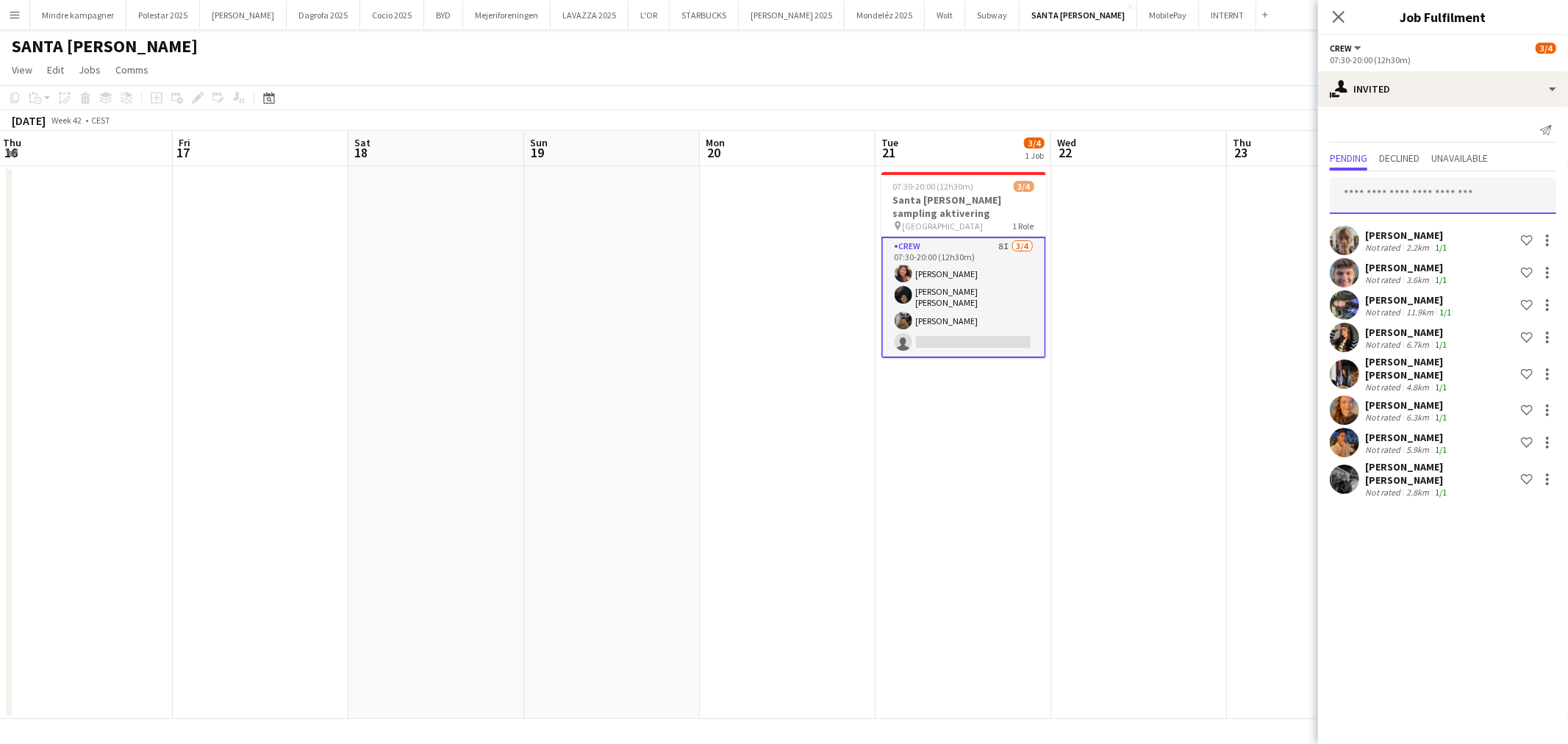
click at [1393, 191] on input "text" at bounding box center [1443, 195] width 226 height 37
click at [1261, 304] on app-date-cell at bounding box center [1315, 442] width 175 height 553
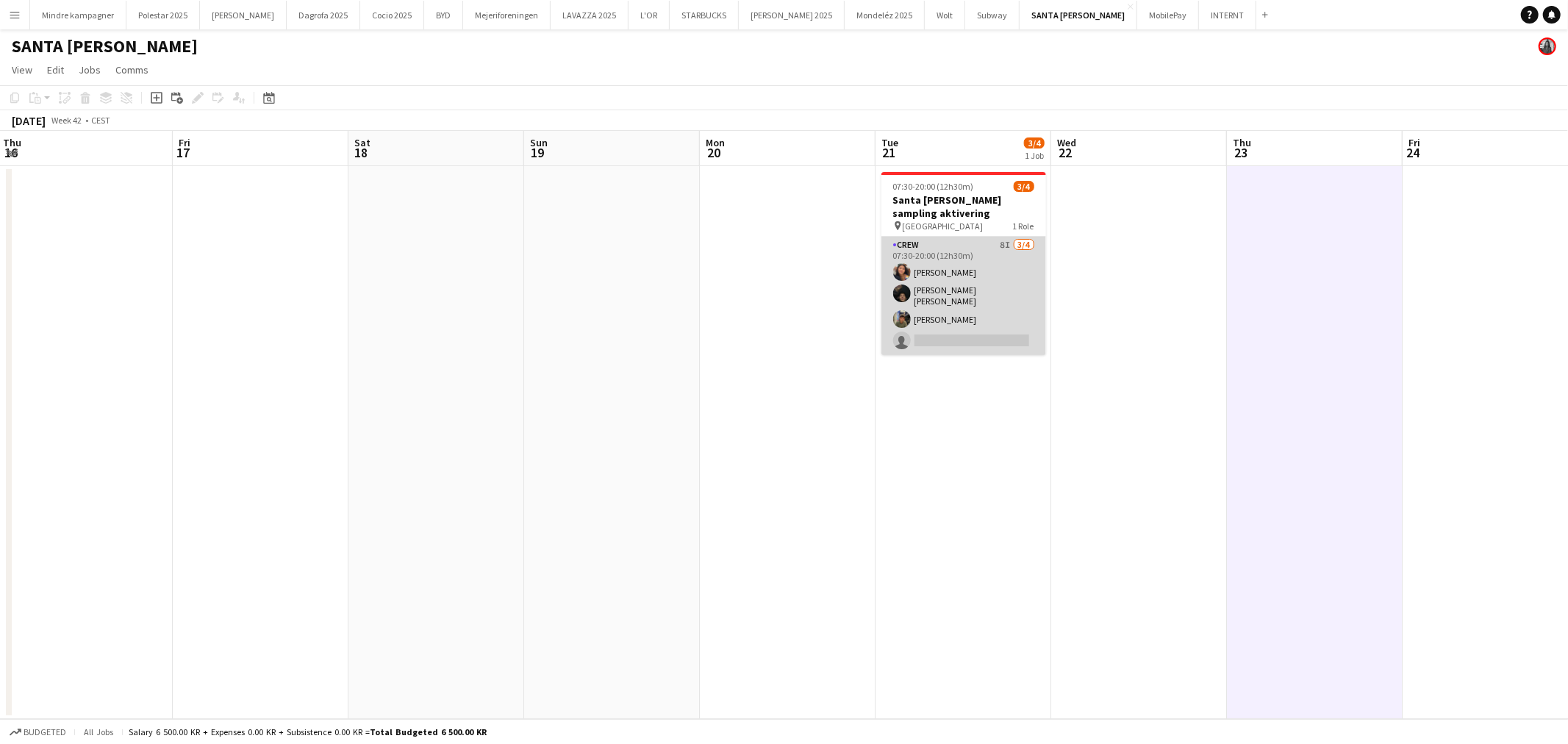
click at [974, 295] on app-card-role "Crew 8I [DATE] 07:30-20:00 (12h30m) [PERSON_NAME] [PERSON_NAME] [PERSON_NAME] […" at bounding box center [964, 296] width 165 height 118
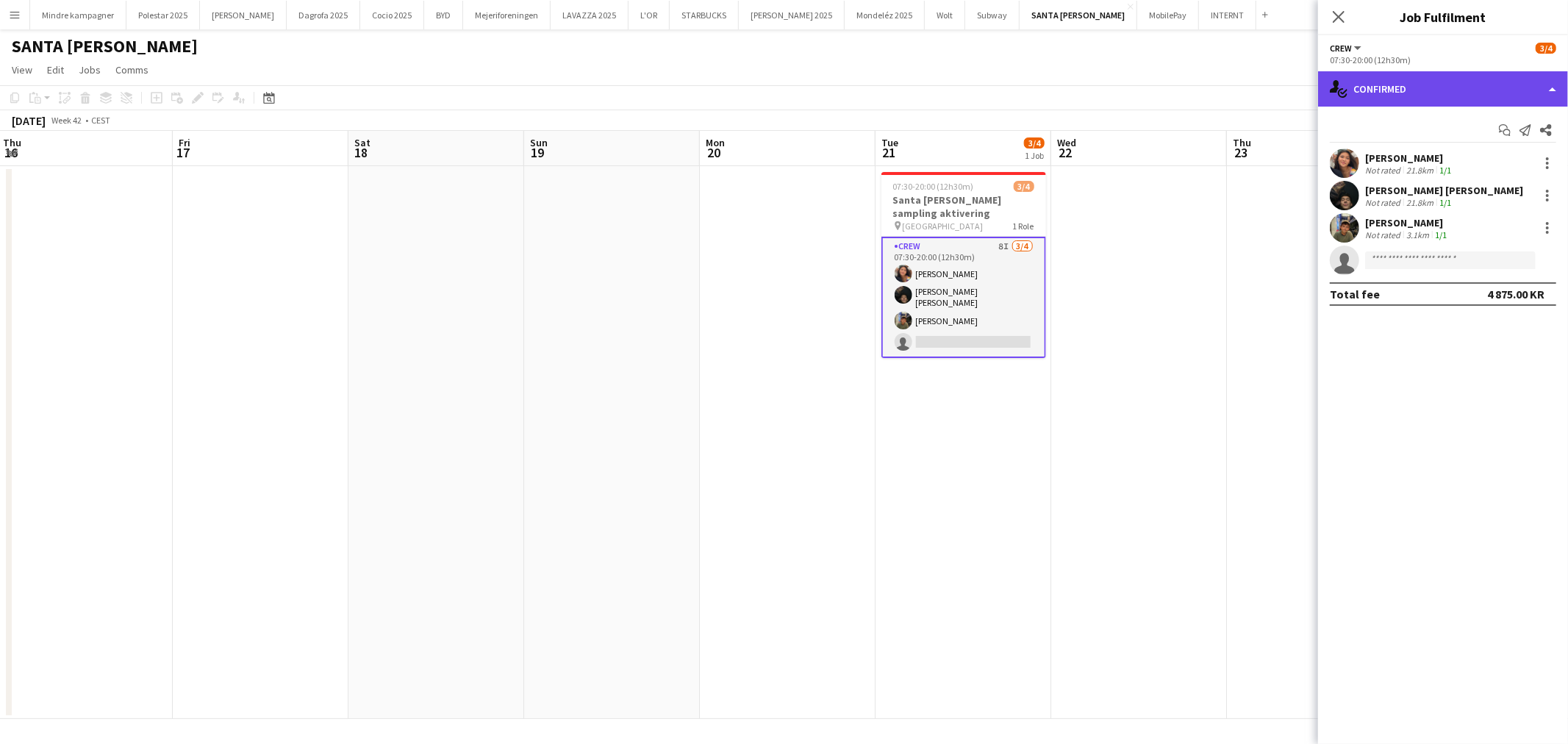
click at [1447, 91] on div "single-neutral-actions-check-2 Confirmed" at bounding box center [1443, 89] width 250 height 35
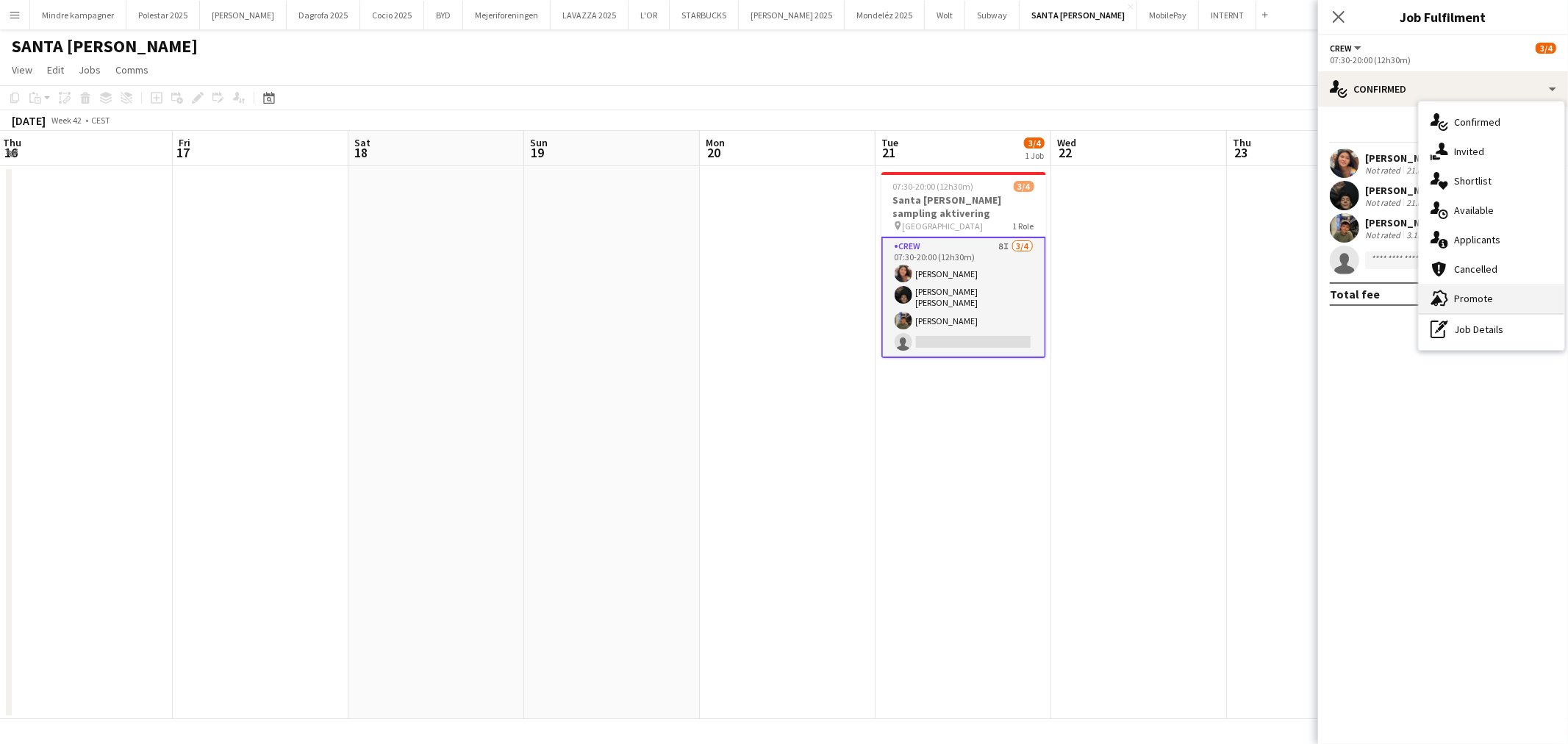
click at [1472, 299] on span "Promote" at bounding box center [1473, 298] width 39 height 13
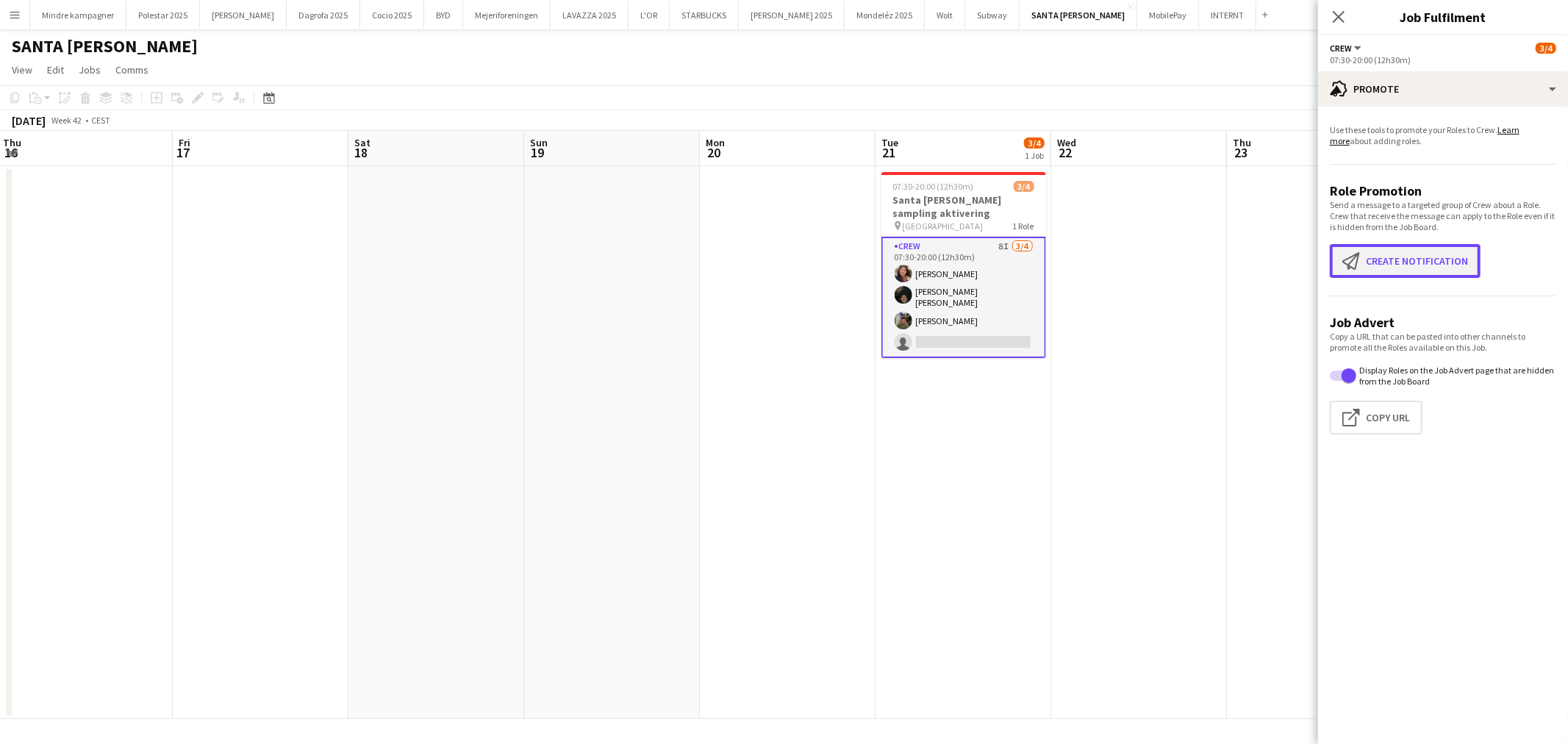
click at [1397, 263] on button "Create notification Create notification" at bounding box center [1406, 261] width 151 height 34
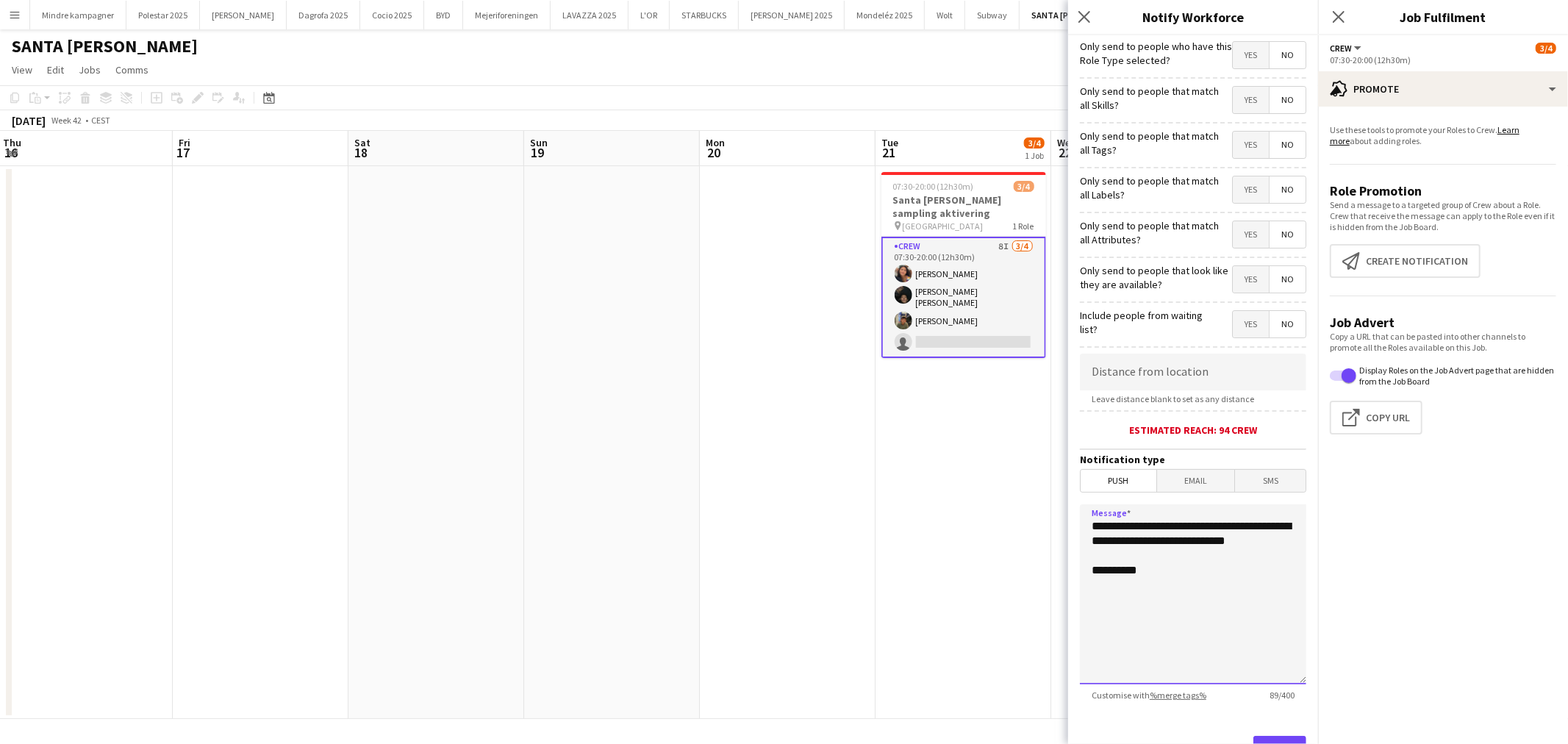
drag, startPoint x: 1138, startPoint y: 546, endPoint x: 1037, endPoint y: 510, distance: 107.2
click at [1037, 510] on body "Menu Boards Boards Boards All jobs Status Workforce Workforce My Workforce Recr…" at bounding box center [784, 372] width 1568 height 744
type textarea "**********"
click at [1233, 189] on span "Yes" at bounding box center [1250, 189] width 36 height 26
click at [1233, 152] on span "Yes" at bounding box center [1250, 144] width 36 height 26
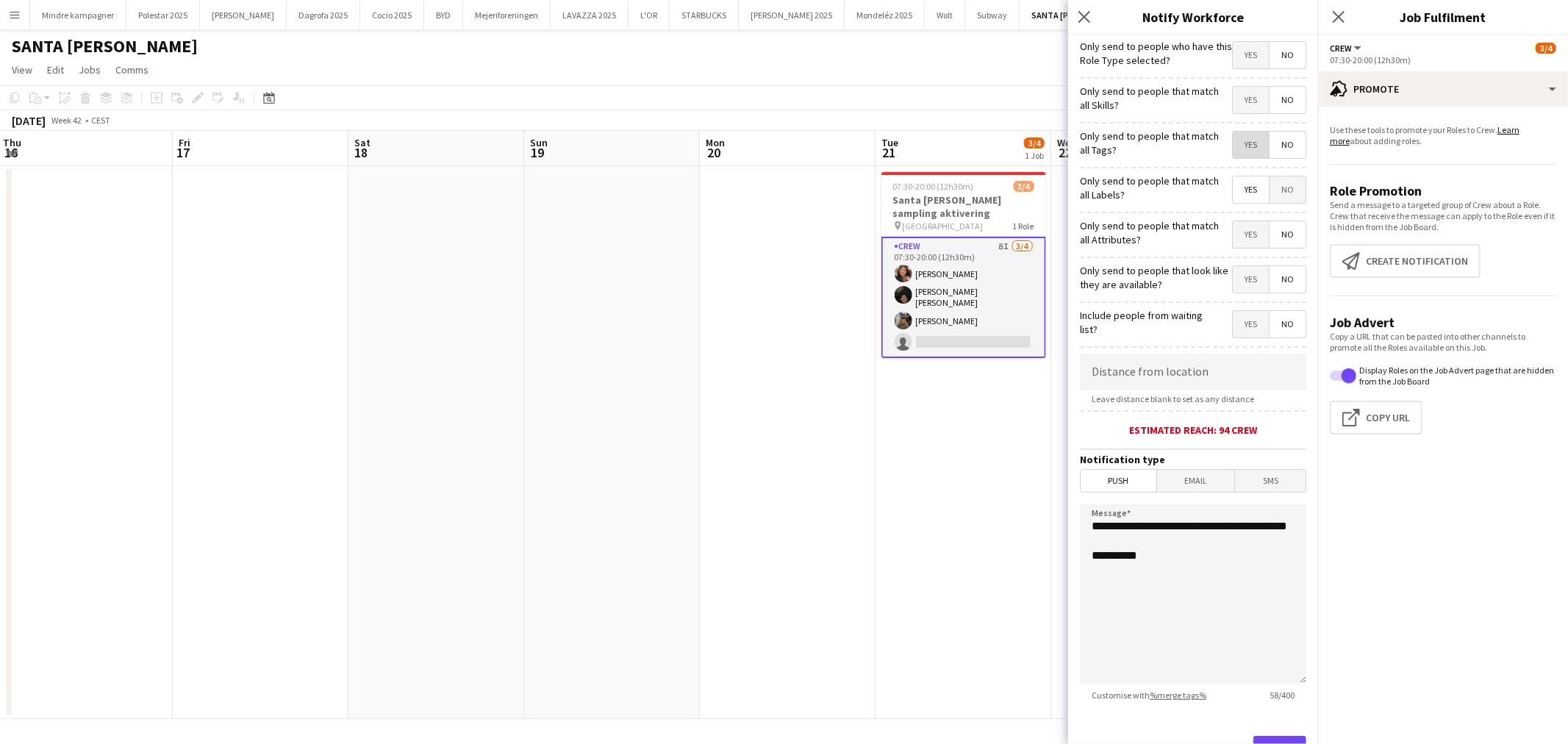
click at [1233, 151] on span "Yes" at bounding box center [1250, 144] width 36 height 26
click at [1270, 186] on span "No" at bounding box center [1287, 189] width 36 height 26
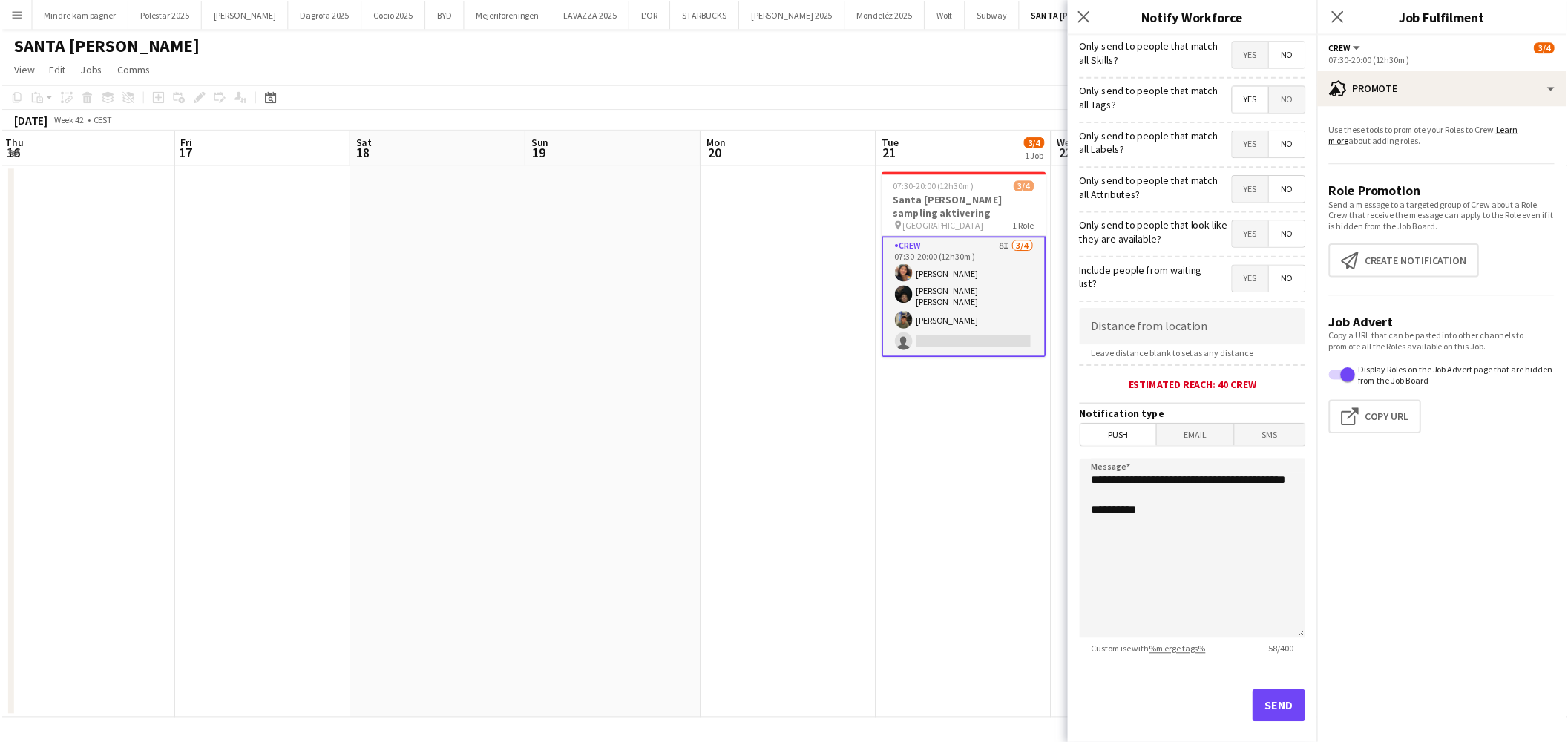
scroll to position [64, 0]
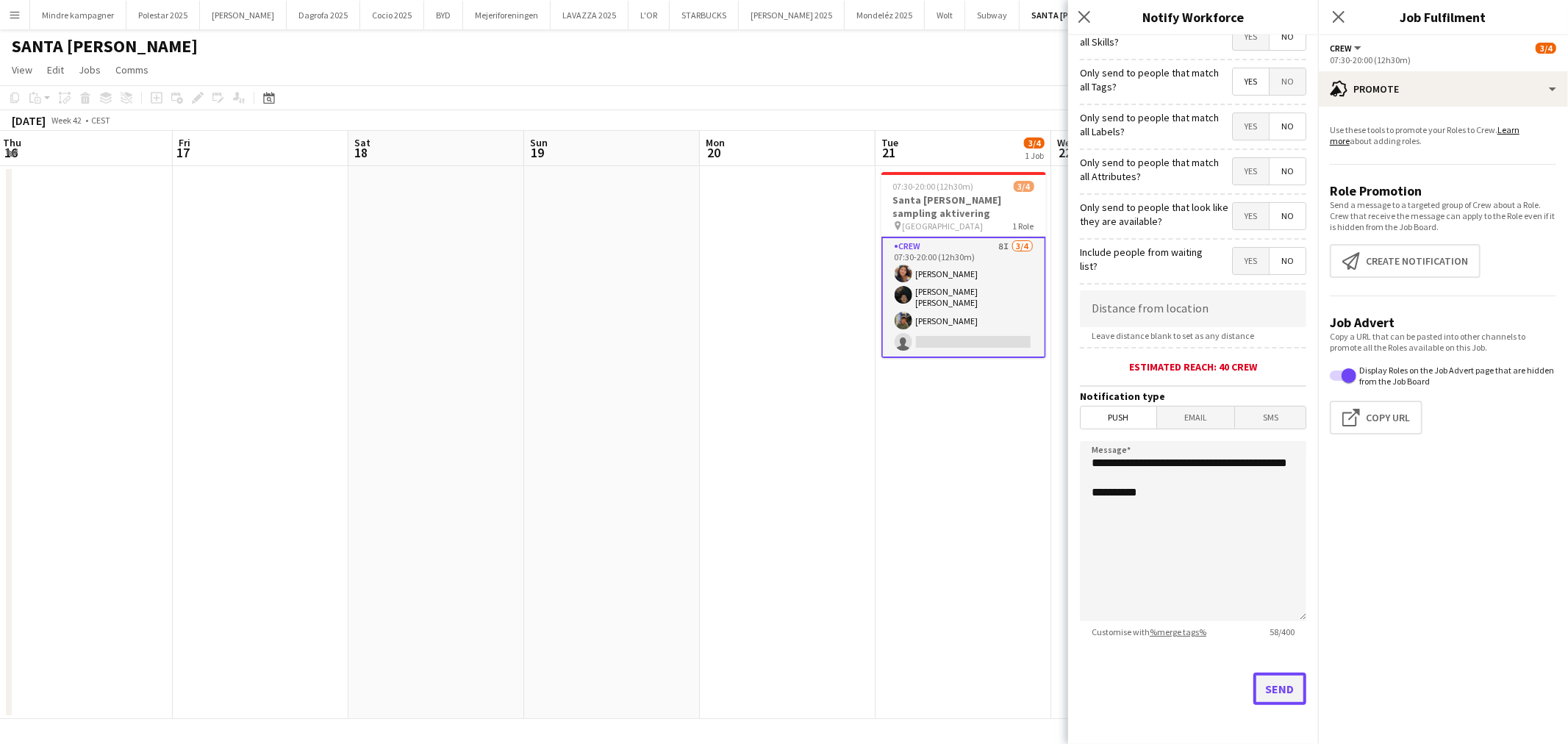
click at [1280, 686] on button "Send" at bounding box center [1280, 689] width 53 height 32
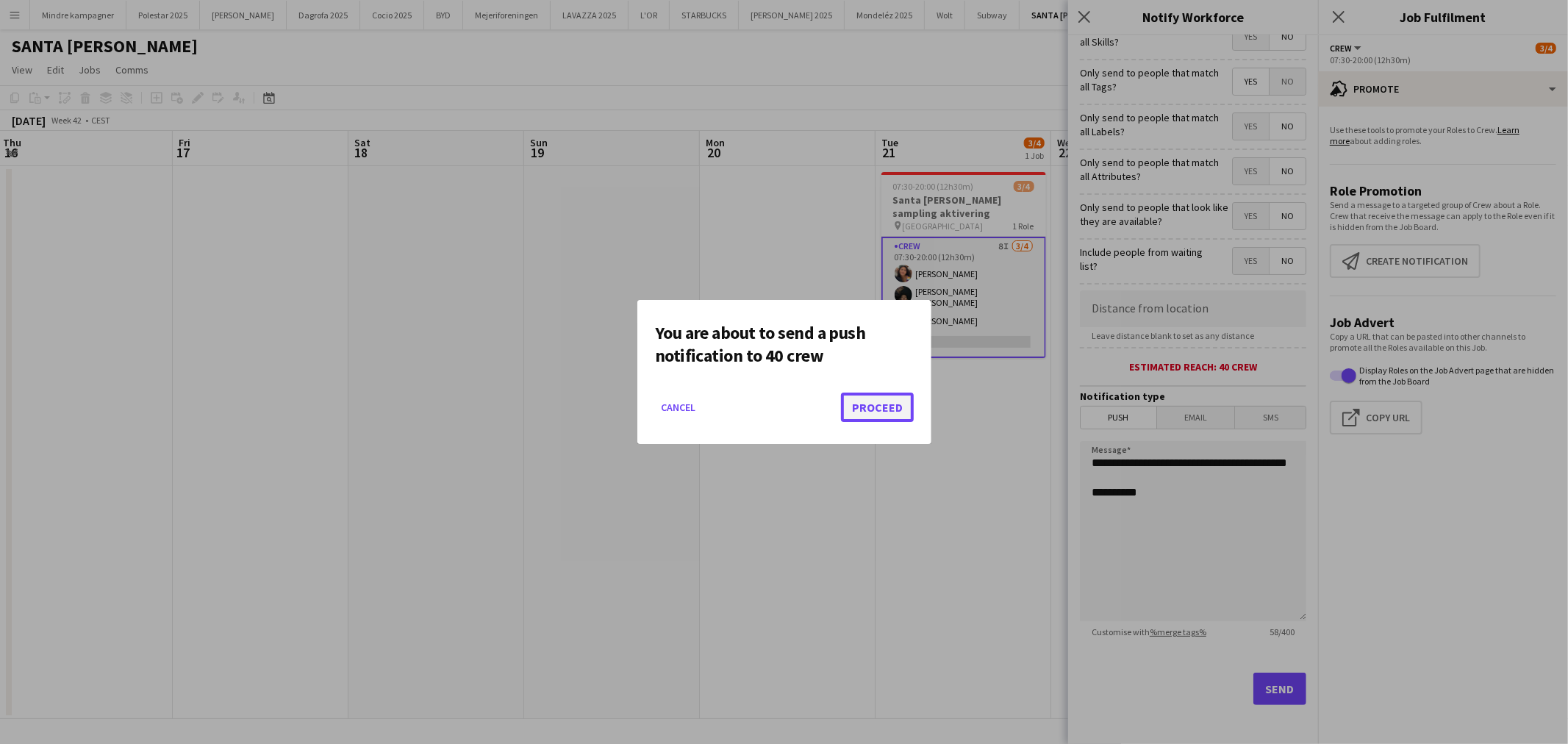
click at [876, 404] on button "Proceed" at bounding box center [877, 407] width 73 height 29
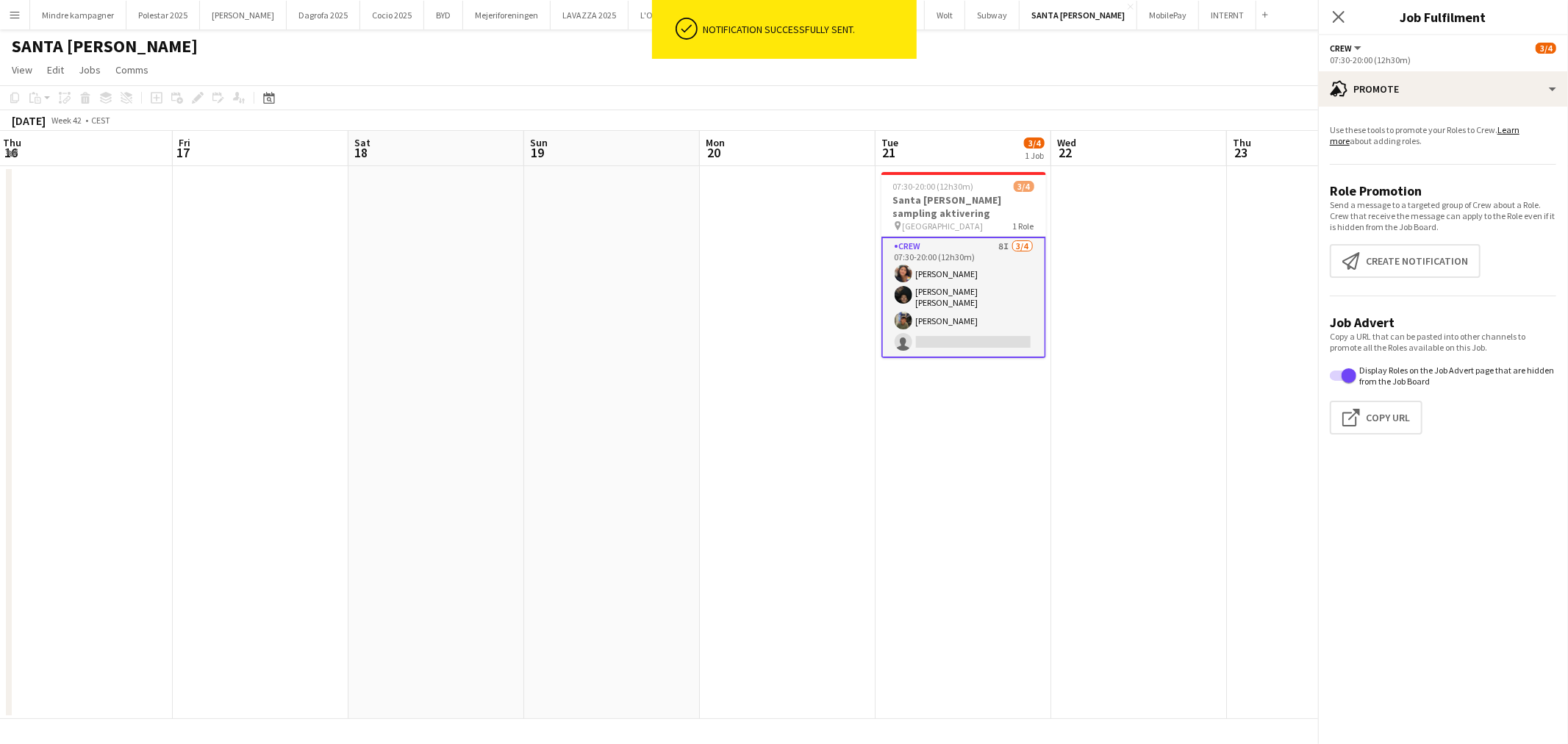
click at [940, 530] on app-date-cell "07:30-20:00 (12h30m) 3/4 Santa [PERSON_NAME] sampling aktivering pin Hovedbaneg…" at bounding box center [964, 442] width 175 height 553
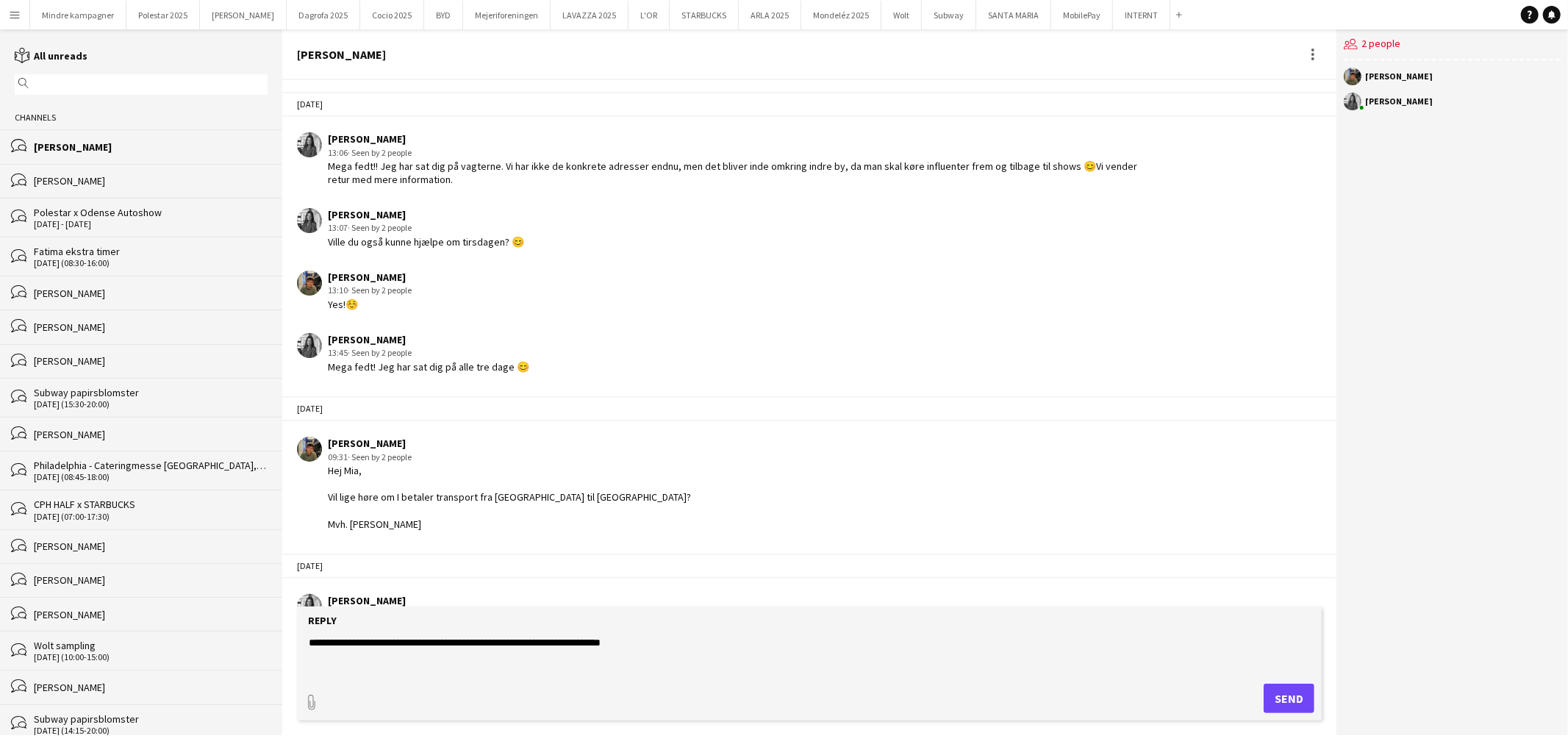
scroll to position [3682, 0]
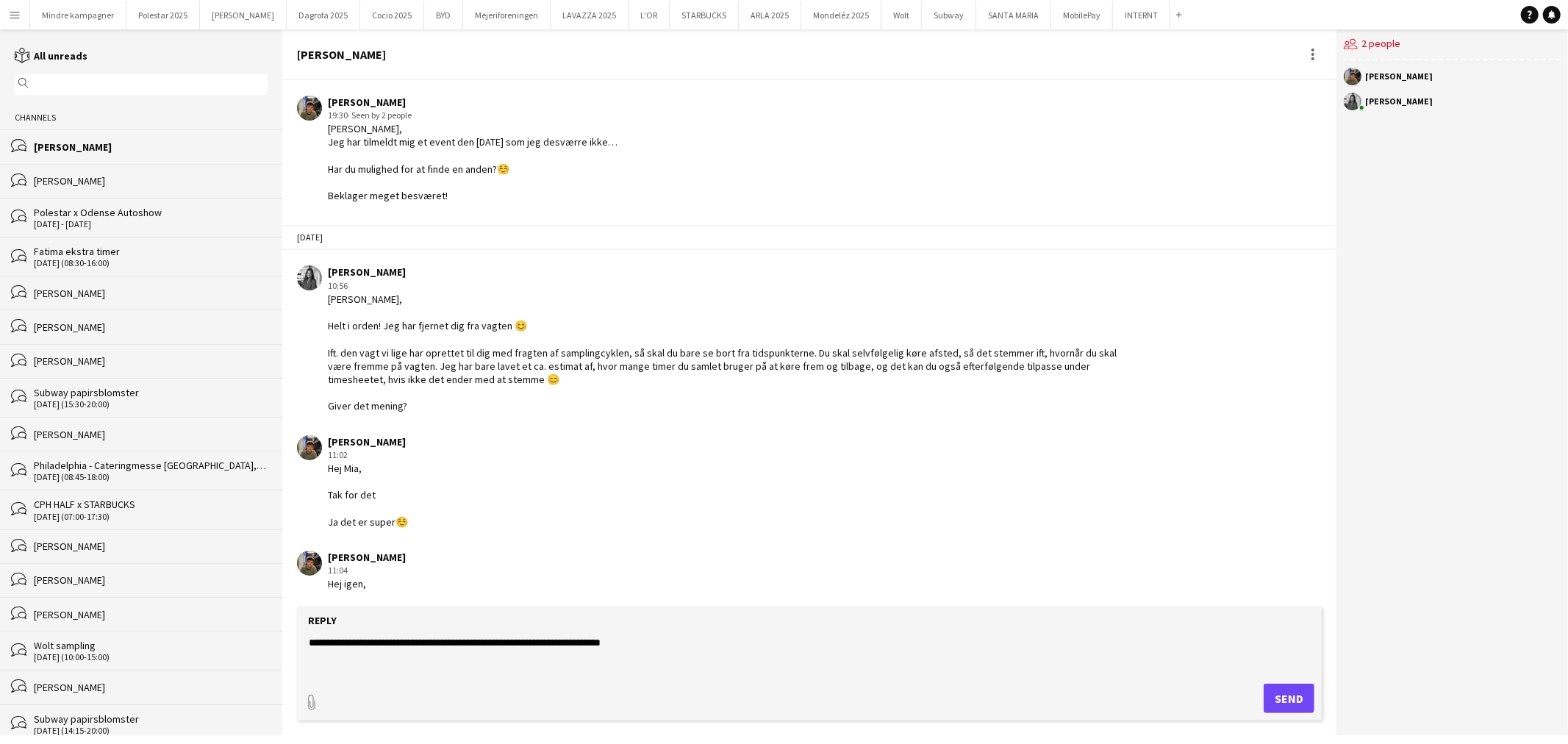
click at [511, 642] on textarea "**********" at bounding box center [813, 654] width 1010 height 38
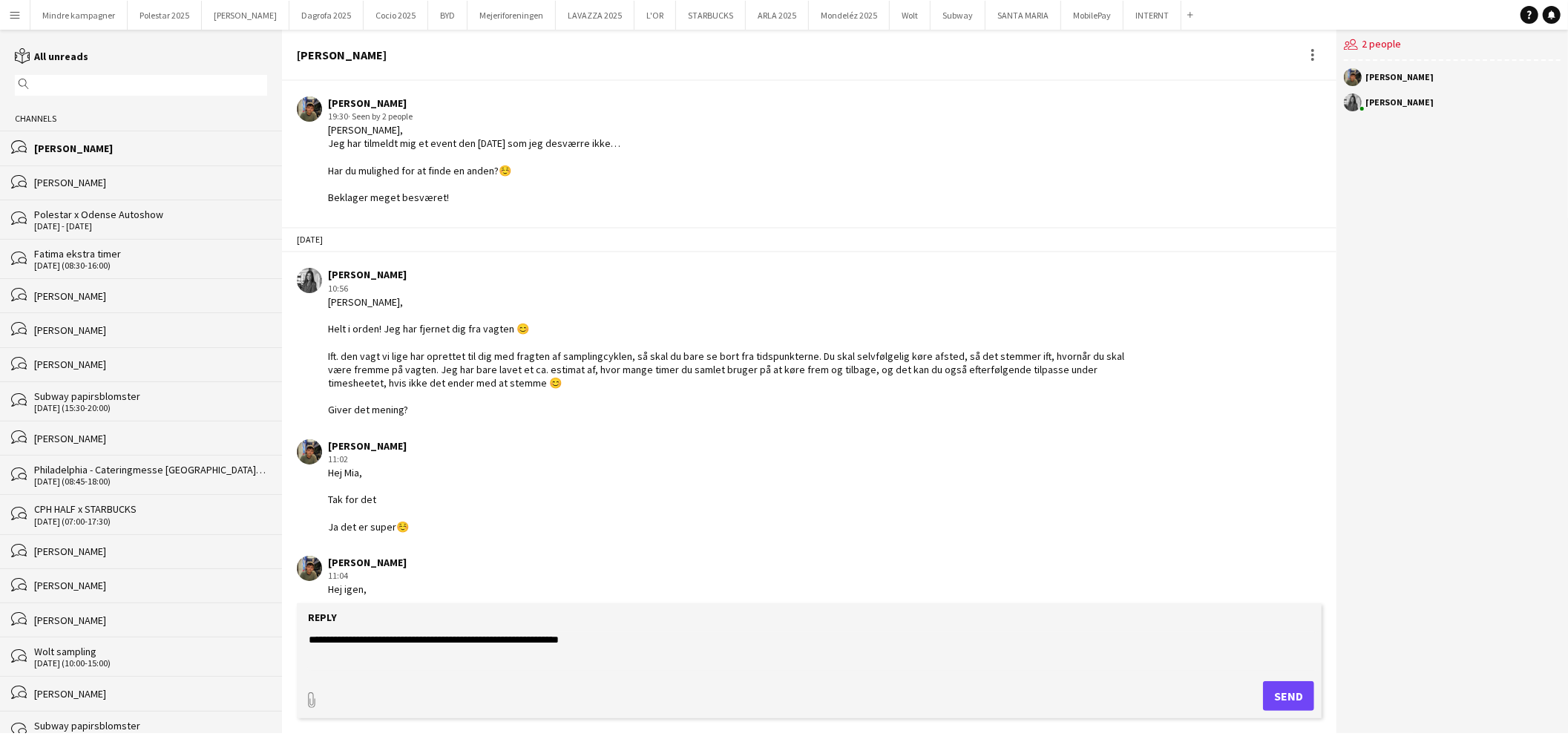
click at [589, 640] on textarea "**********" at bounding box center [812, 652] width 1010 height 39
click at [651, 639] on textarea "**********" at bounding box center [812, 652] width 1010 height 39
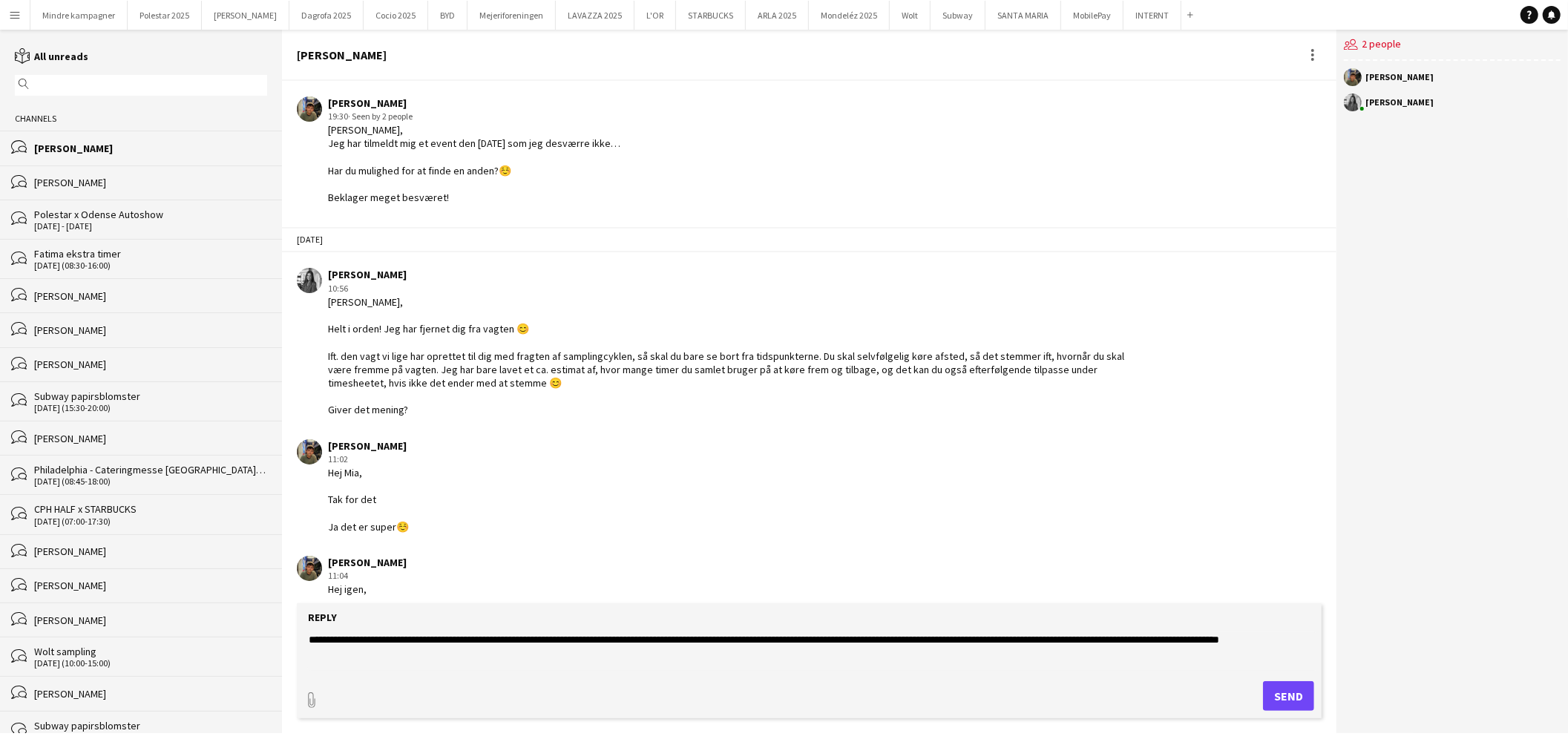
click at [743, 643] on textarea "**********" at bounding box center [812, 652] width 1010 height 39
click at [347, 655] on textarea "**********" at bounding box center [812, 652] width 1010 height 39
type textarea "**********"
click at [1290, 690] on button "Send" at bounding box center [1289, 696] width 51 height 29
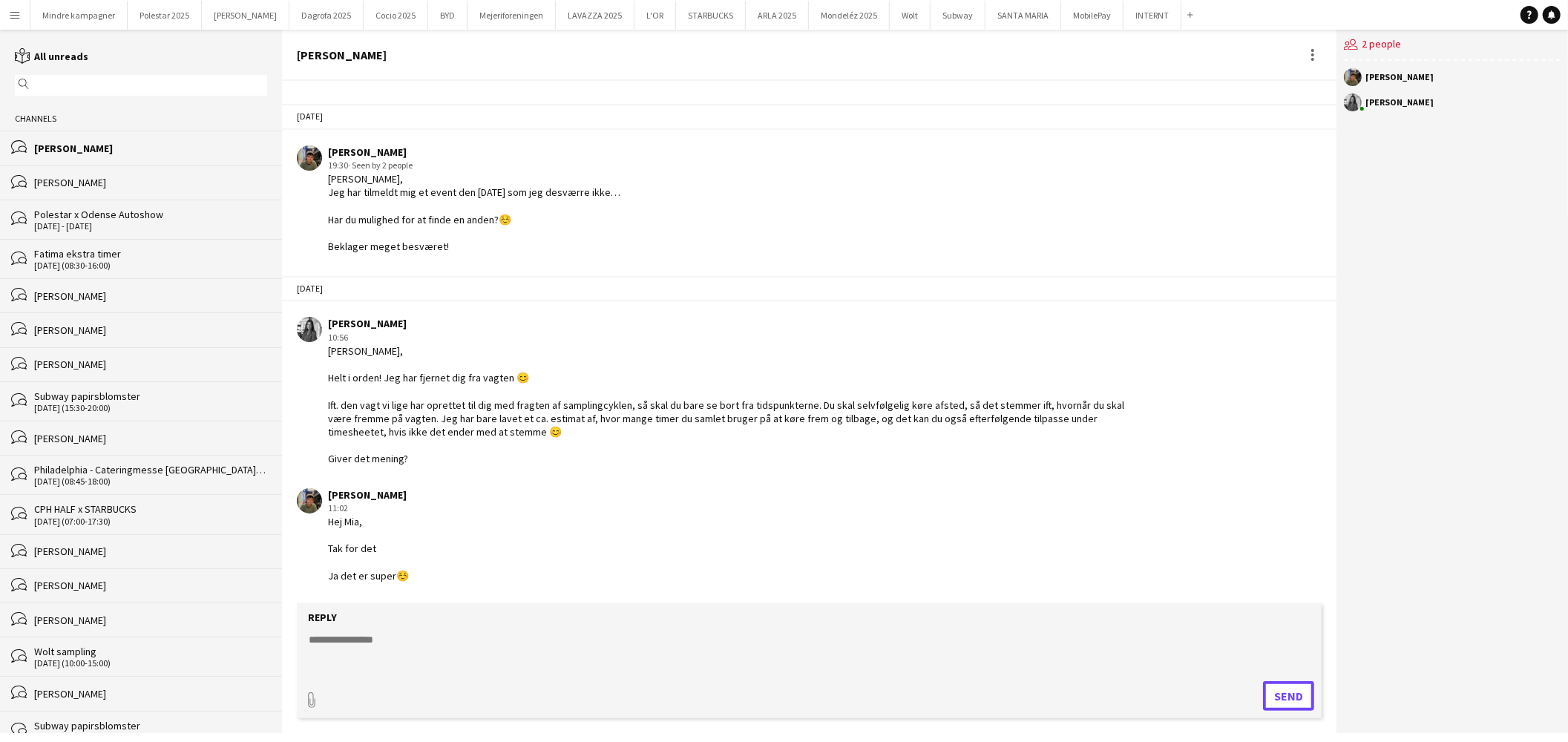
scroll to position [3816, 0]
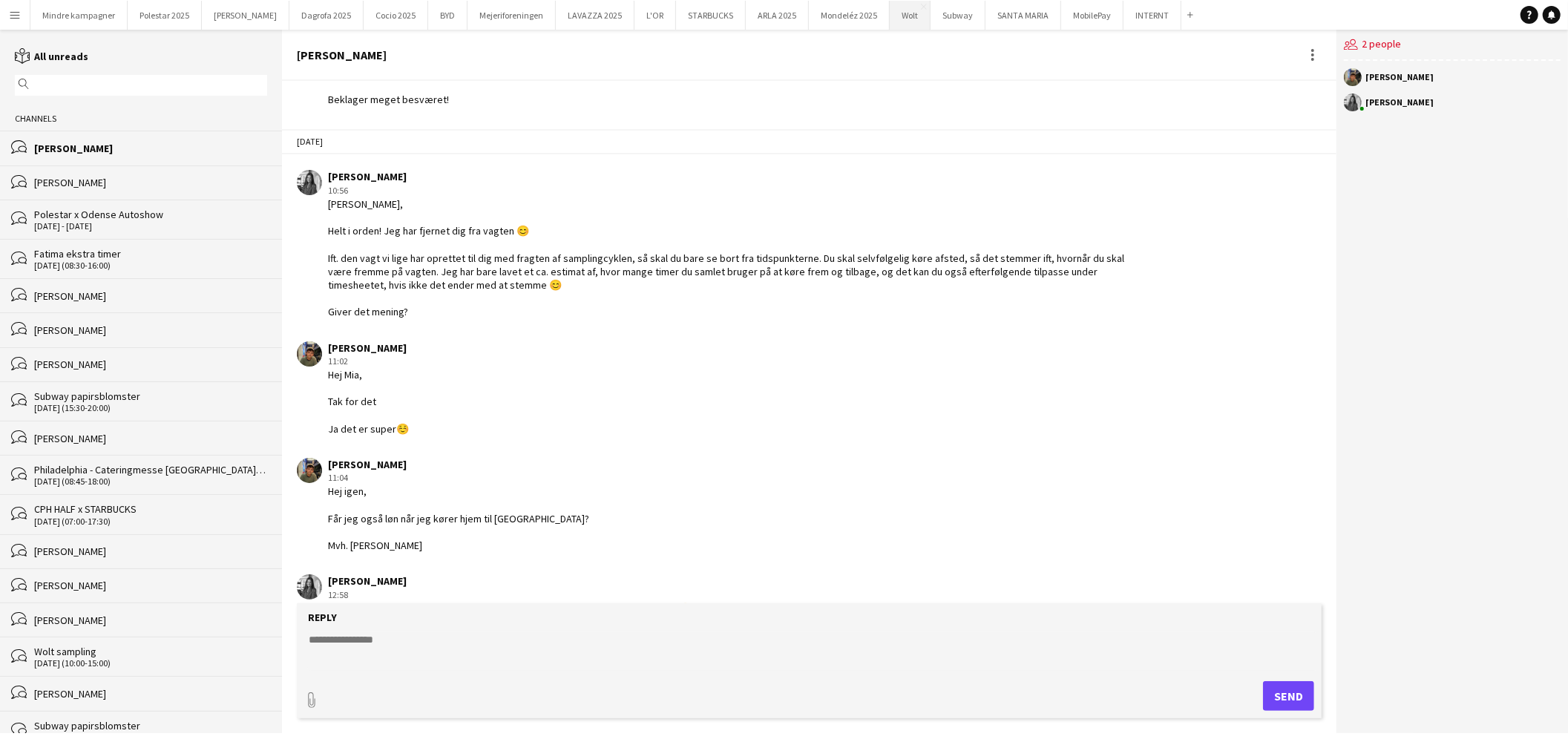
click at [890, 19] on button "Wolt Close" at bounding box center [910, 15] width 41 height 29
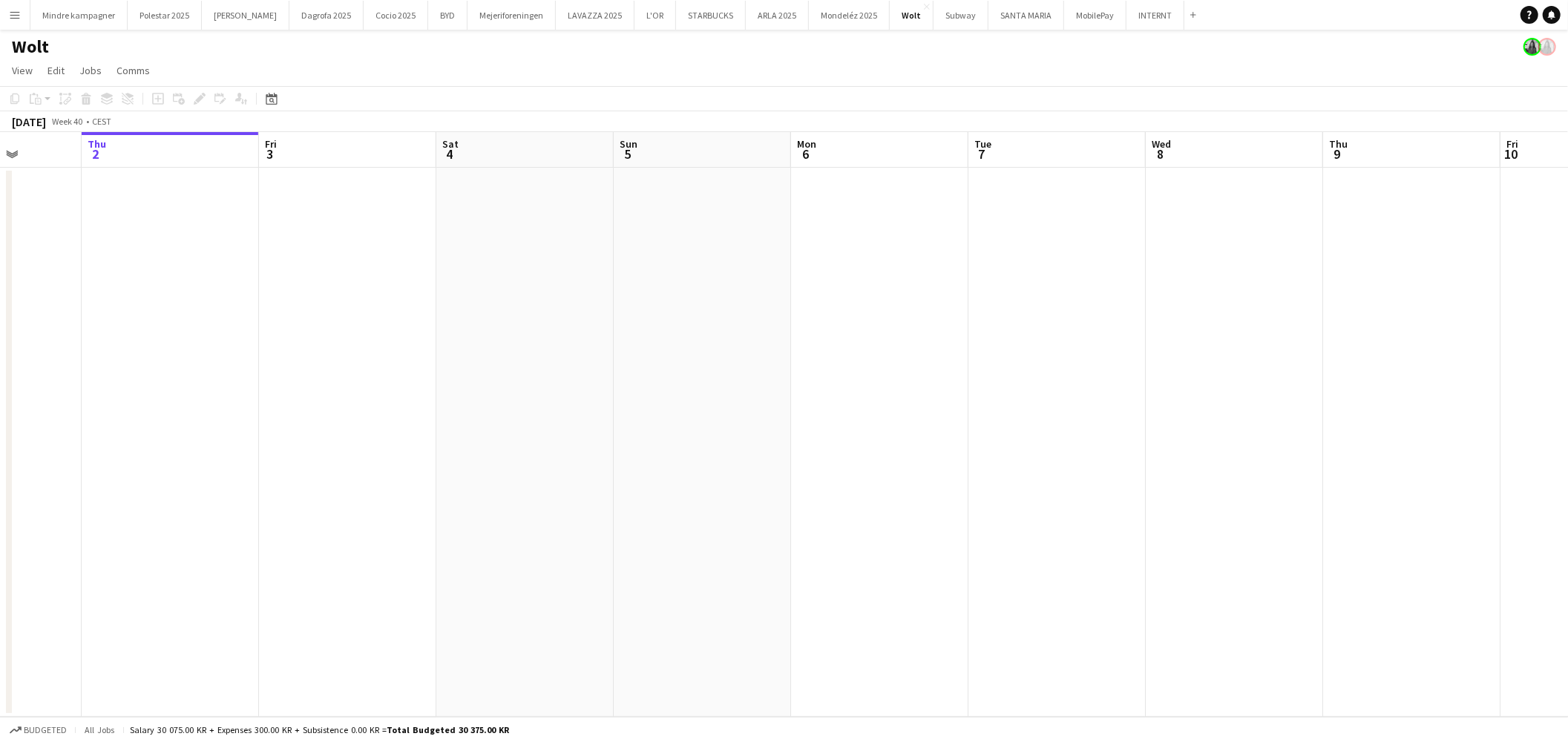
drag, startPoint x: 1222, startPoint y: 456, endPoint x: 761, endPoint y: 464, distance: 461.1
click at [762, 464] on app-calendar-viewport "Mon 29 Tue 30 Wed 1 Thu 2 Fri 3 Sat 4 Sun 5 Mon 6 Tue 7 Wed 8 Thu 9 Fri 10 Sat …" at bounding box center [784, 424] width 1568 height 584
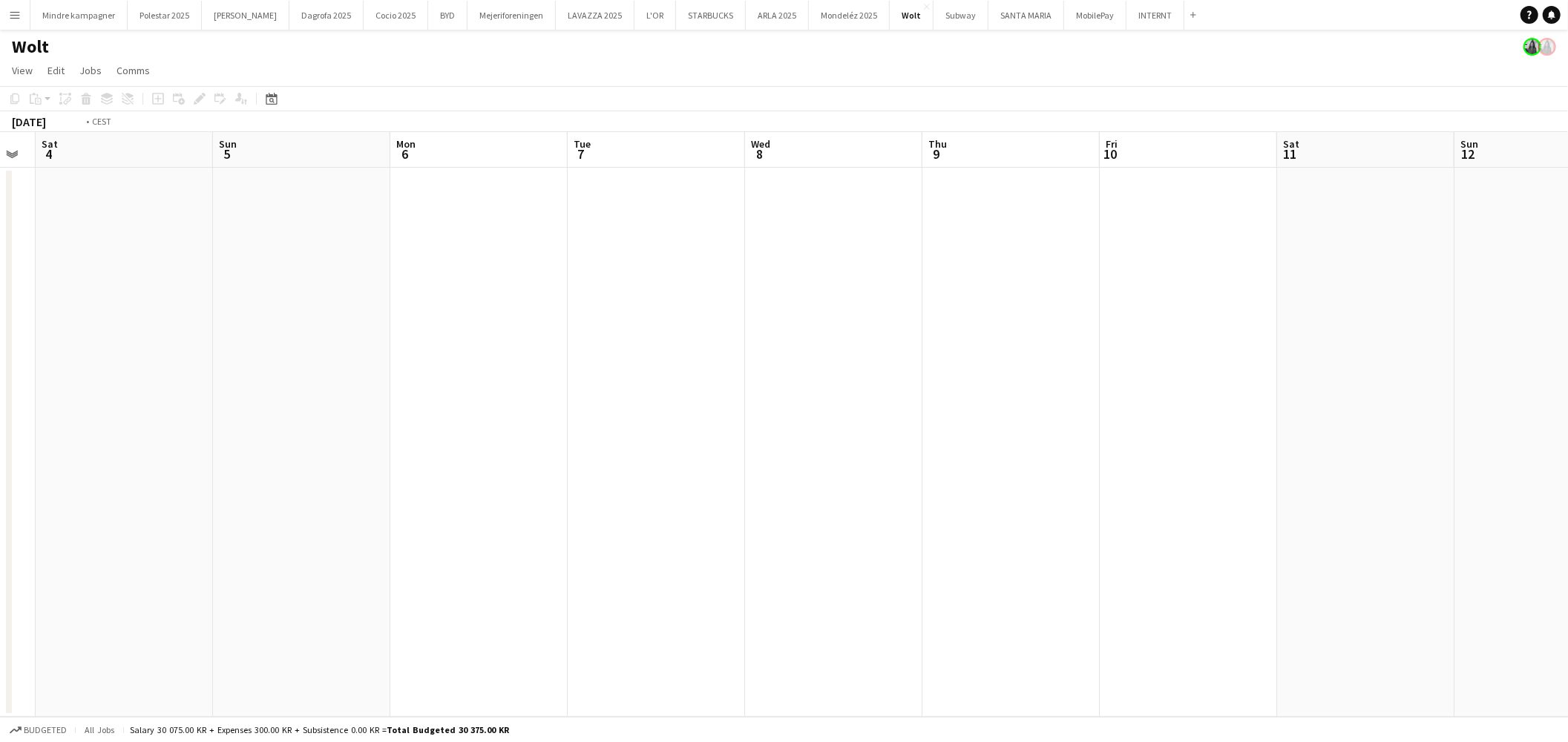
drag, startPoint x: 1164, startPoint y: 501, endPoint x: 792, endPoint y: 464, distance: 373.8
click at [737, 470] on app-calendar-viewport "Wed 1 Thu 2 Fri 3 Sat 4 Sun 5 Mon 6 Tue 7 Wed 8 Thu 9 Fri 10 Sat 11 Sun 12 Mon …" at bounding box center [784, 424] width 1568 height 584
drag, startPoint x: 1026, startPoint y: 490, endPoint x: 751, endPoint y: 442, distance: 279.2
click at [715, 481] on app-calendar-viewport "Fri 3 Sat 4 Sun 5 Mon 6 Tue 7 Wed 8 Thu 9 Fri 10 Sat 11 Sun 12 Mon 13 Tue 14 We…" at bounding box center [784, 424] width 1568 height 584
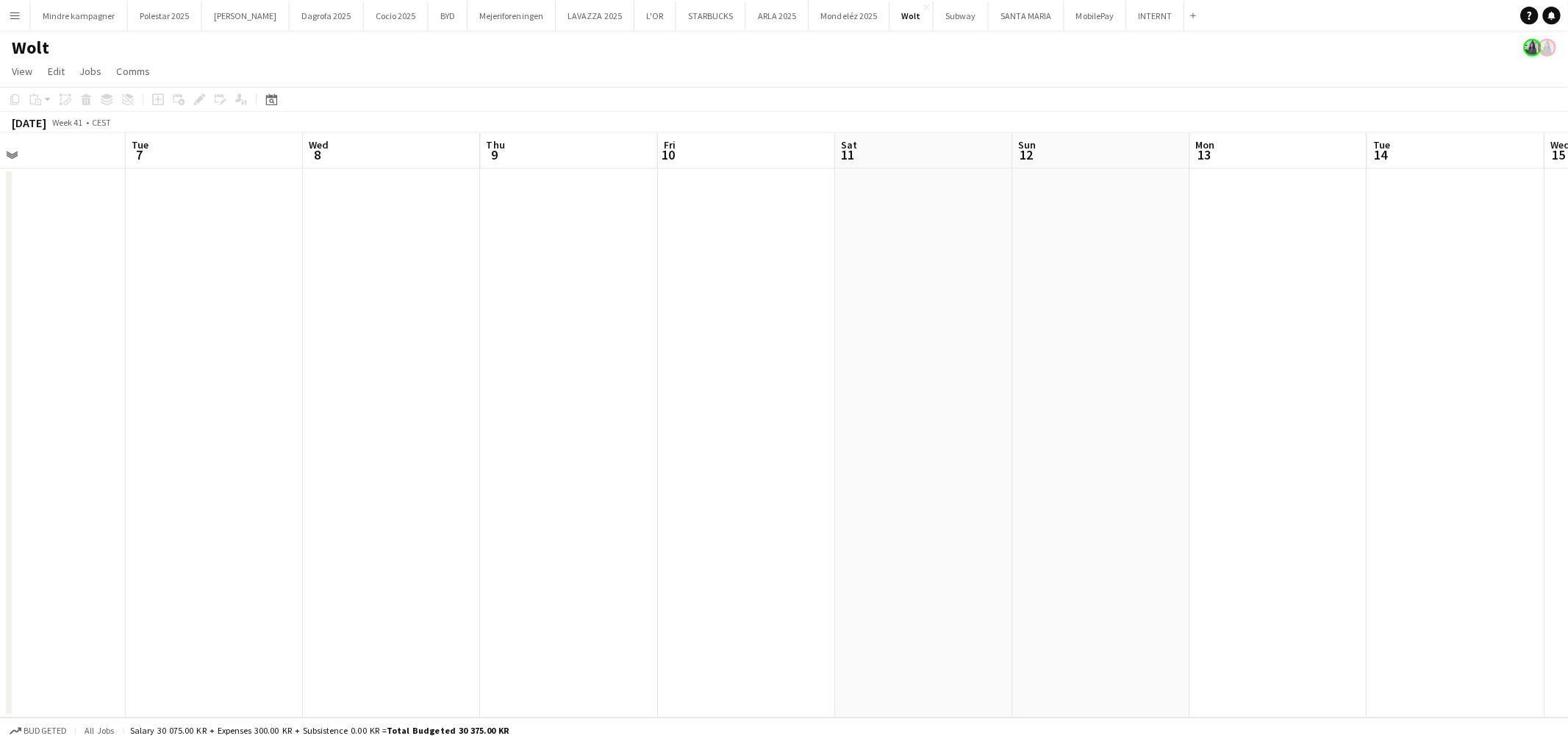
scroll to position [0, 537]
